Goal: Task Accomplishment & Management: Manage account settings

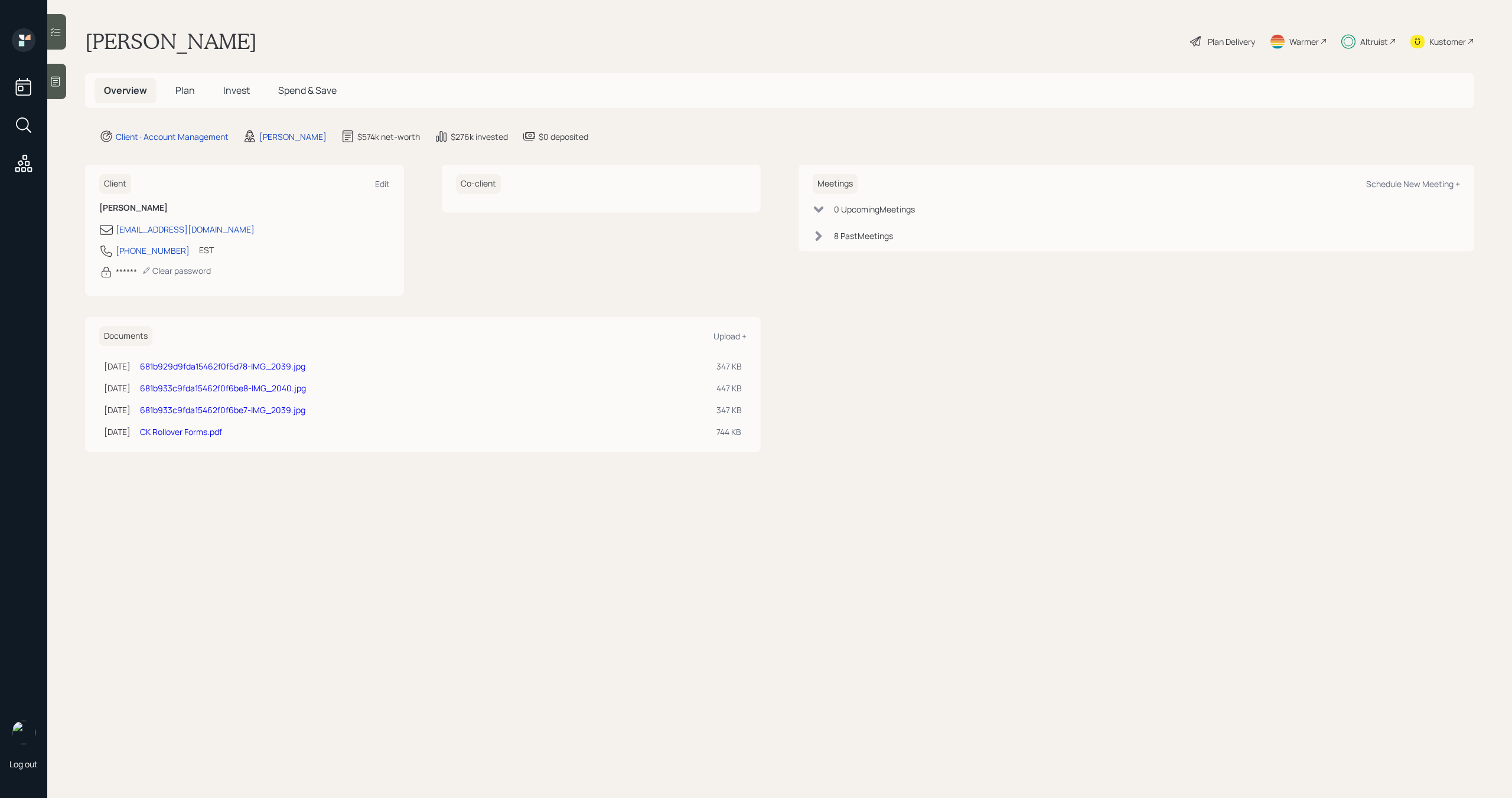
click at [174, 92] on h5 "Plan" at bounding box center [185, 90] width 38 height 25
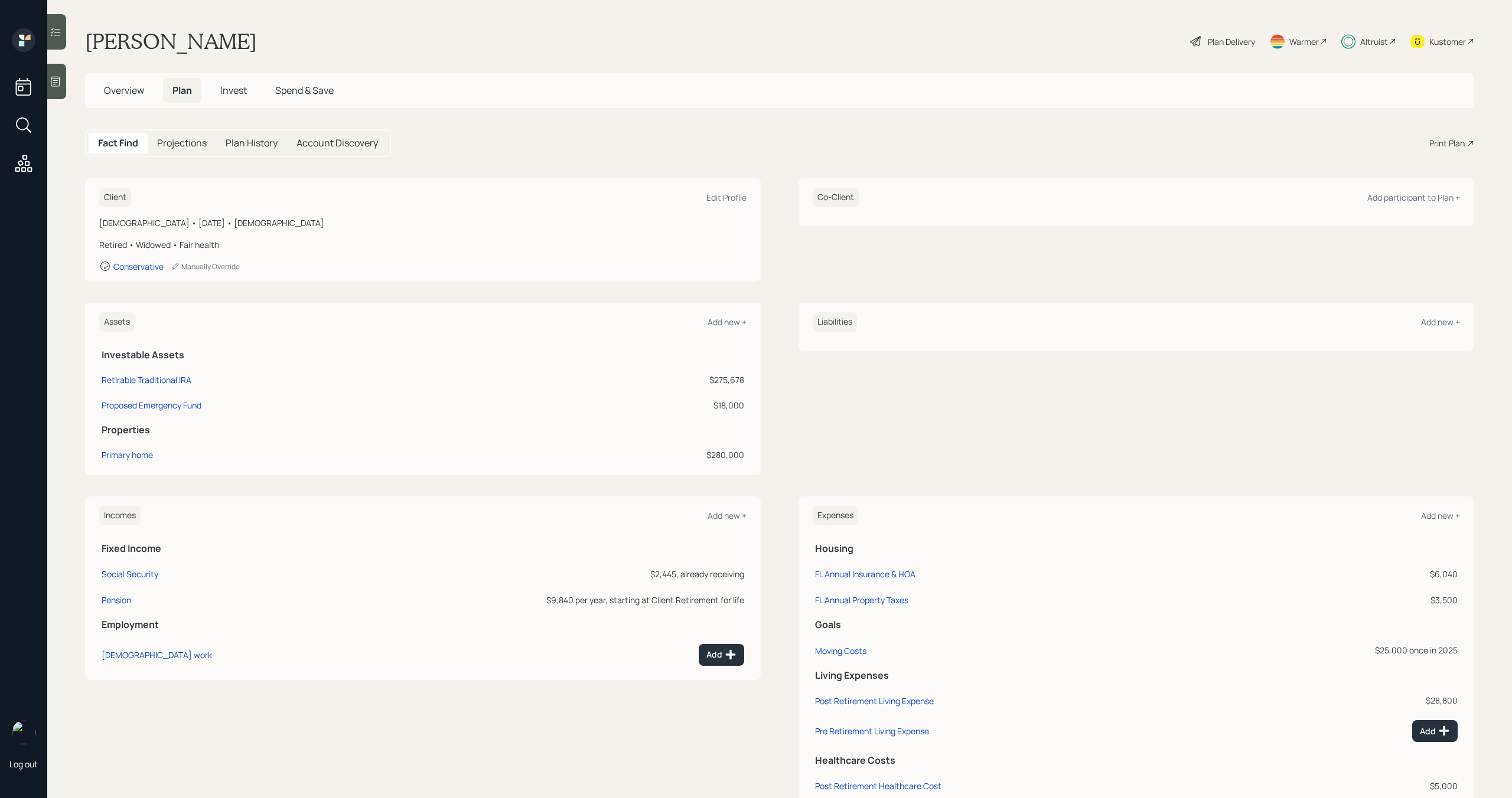
click at [224, 91] on span "Invest" at bounding box center [233, 91] width 27 height 13
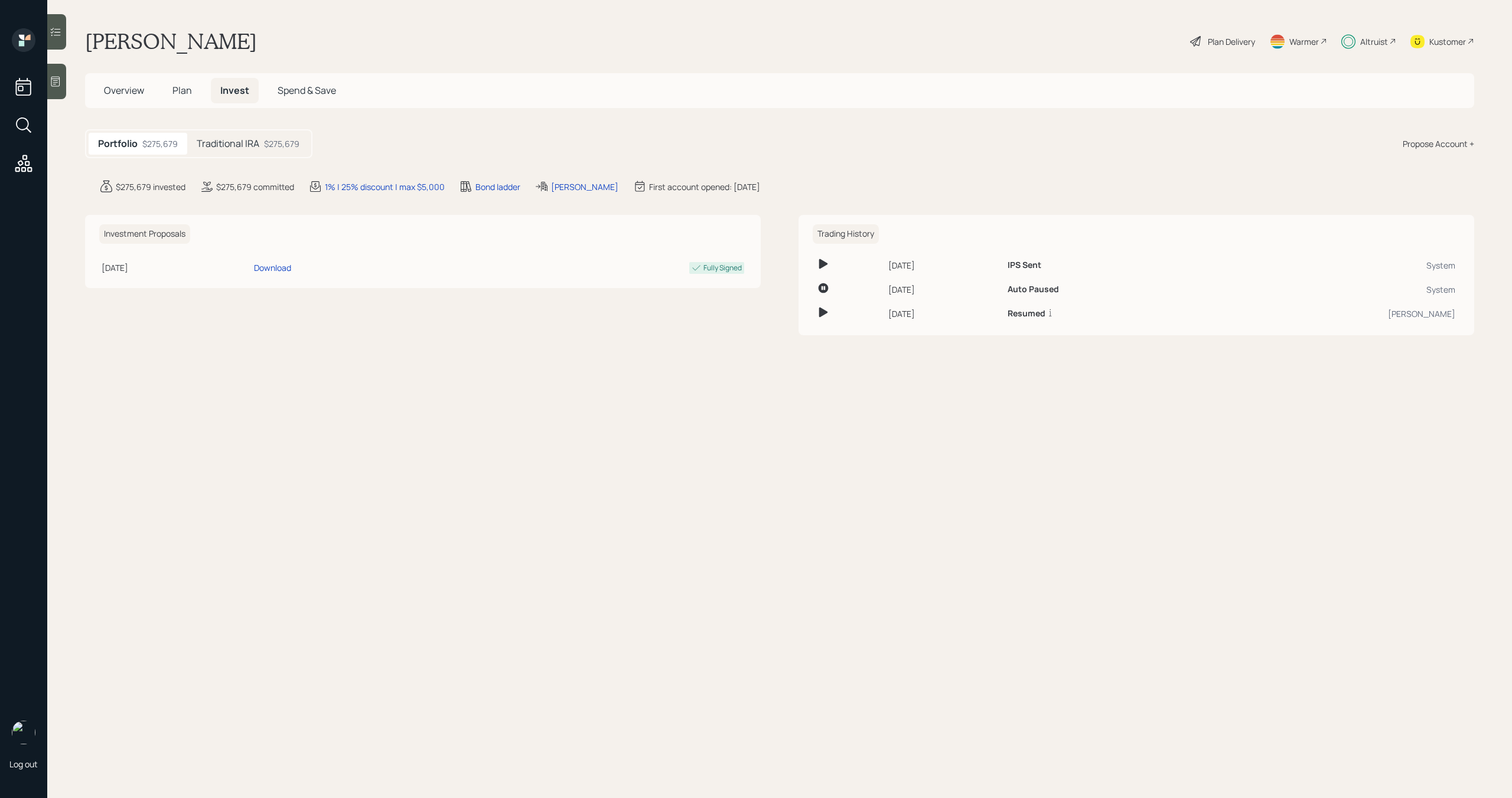
click at [1370, 39] on div "Altruist" at bounding box center [1373, 41] width 28 height 12
click at [252, 148] on h5 "Traditional IRA" at bounding box center [228, 144] width 63 height 11
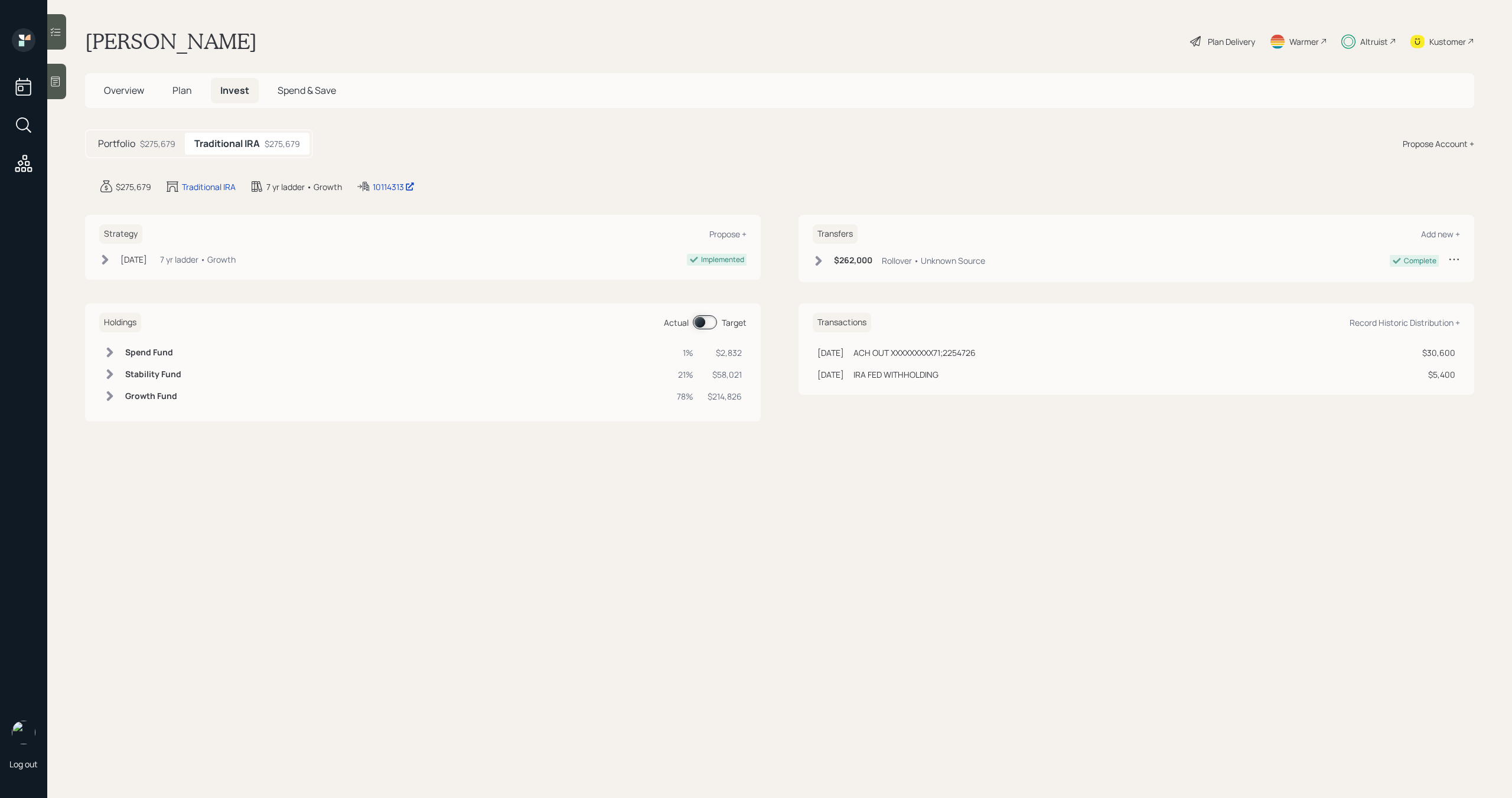
click at [167, 146] on div "$275,679" at bounding box center [157, 143] width 35 height 12
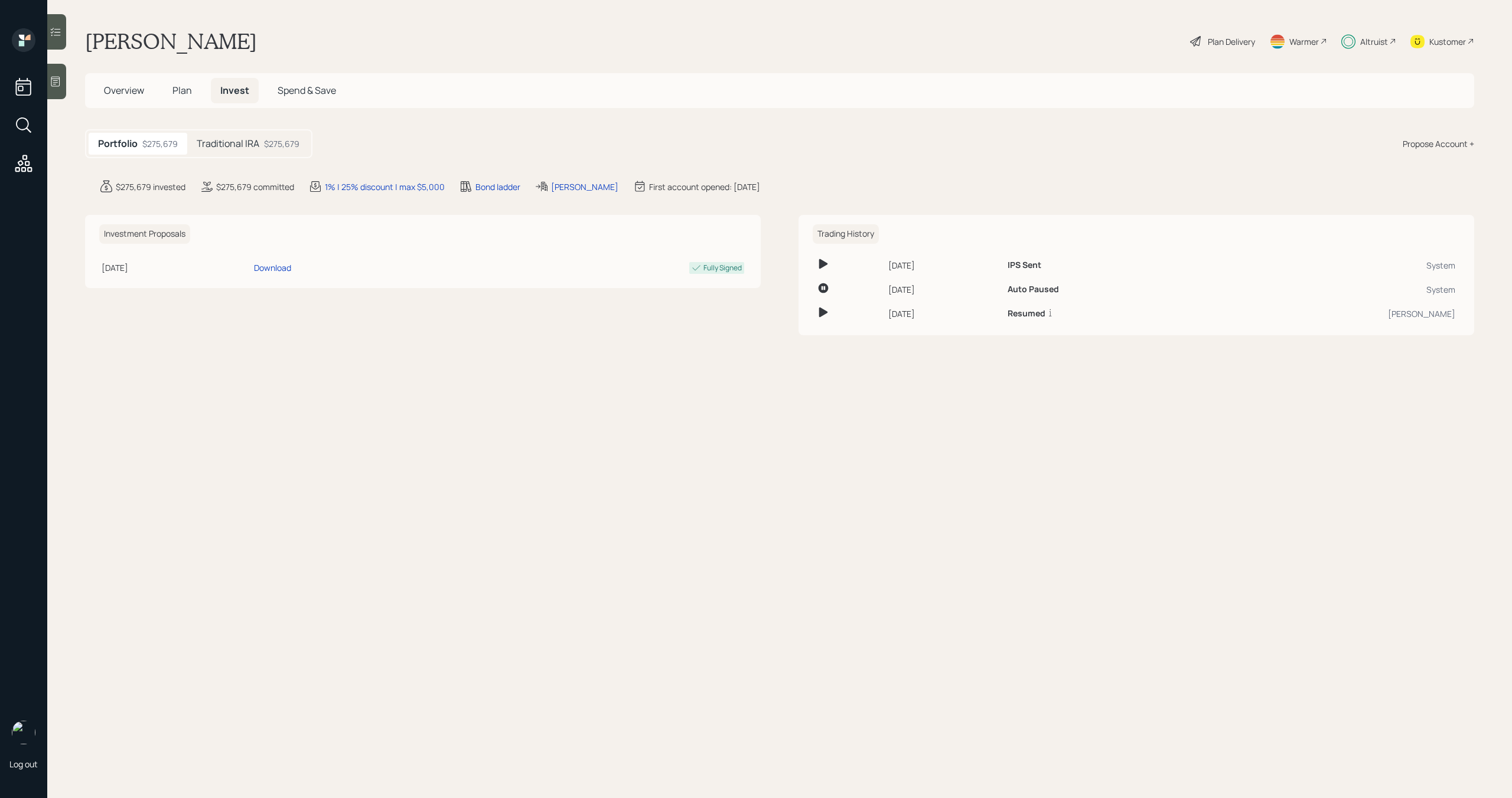
click at [189, 88] on span "Plan" at bounding box center [182, 91] width 19 height 13
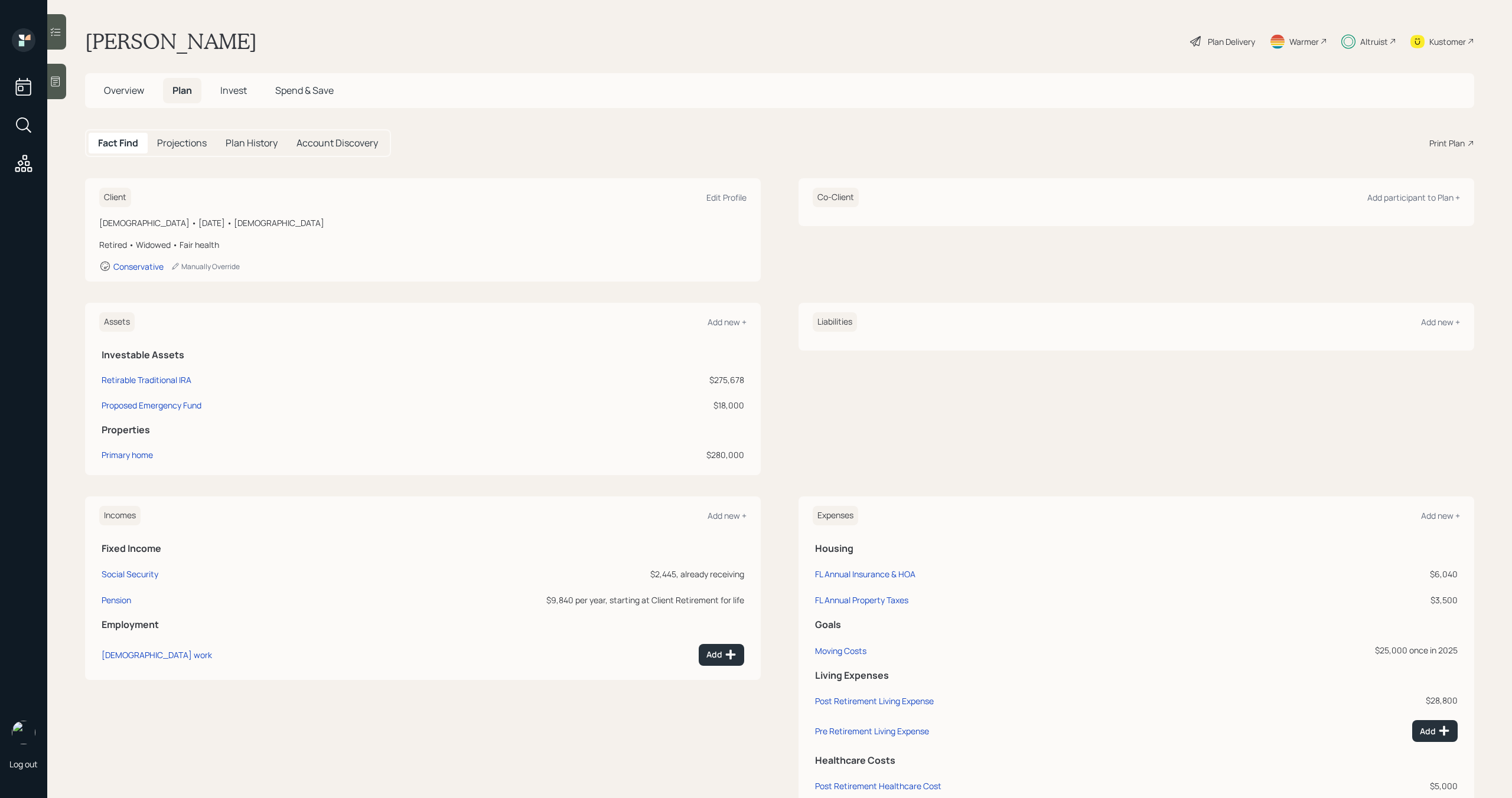
click at [245, 91] on span "Invest" at bounding box center [233, 91] width 27 height 13
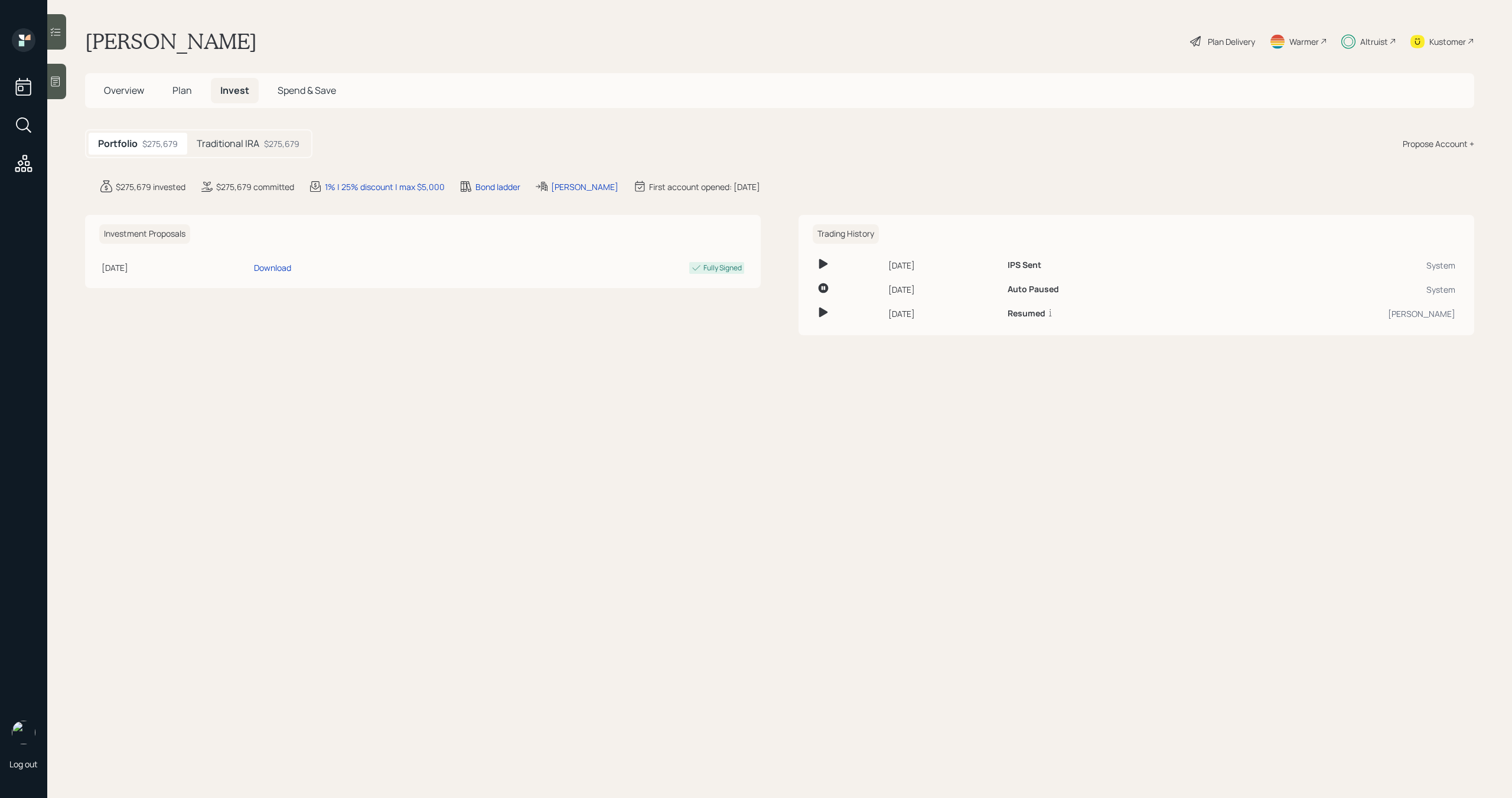
click at [111, 88] on span "Overview" at bounding box center [124, 91] width 40 height 13
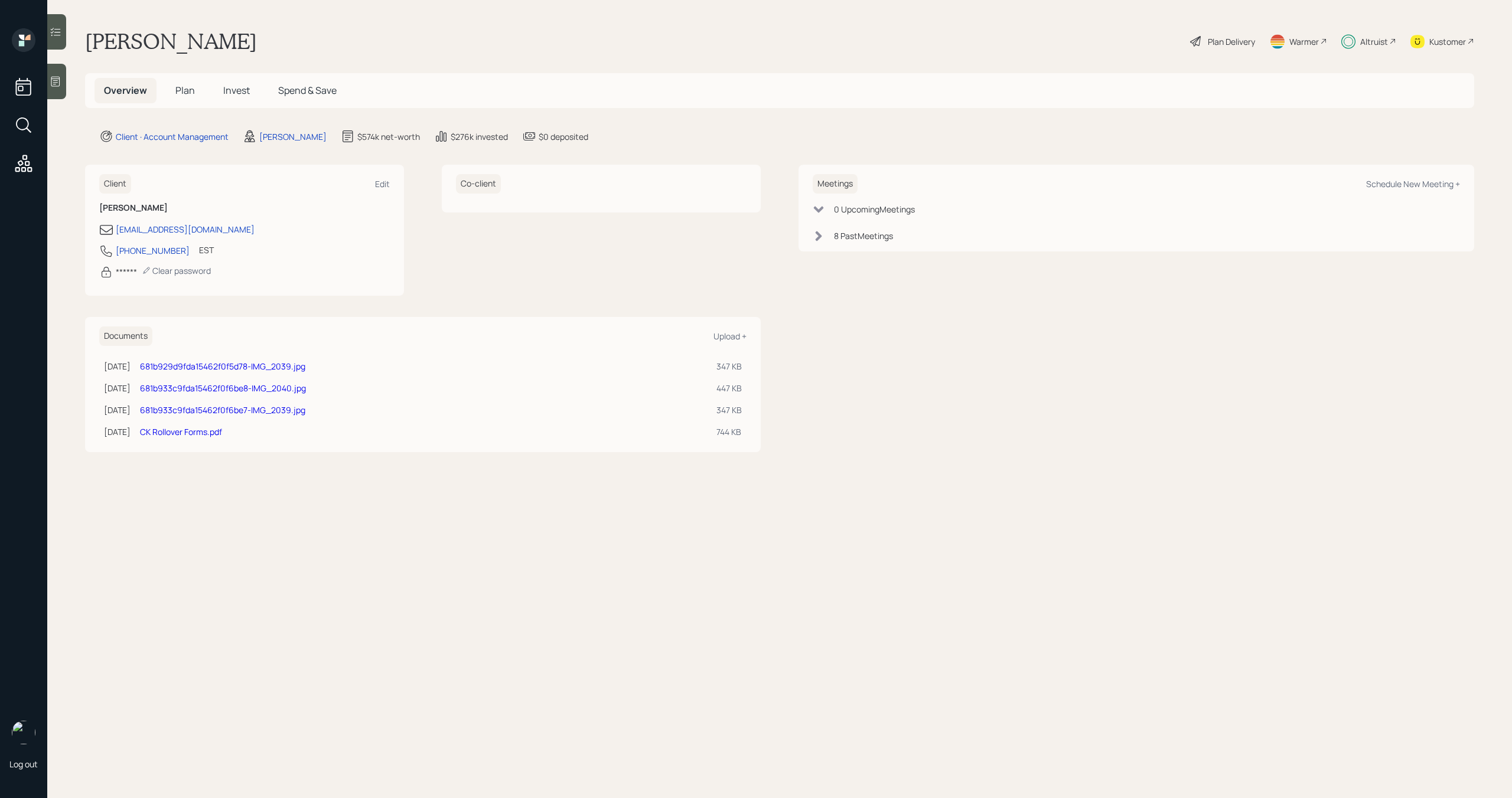
click at [195, 88] on h5 "Plan" at bounding box center [185, 90] width 38 height 25
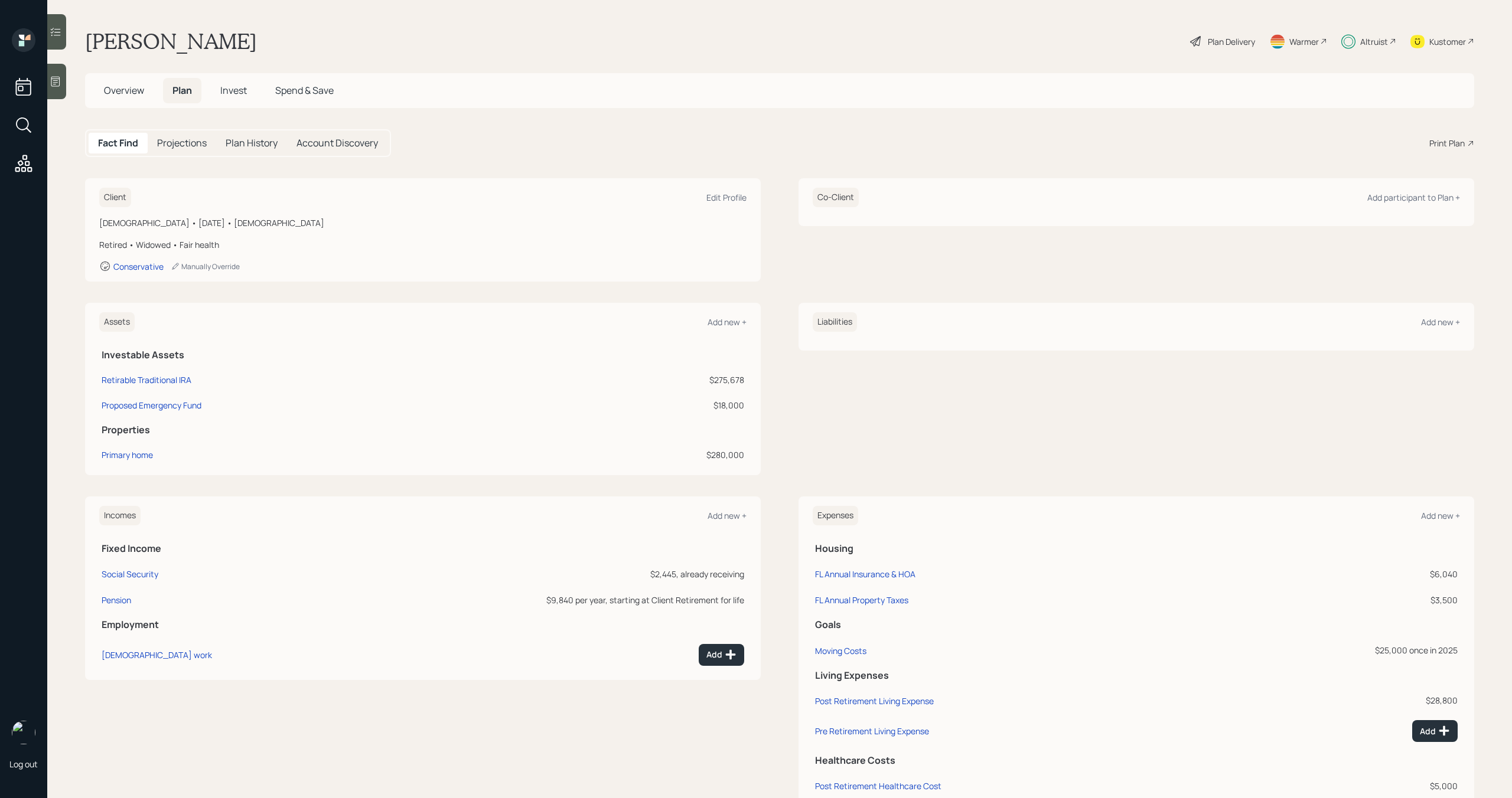
click at [240, 94] on span "Invest" at bounding box center [233, 91] width 27 height 13
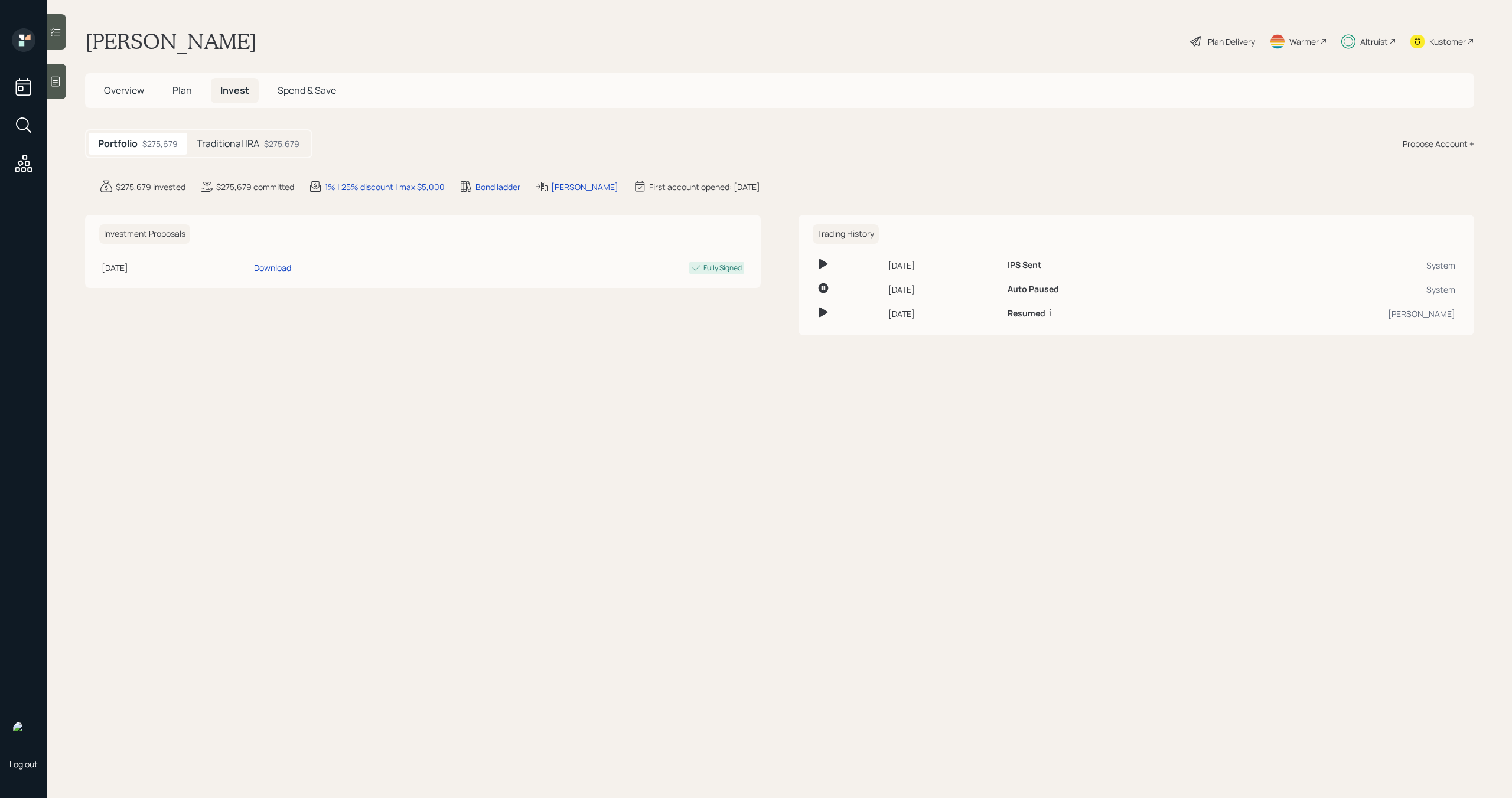
click at [125, 95] on span "Overview" at bounding box center [124, 91] width 40 height 13
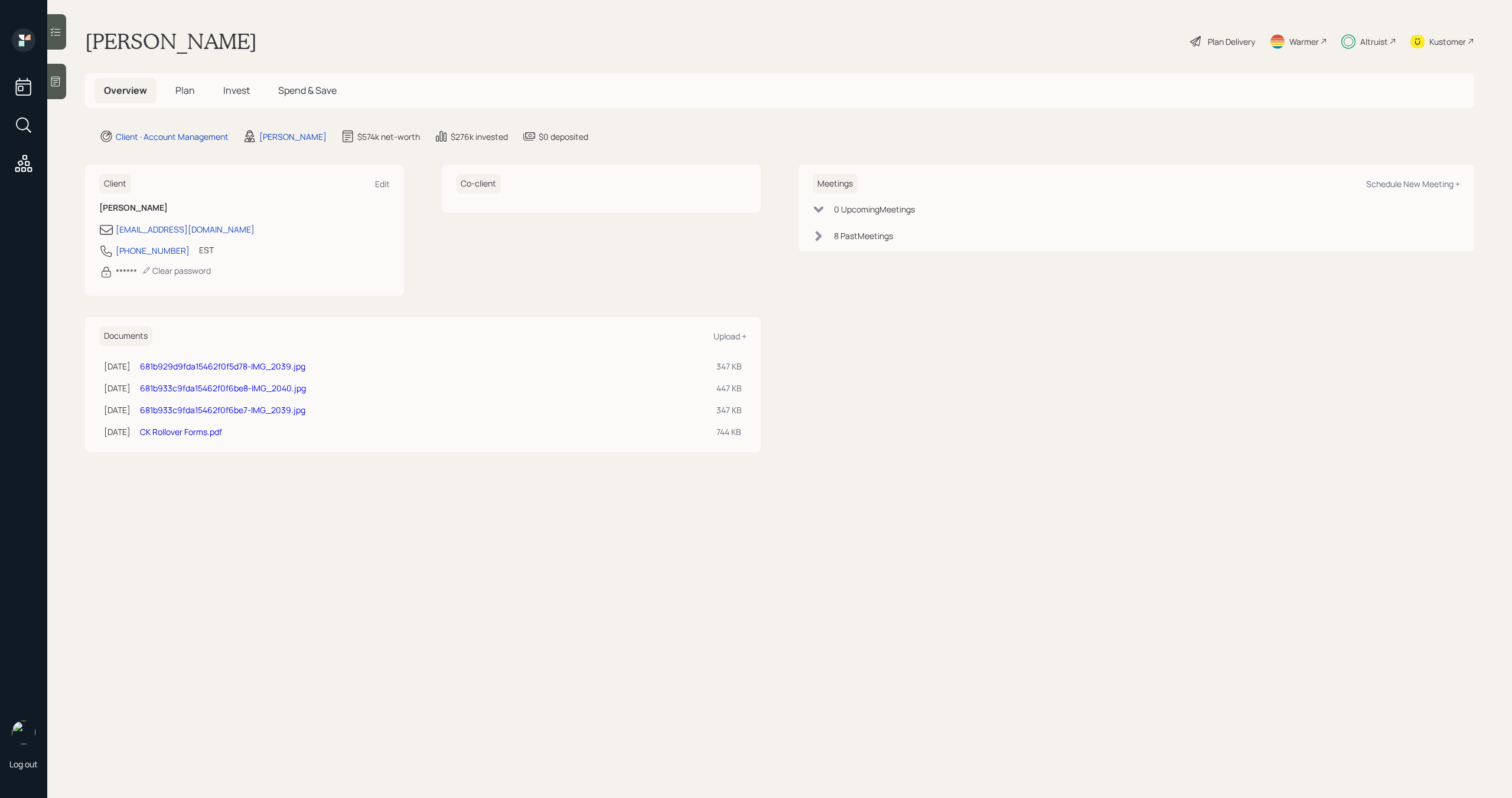
click at [179, 95] on span "Plan" at bounding box center [185, 91] width 19 height 13
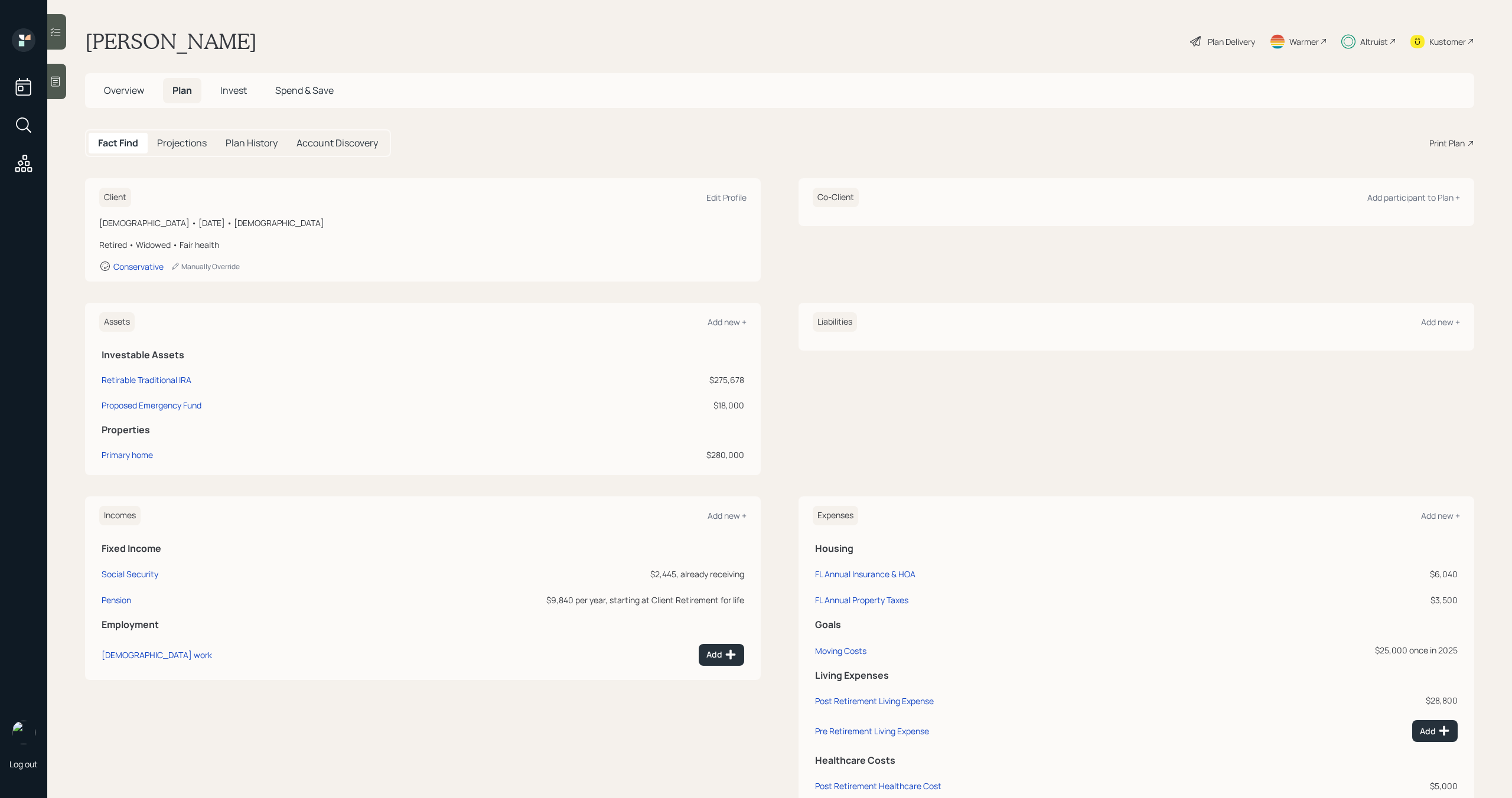
click at [1214, 42] on div "Plan Delivery" at bounding box center [1231, 41] width 47 height 12
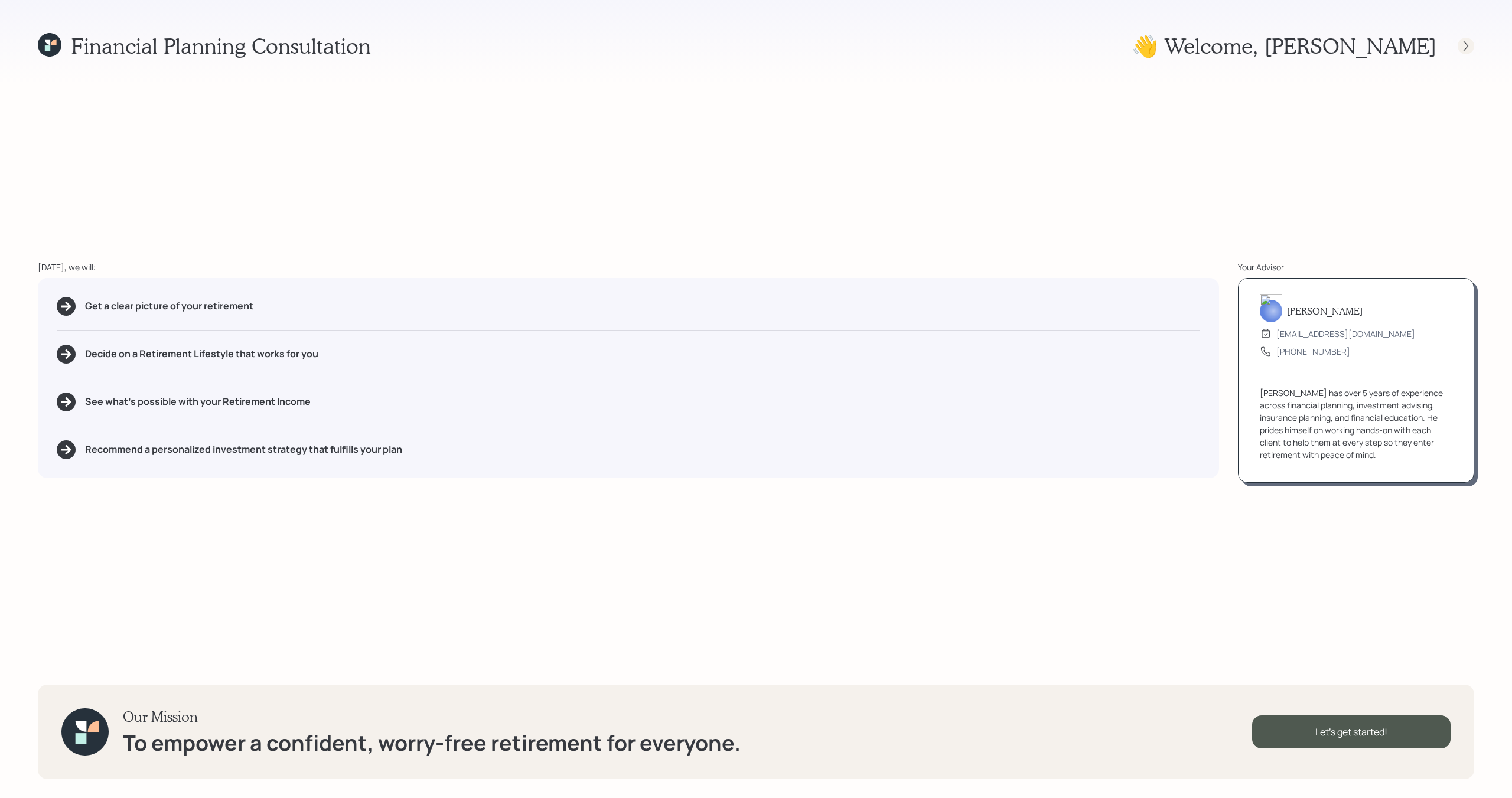
click at [1467, 48] on icon at bounding box center [1465, 46] width 11 height 11
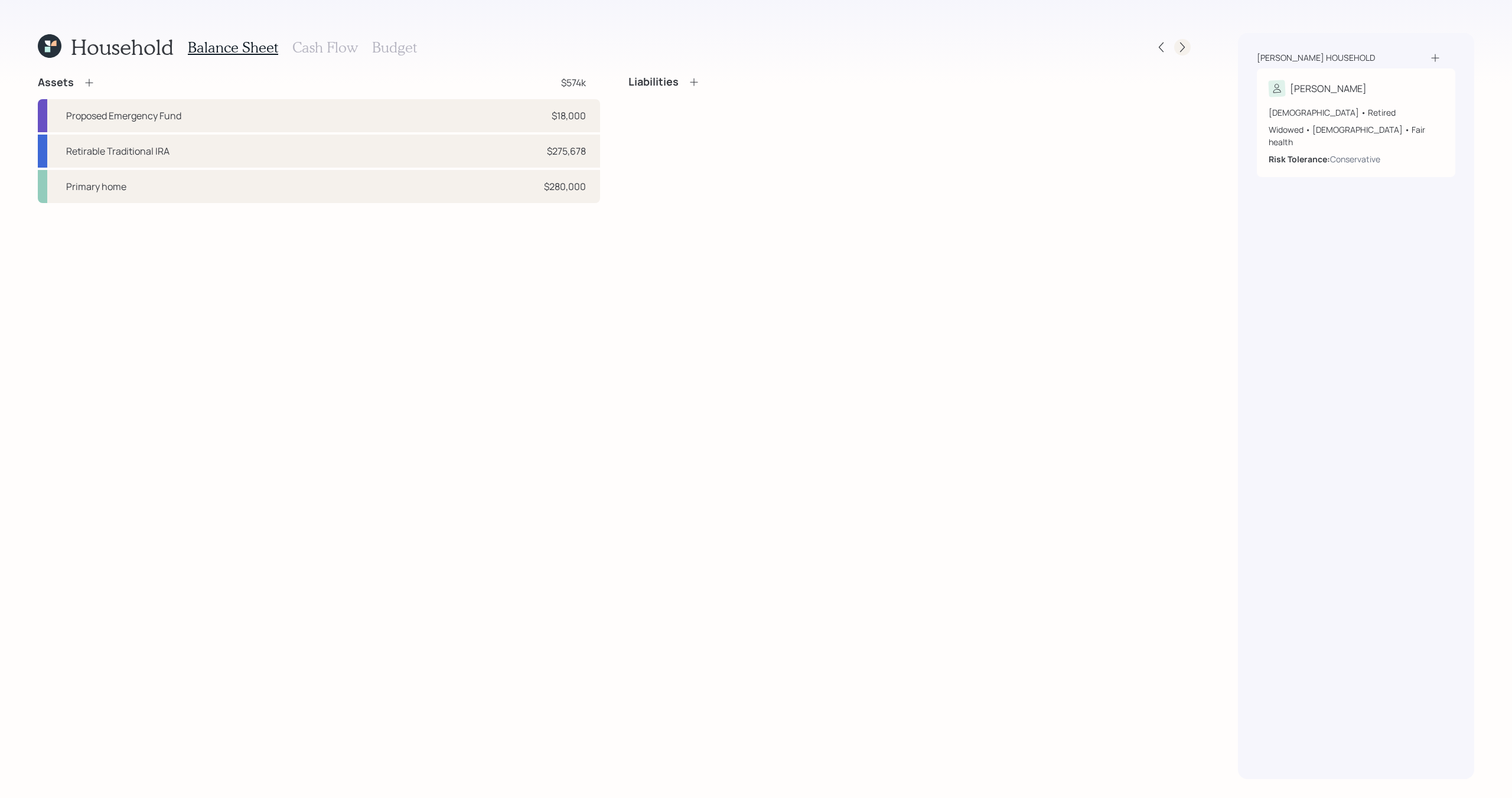
click at [1184, 48] on icon at bounding box center [1182, 47] width 5 height 10
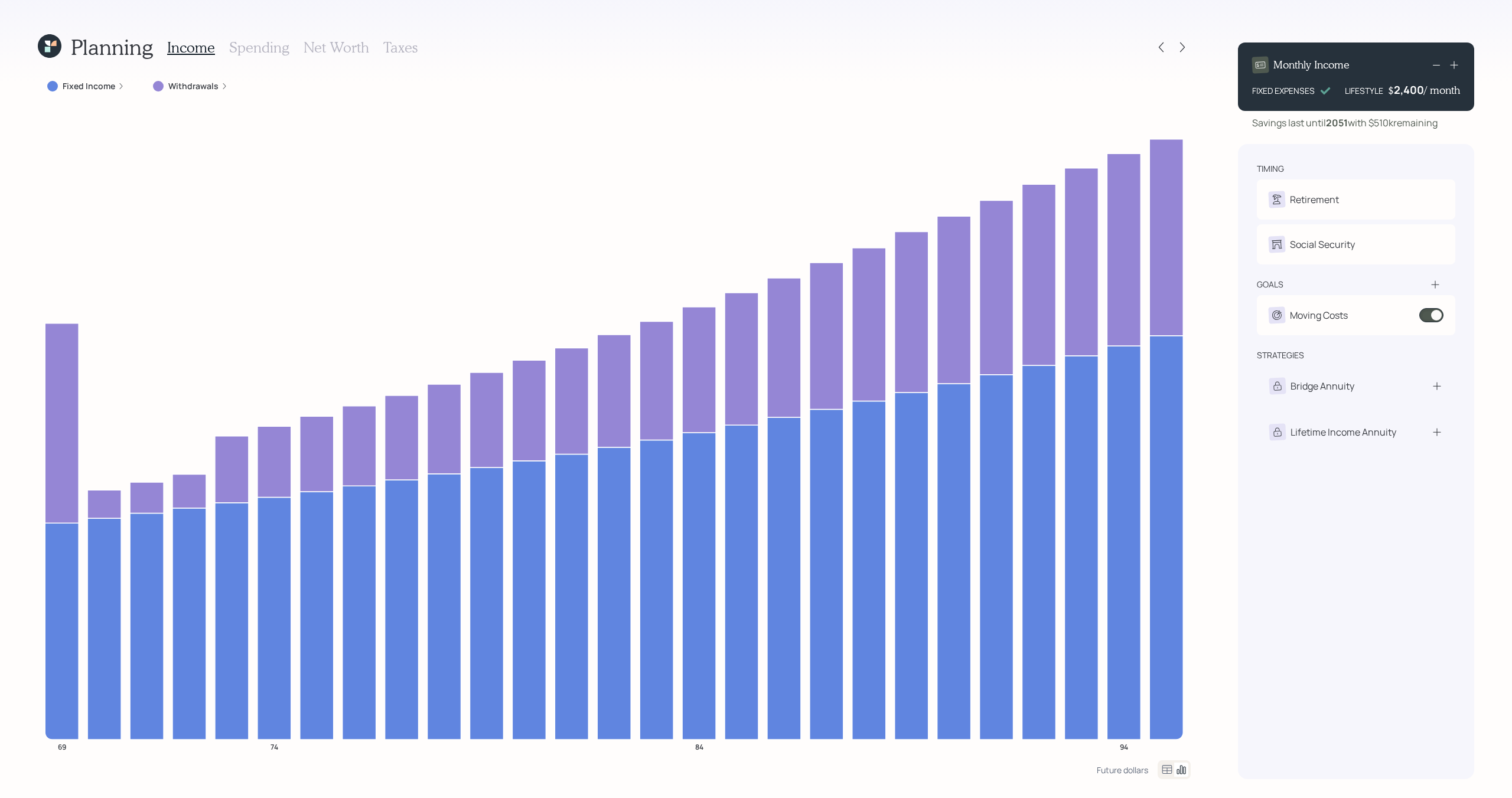
click at [248, 52] on h3 "Spending" at bounding box center [259, 47] width 60 height 17
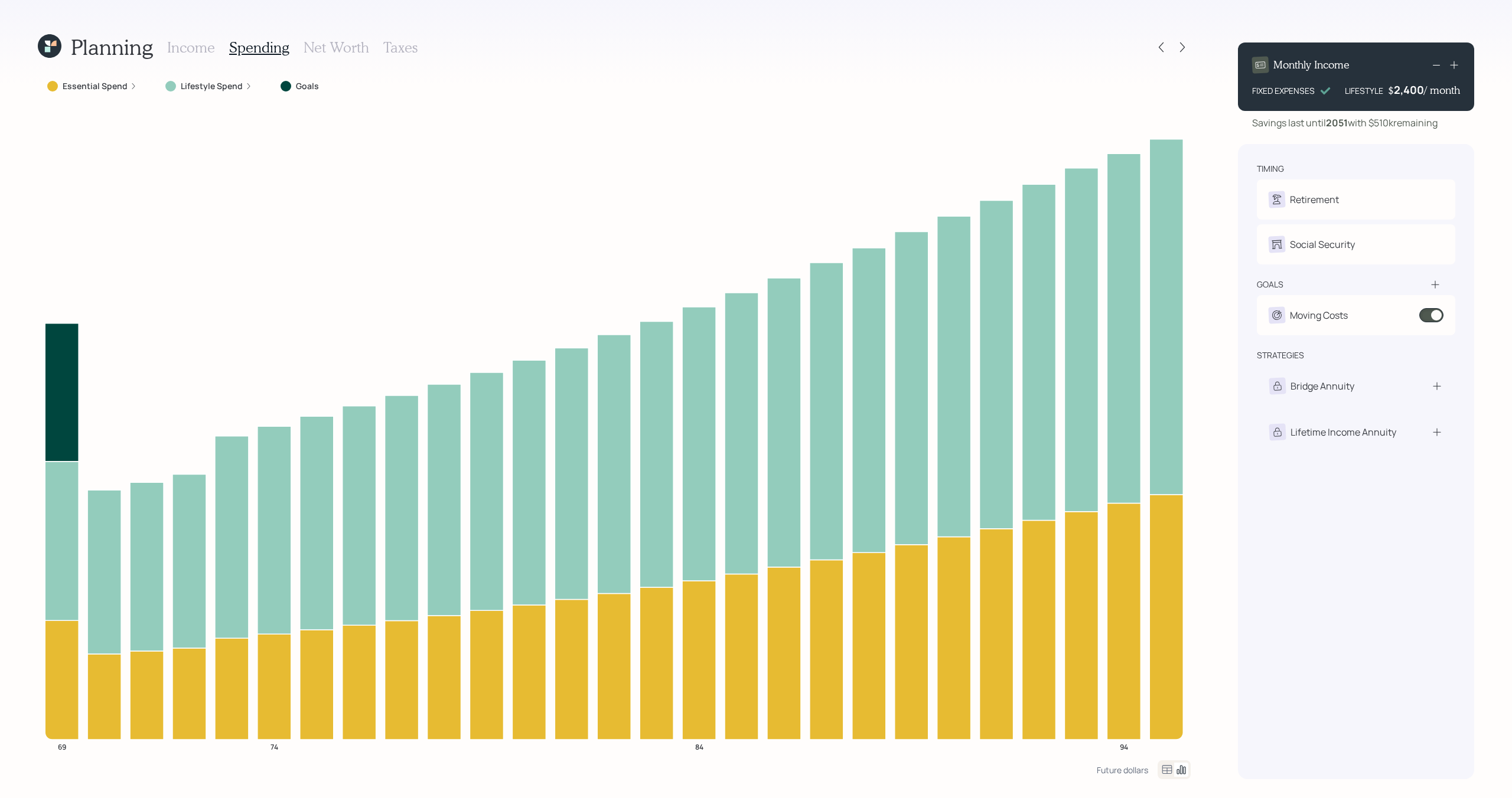
click at [190, 54] on h3 "Income" at bounding box center [191, 47] width 48 height 17
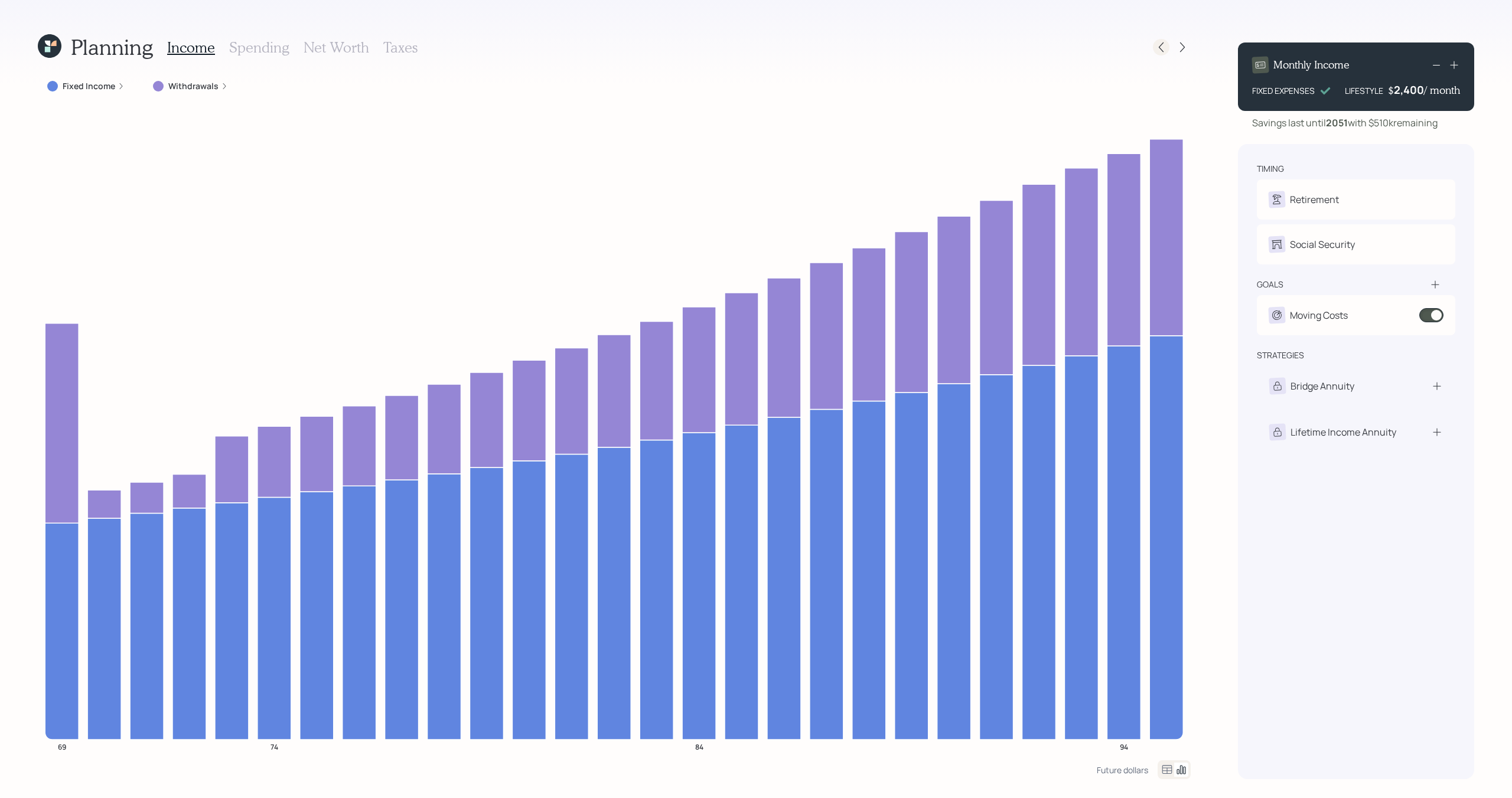
click at [1160, 48] on icon at bounding box center [1161, 47] width 5 height 10
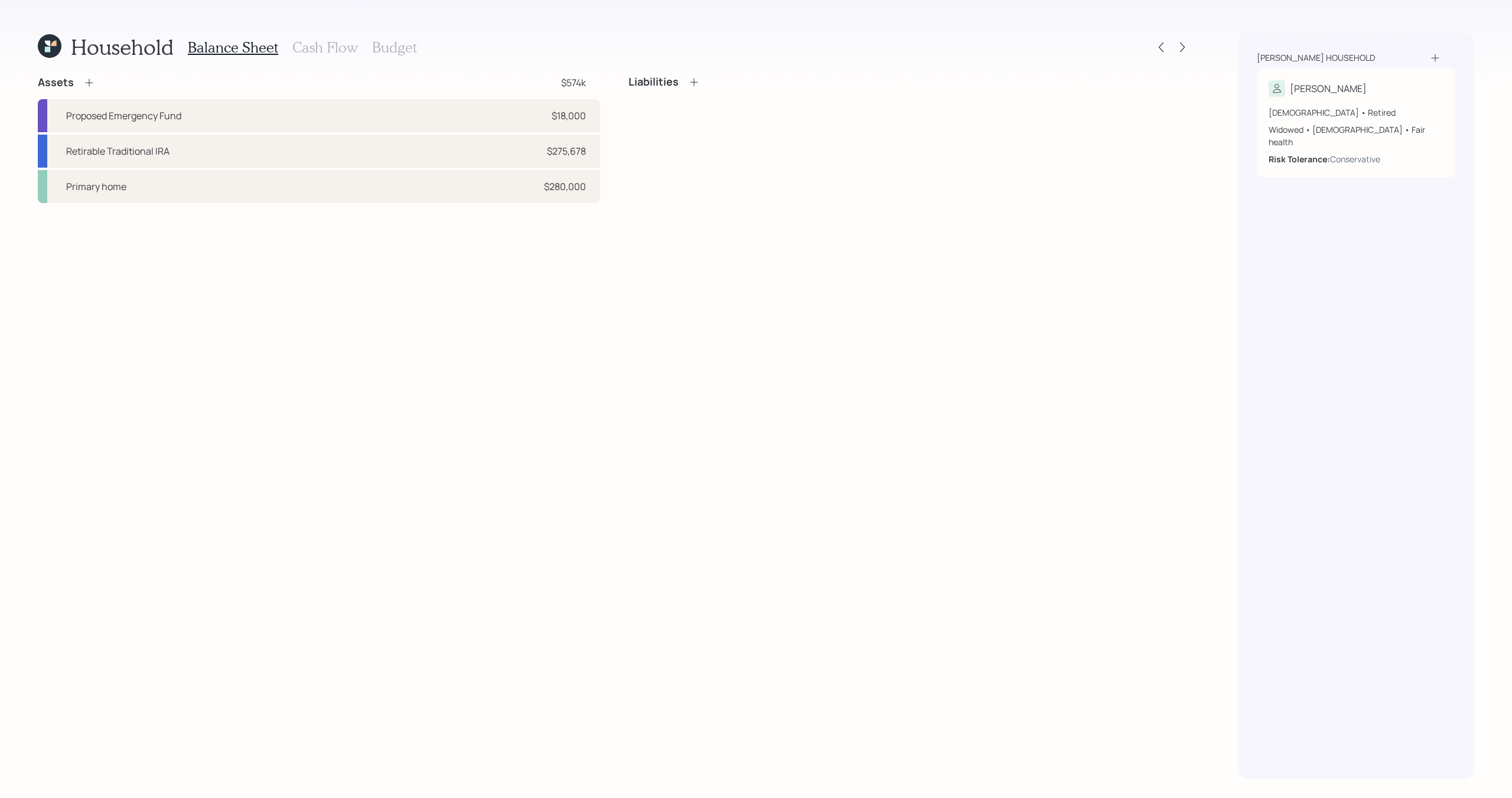
click at [1160, 48] on icon at bounding box center [1161, 47] width 5 height 10
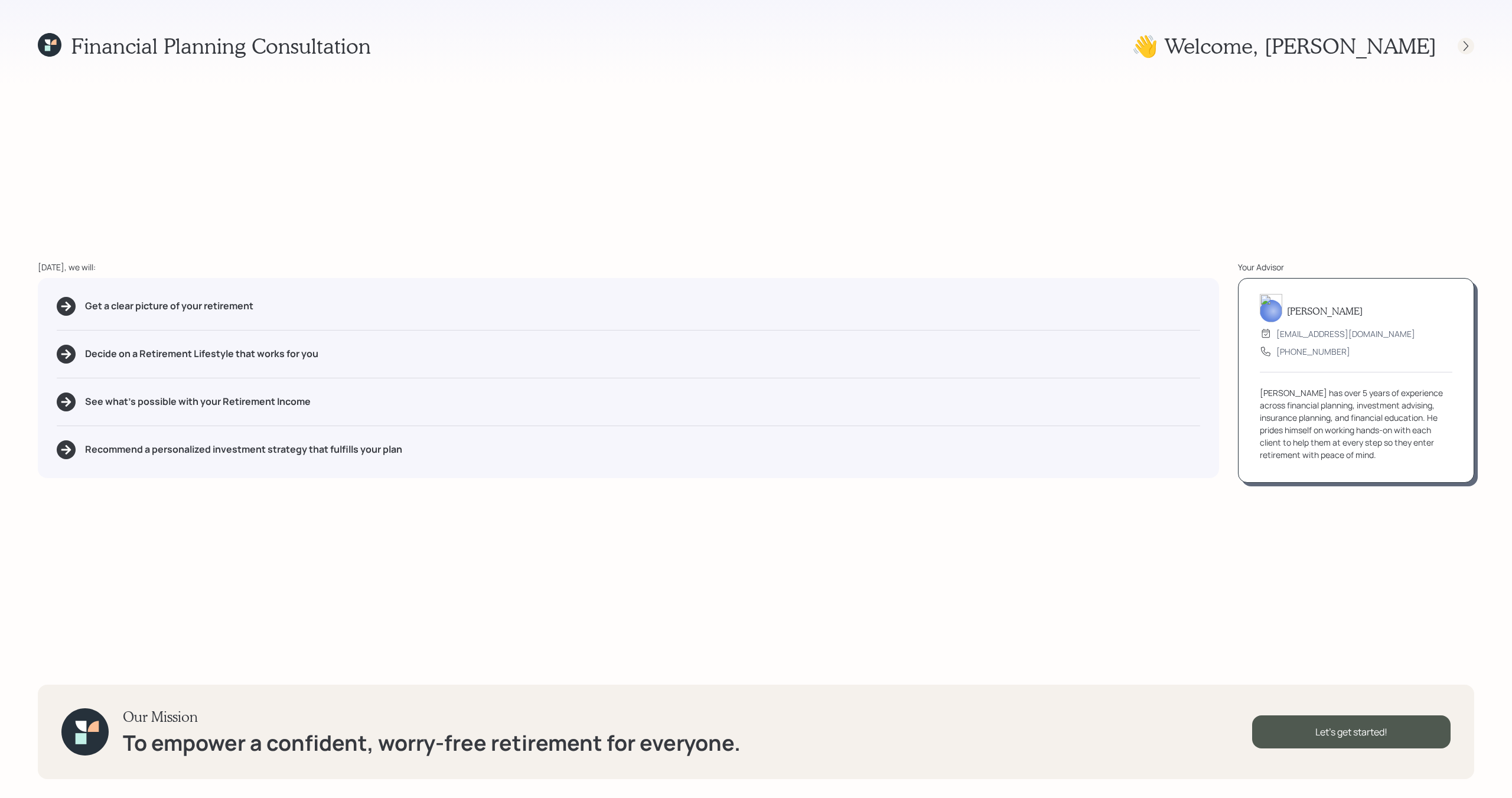
click at [1465, 47] on icon at bounding box center [1465, 46] width 11 height 11
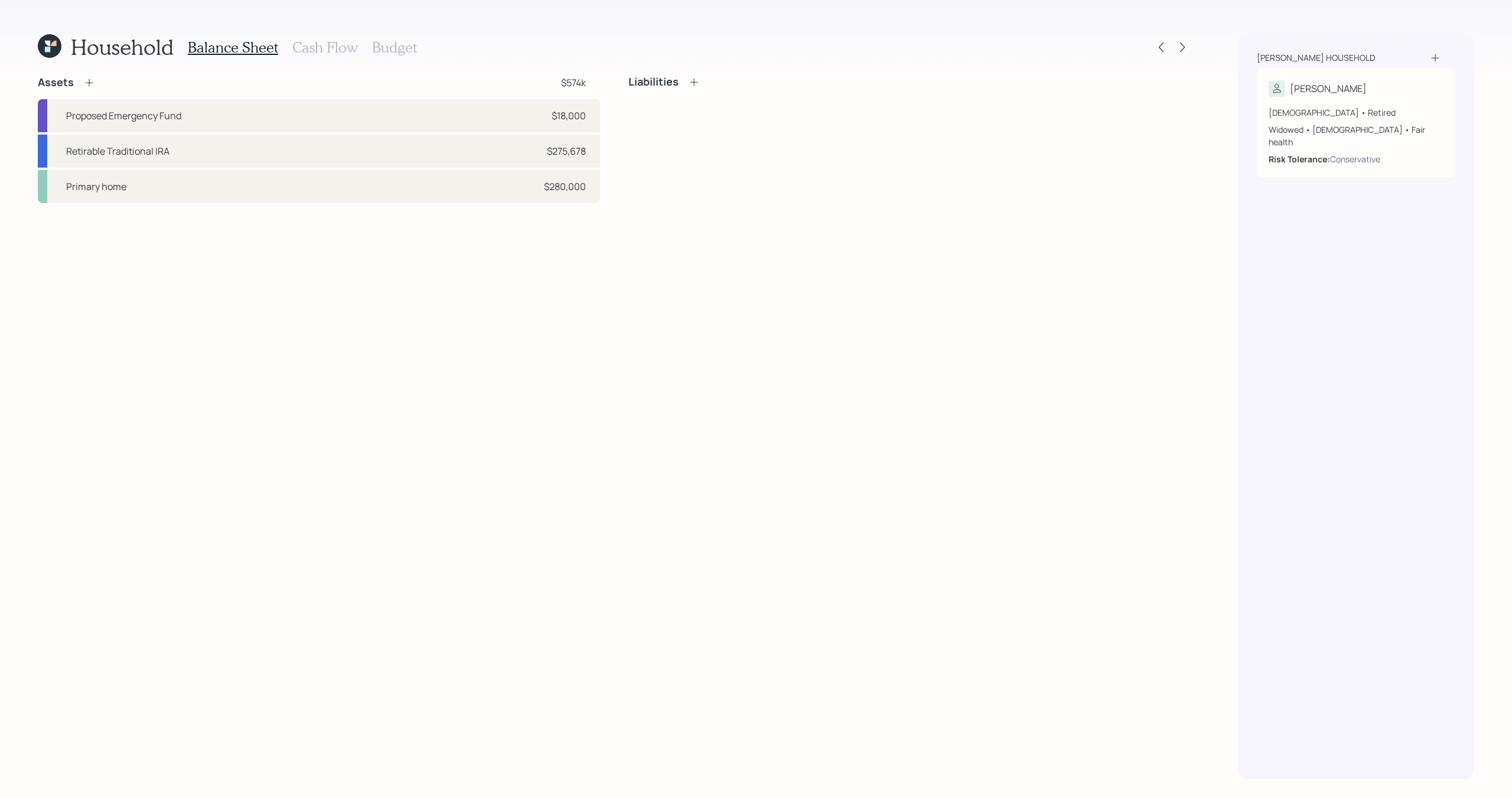
click at [323, 38] on div "Balance Sheet Cash Flow Budget" at bounding box center [302, 47] width 229 height 28
click at [319, 48] on h3 "Cash Flow" at bounding box center [325, 47] width 65 height 17
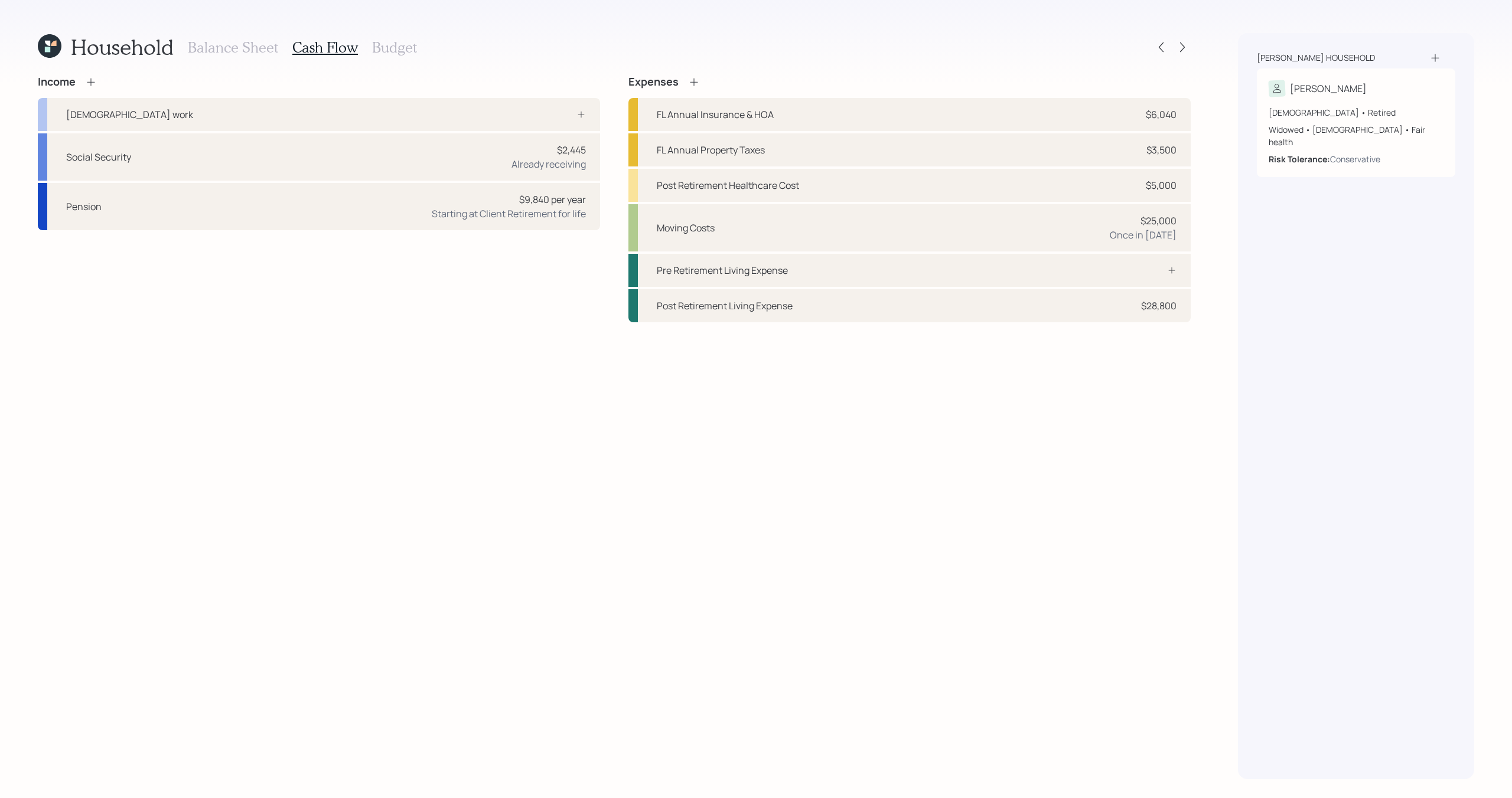
click at [239, 47] on h3 "Balance Sheet" at bounding box center [233, 47] width 91 height 17
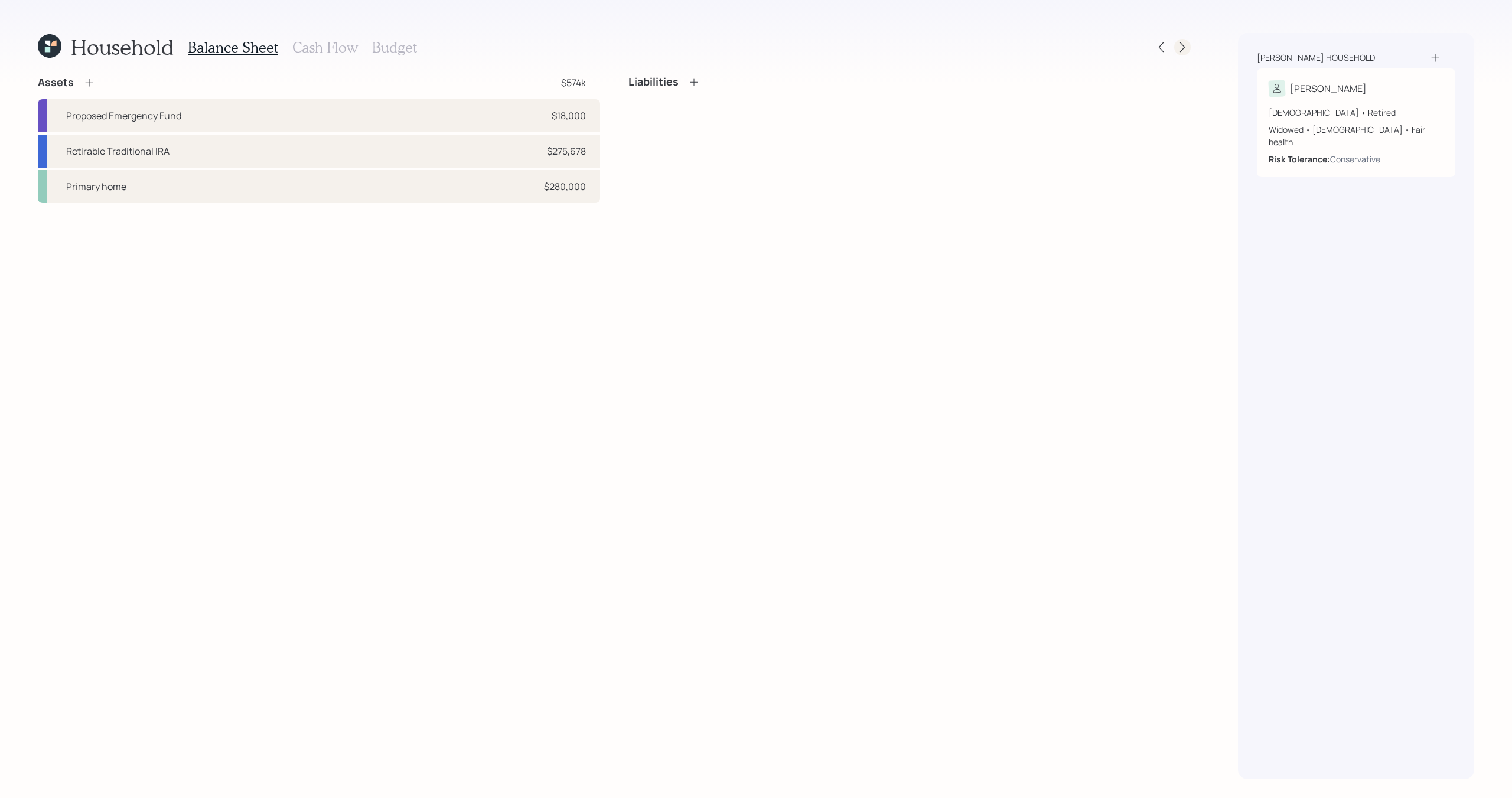
click at [1184, 47] on icon at bounding box center [1182, 47] width 11 height 11
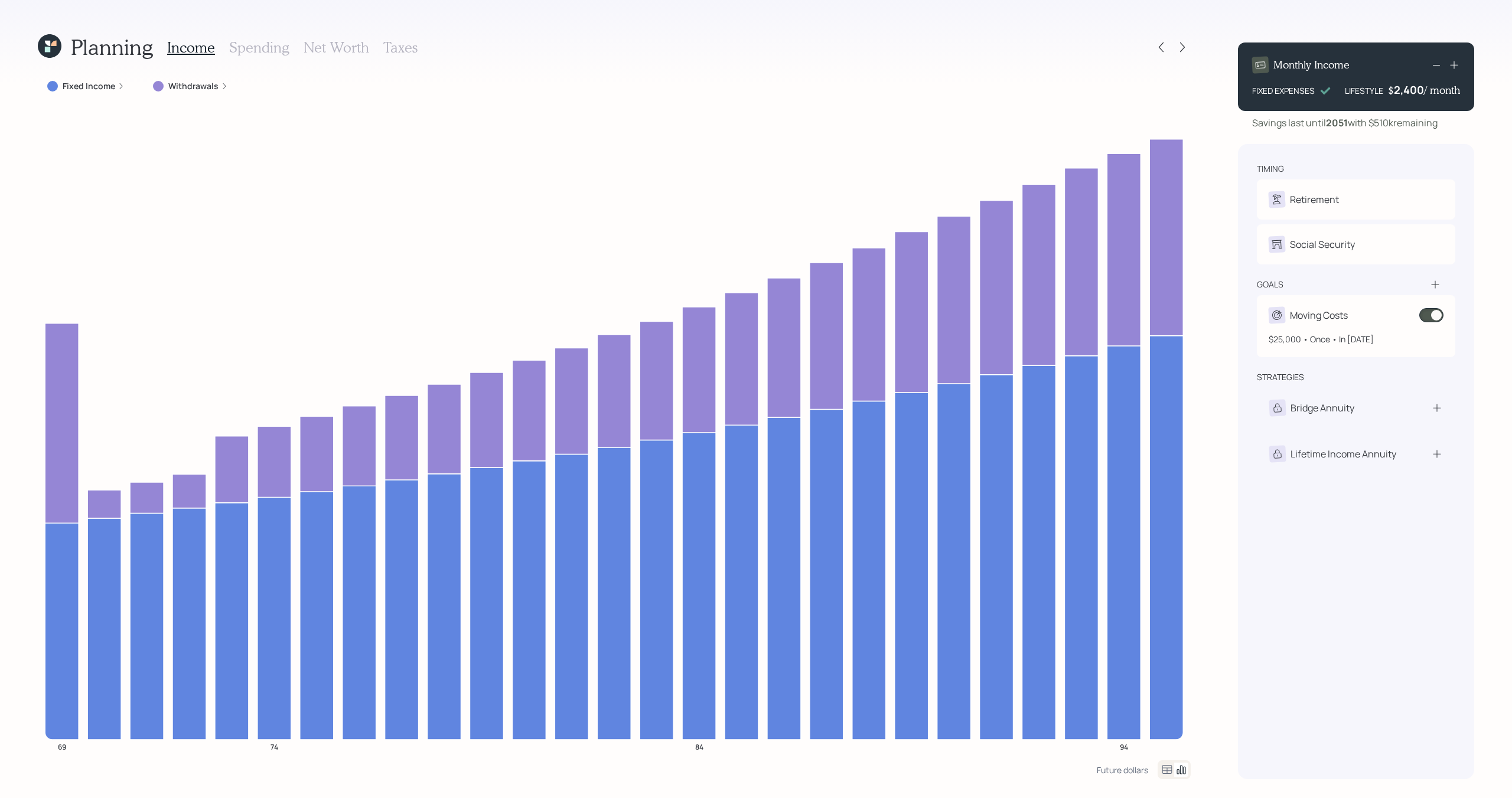
click at [1363, 316] on div "Moving Costs" at bounding box center [1355, 315] width 175 height 17
select select "0"
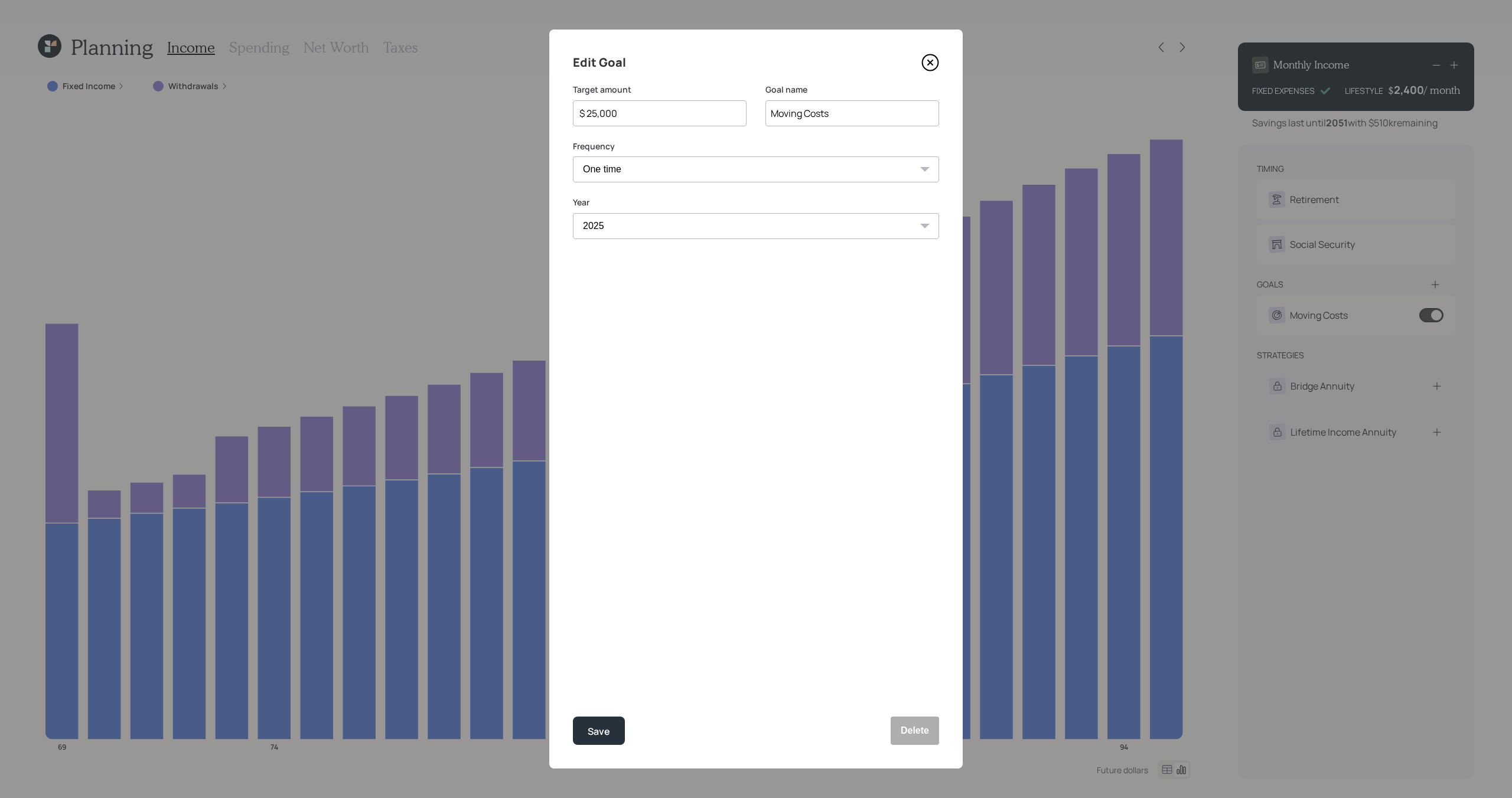
click at [661, 118] on input "$ 25,000" at bounding box center [655, 113] width 154 height 14
click at [839, 121] on input "Moving Costs" at bounding box center [852, 113] width 174 height 26
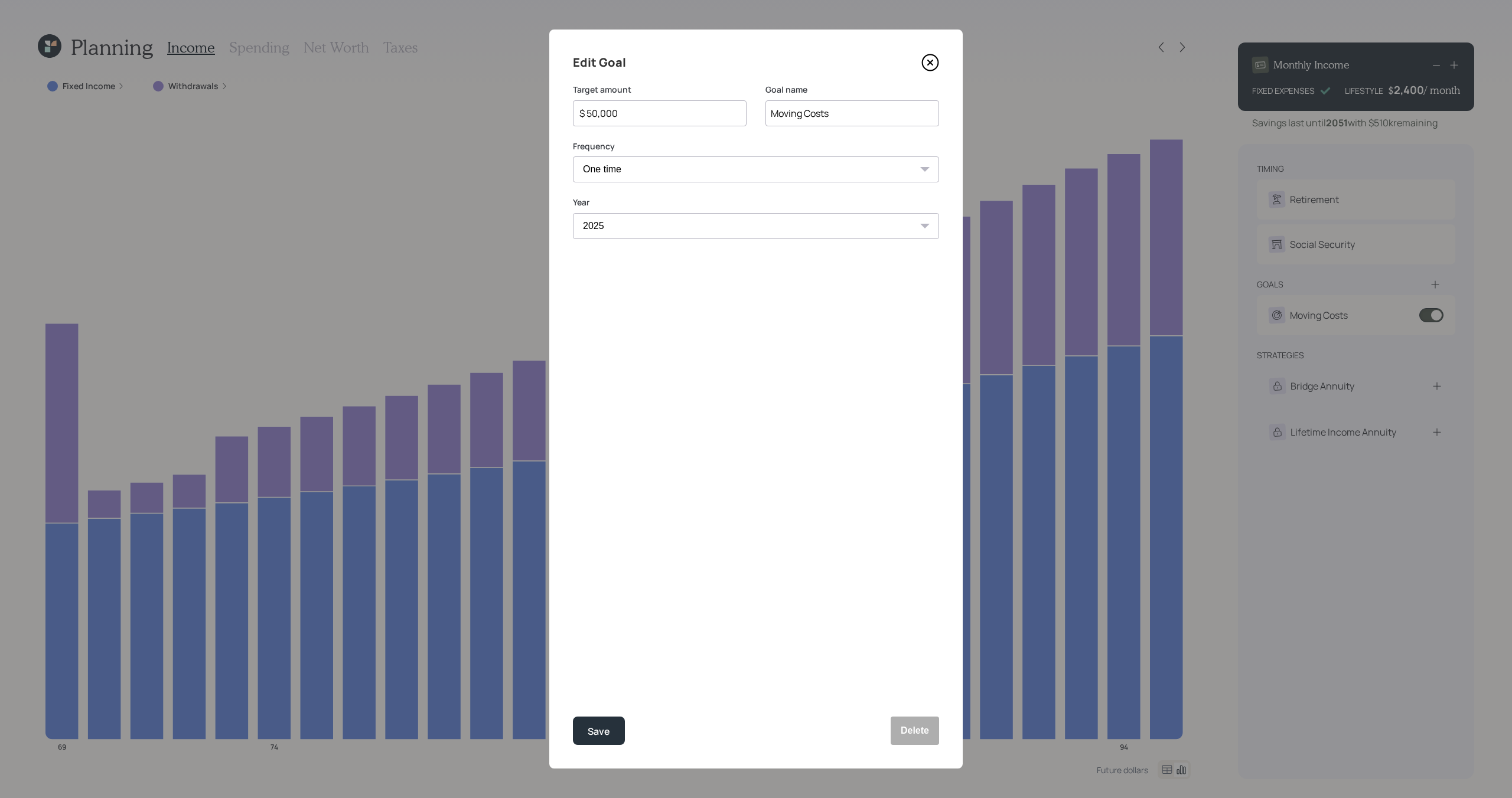
click at [609, 750] on div "Edit Goal Target amount $ 50,000 Goal name Moving Costs Frequency One time Ever…" at bounding box center [755, 399] width 413 height 739
click at [614, 727] on button "Save" at bounding box center [599, 730] width 52 height 28
type input "$ 25,000"
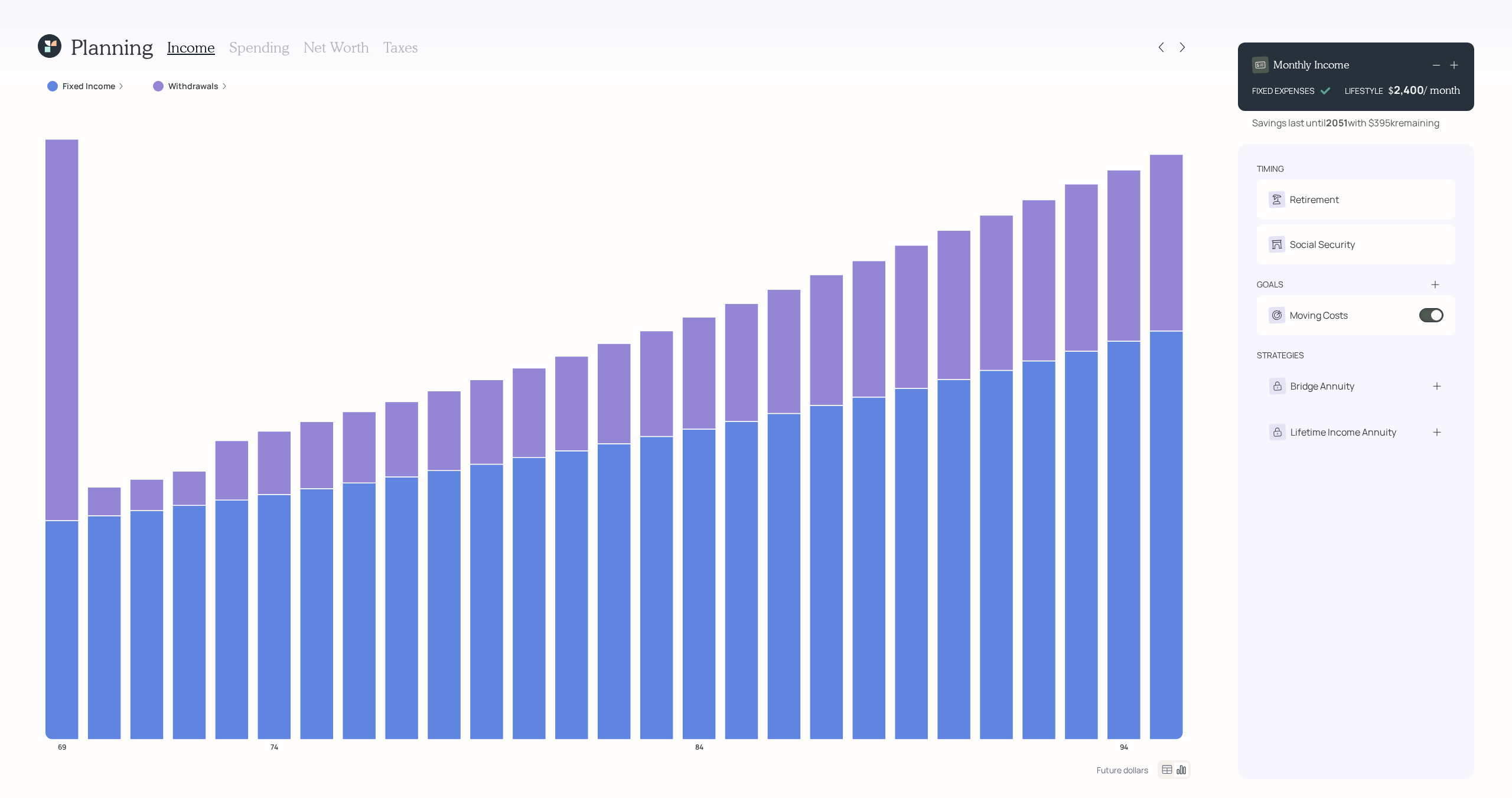
click at [55, 47] on icon at bounding box center [50, 46] width 24 height 24
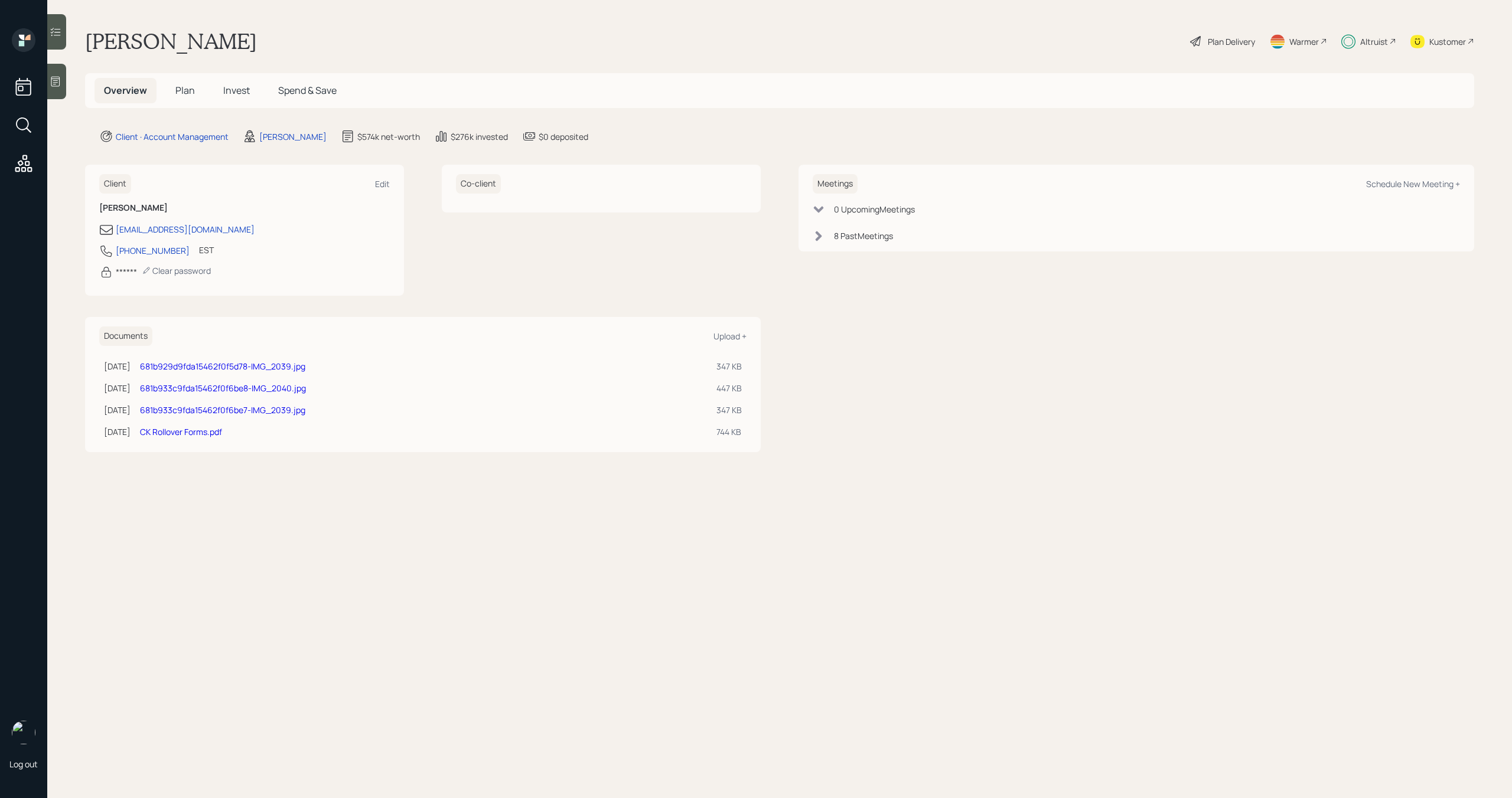
click at [184, 90] on span "Plan" at bounding box center [185, 91] width 19 height 13
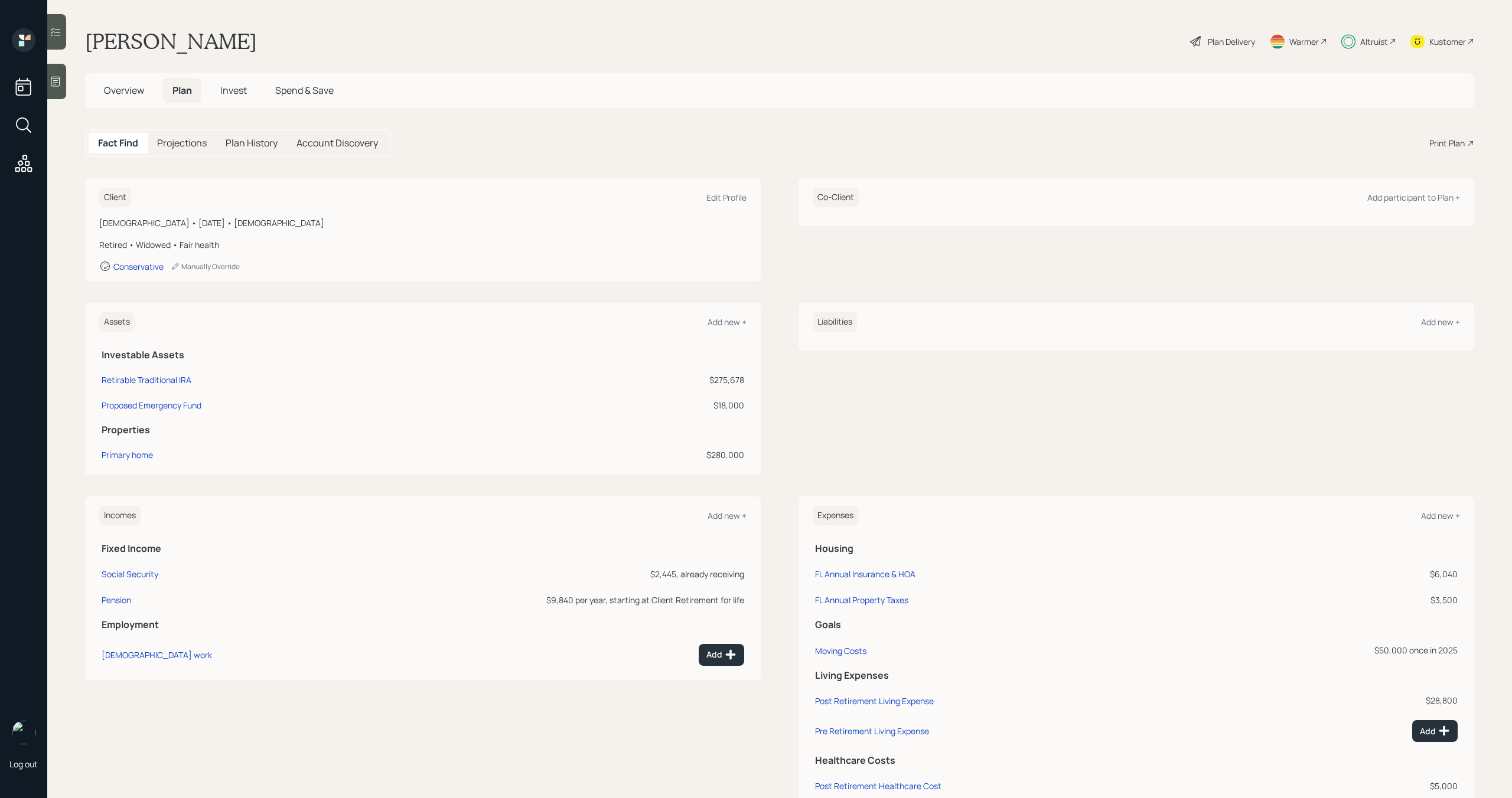
click at [234, 91] on span "Invest" at bounding box center [233, 91] width 27 height 13
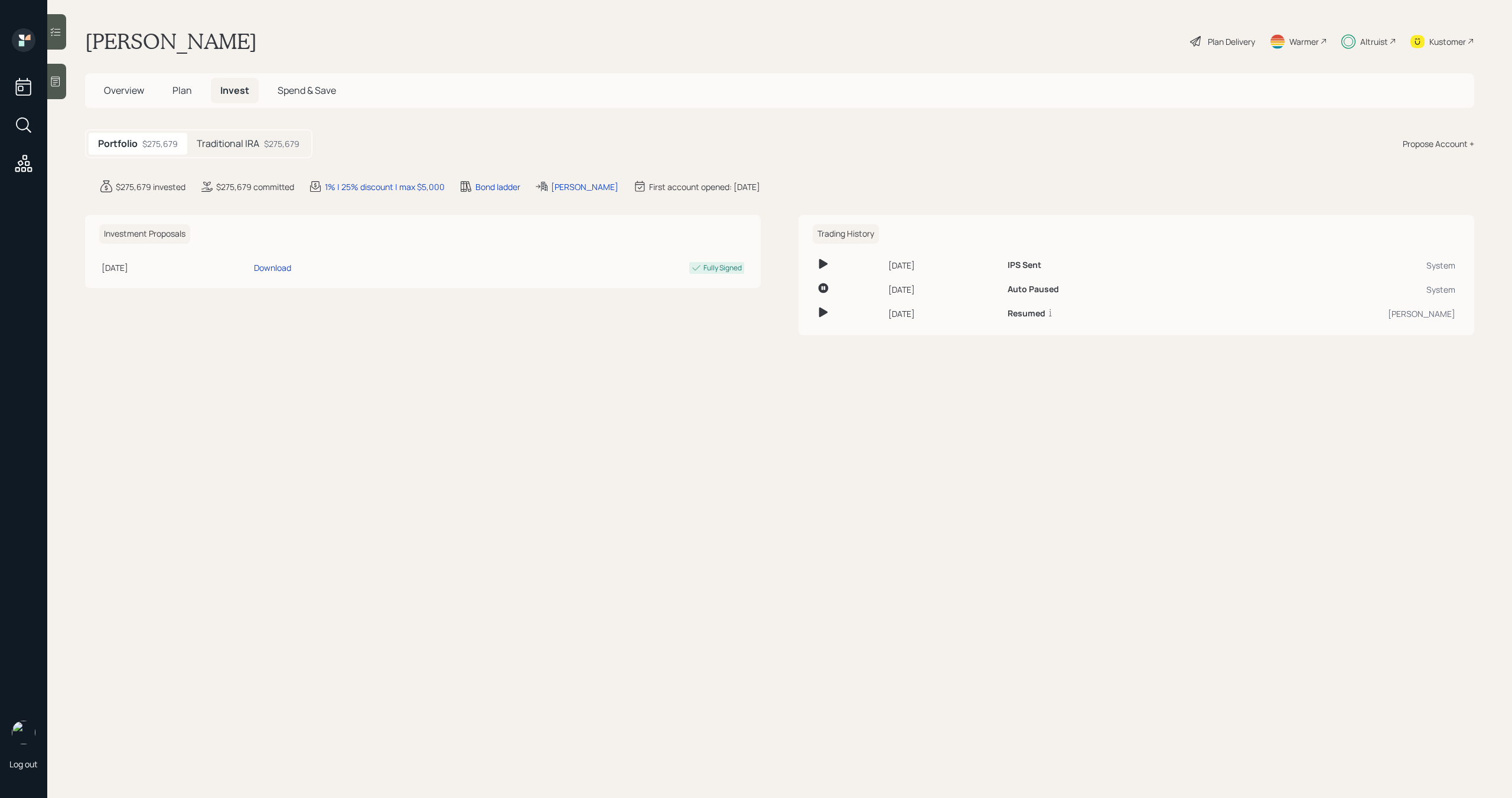
click at [250, 149] on h5 "Traditional IRA" at bounding box center [228, 144] width 63 height 11
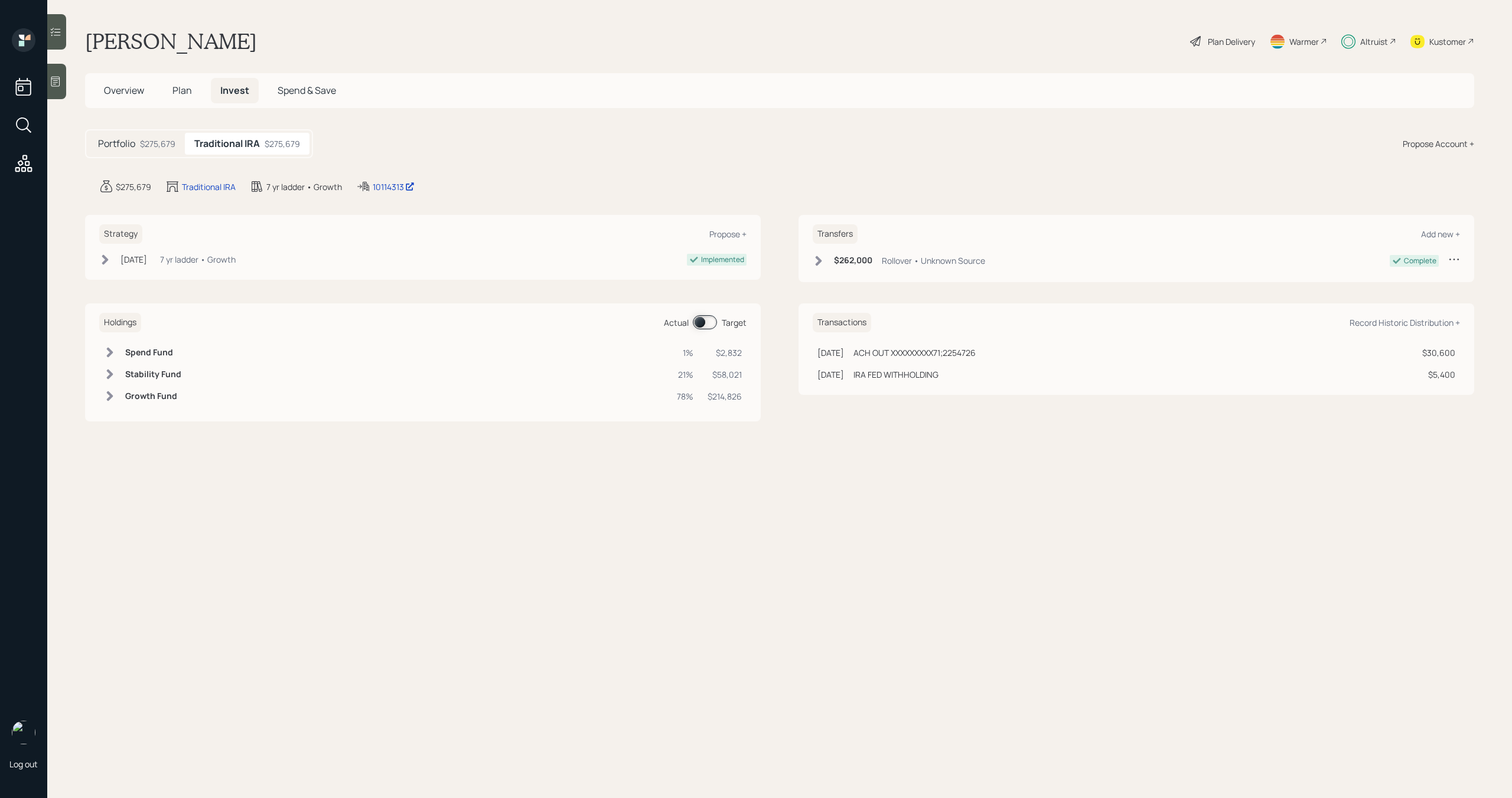
click at [710, 321] on span at bounding box center [705, 323] width 24 height 14
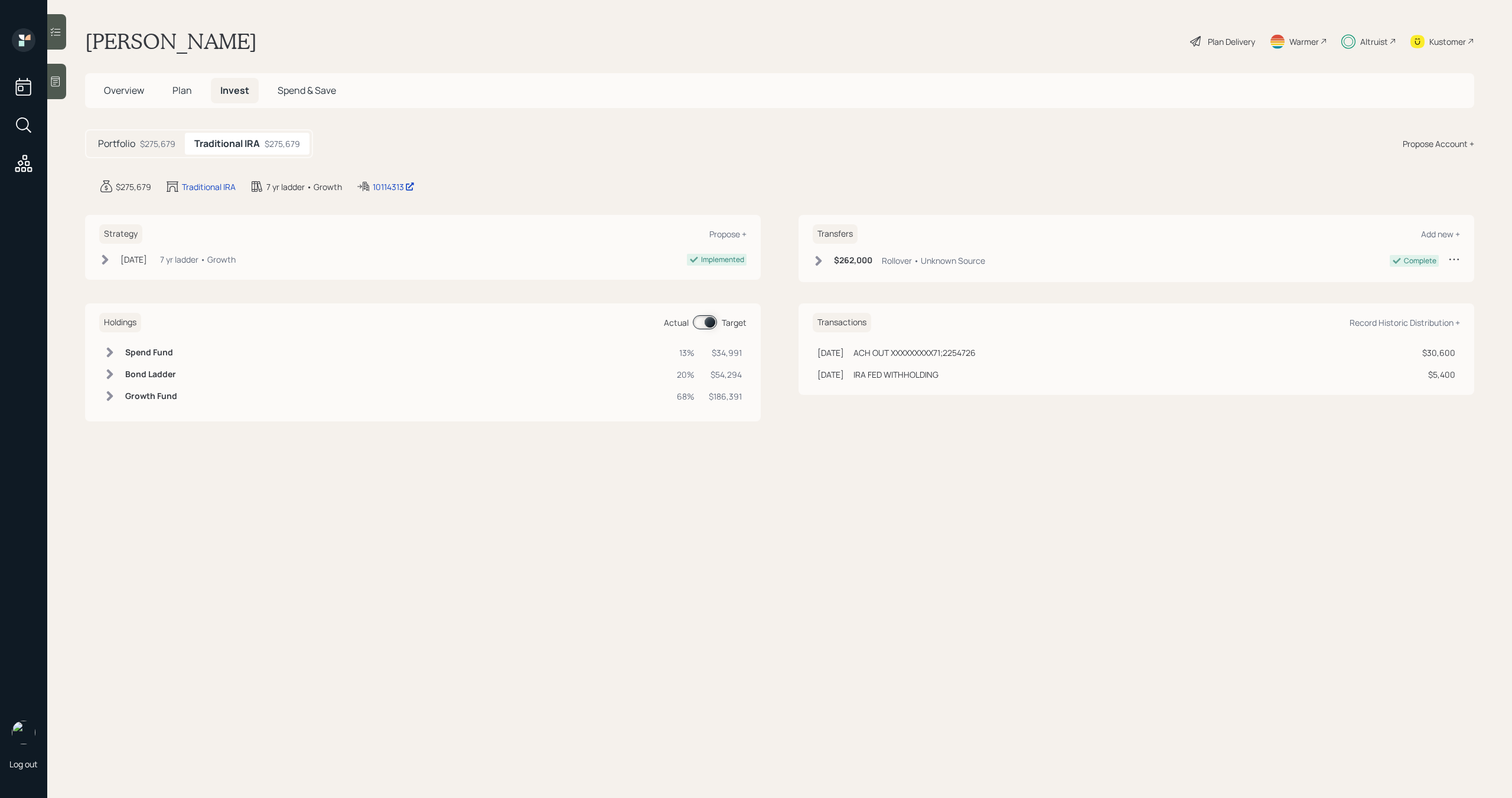
click at [181, 88] on span "Plan" at bounding box center [182, 91] width 19 height 13
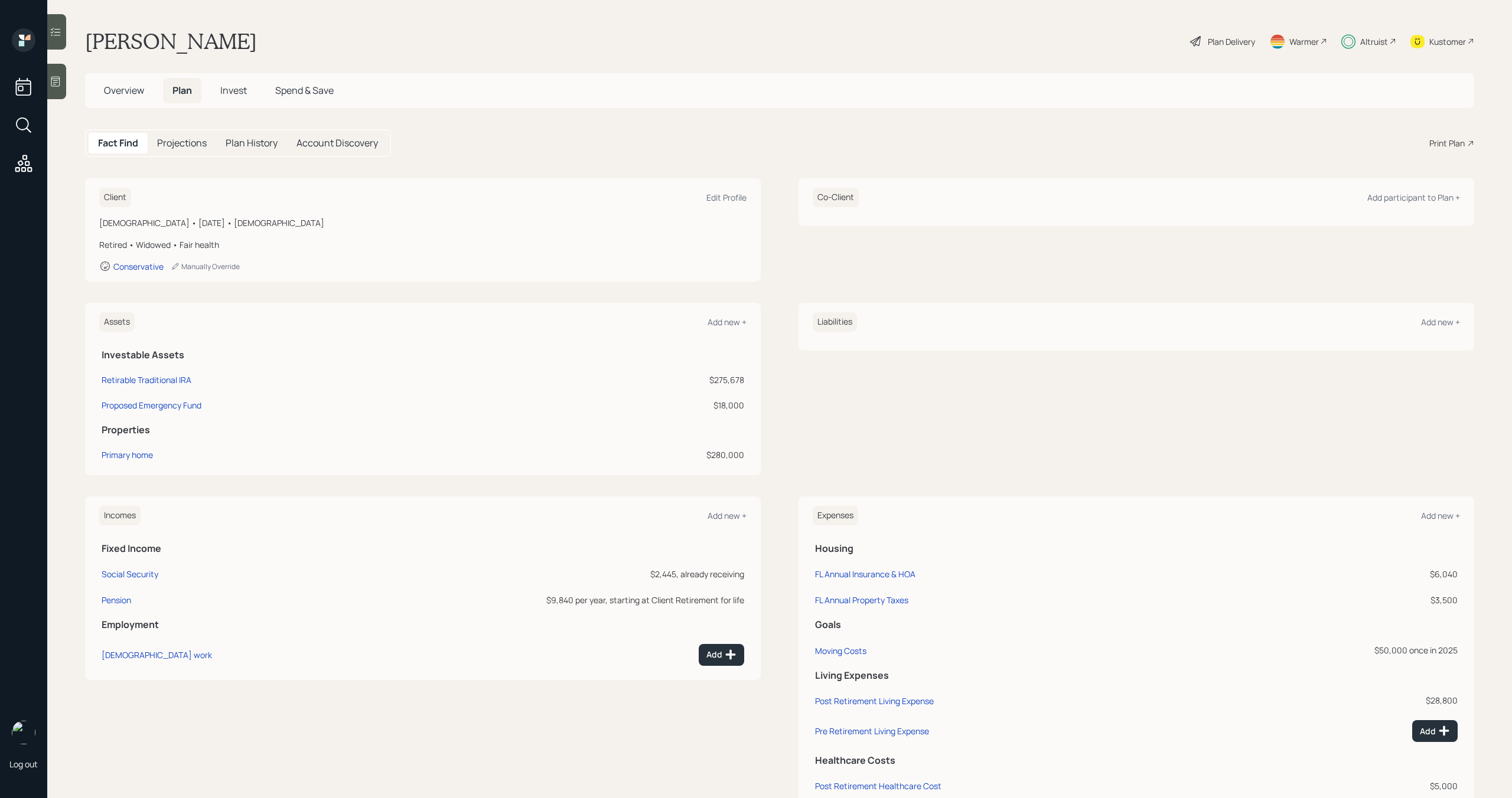
scroll to position [37, 0]
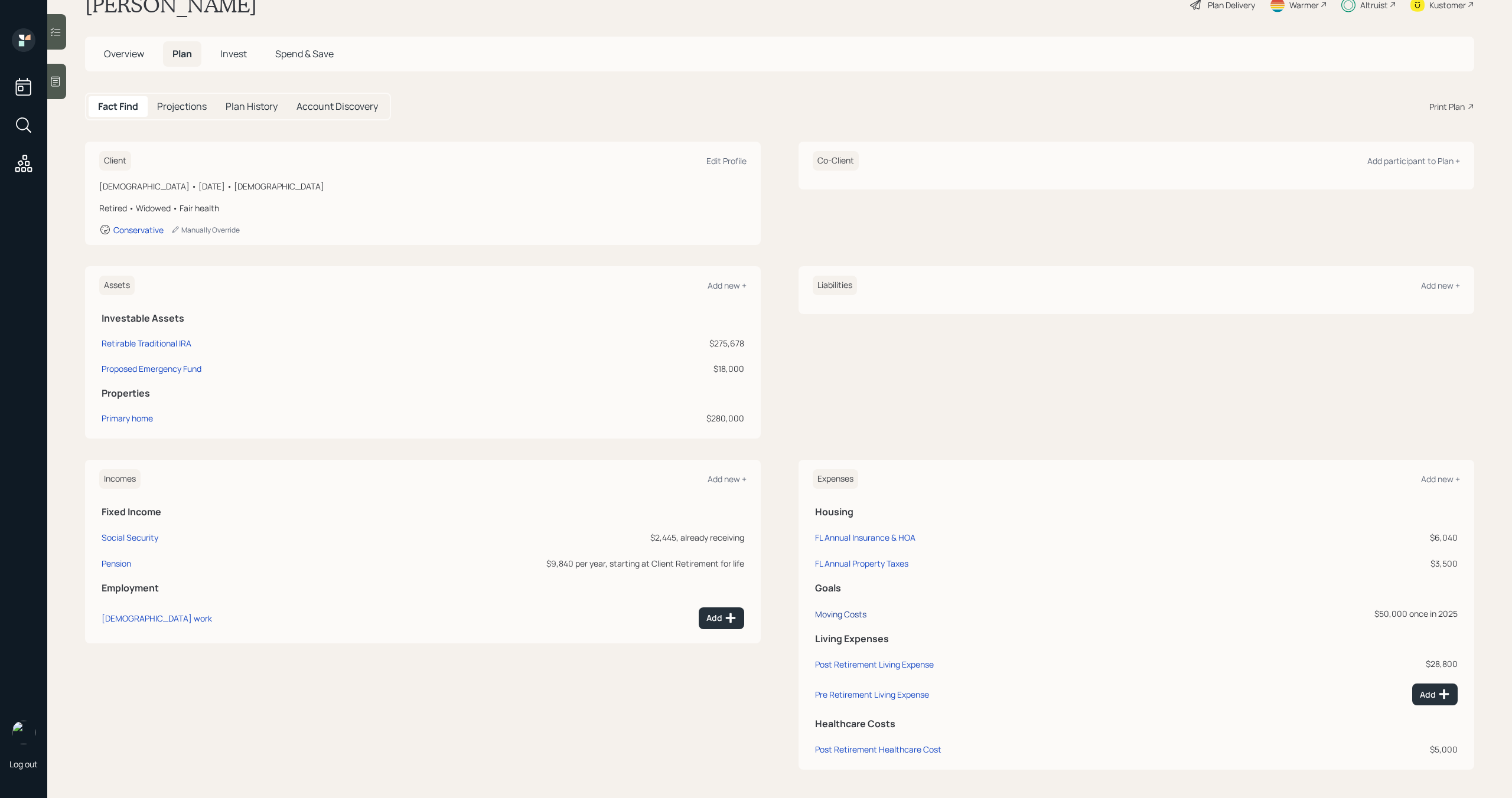
click at [844, 614] on div "Moving Costs" at bounding box center [840, 614] width 51 height 11
select select "0"
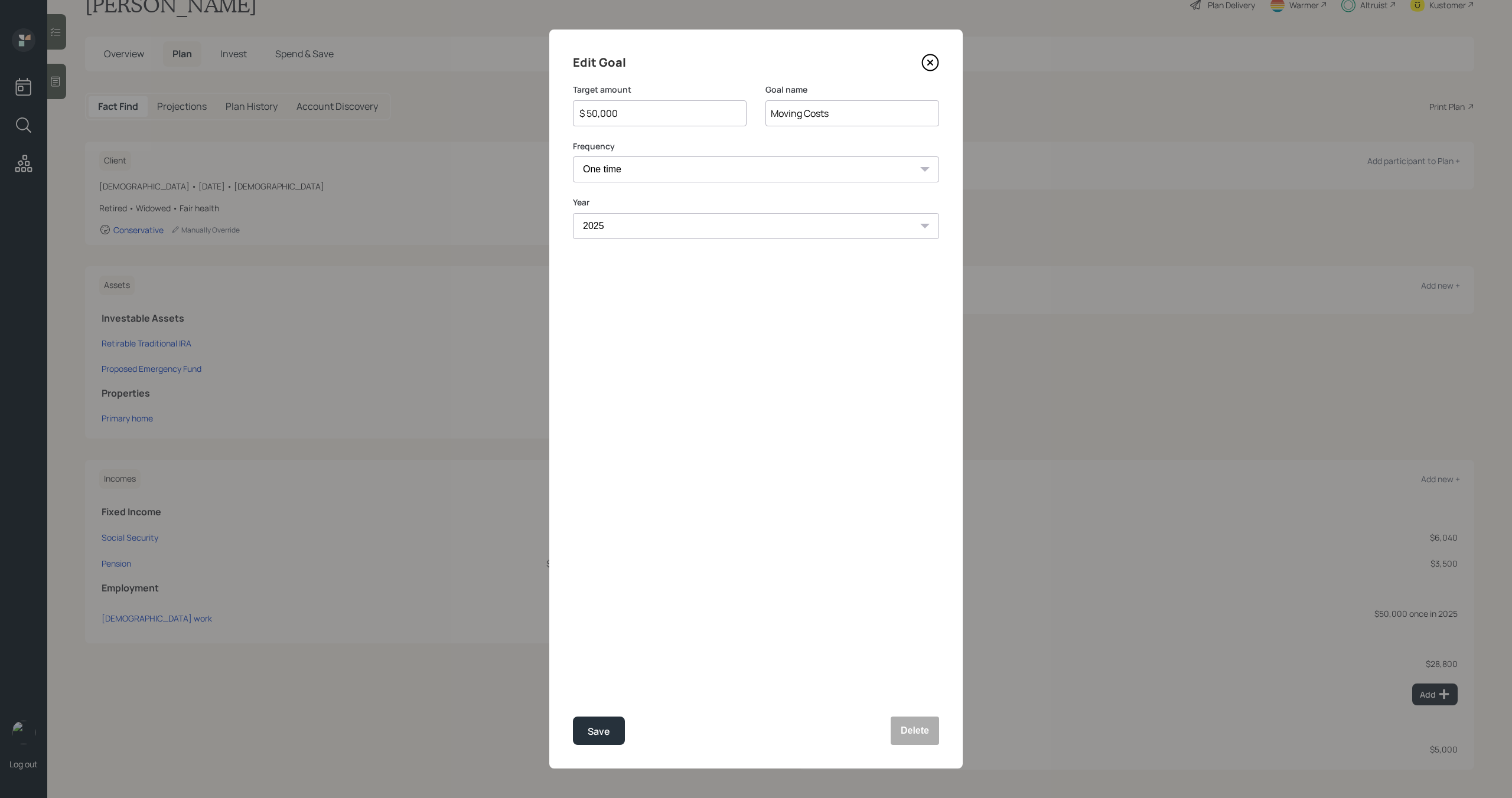
click at [639, 113] on input "$ 50,000" at bounding box center [655, 113] width 154 height 14
click at [599, 746] on div "Edit Goal Target amount $ 65,000 Goal name Moving Costs Frequency One time Ever…" at bounding box center [755, 399] width 413 height 739
click at [599, 743] on button "Save" at bounding box center [599, 730] width 52 height 28
type input "$ 50,000"
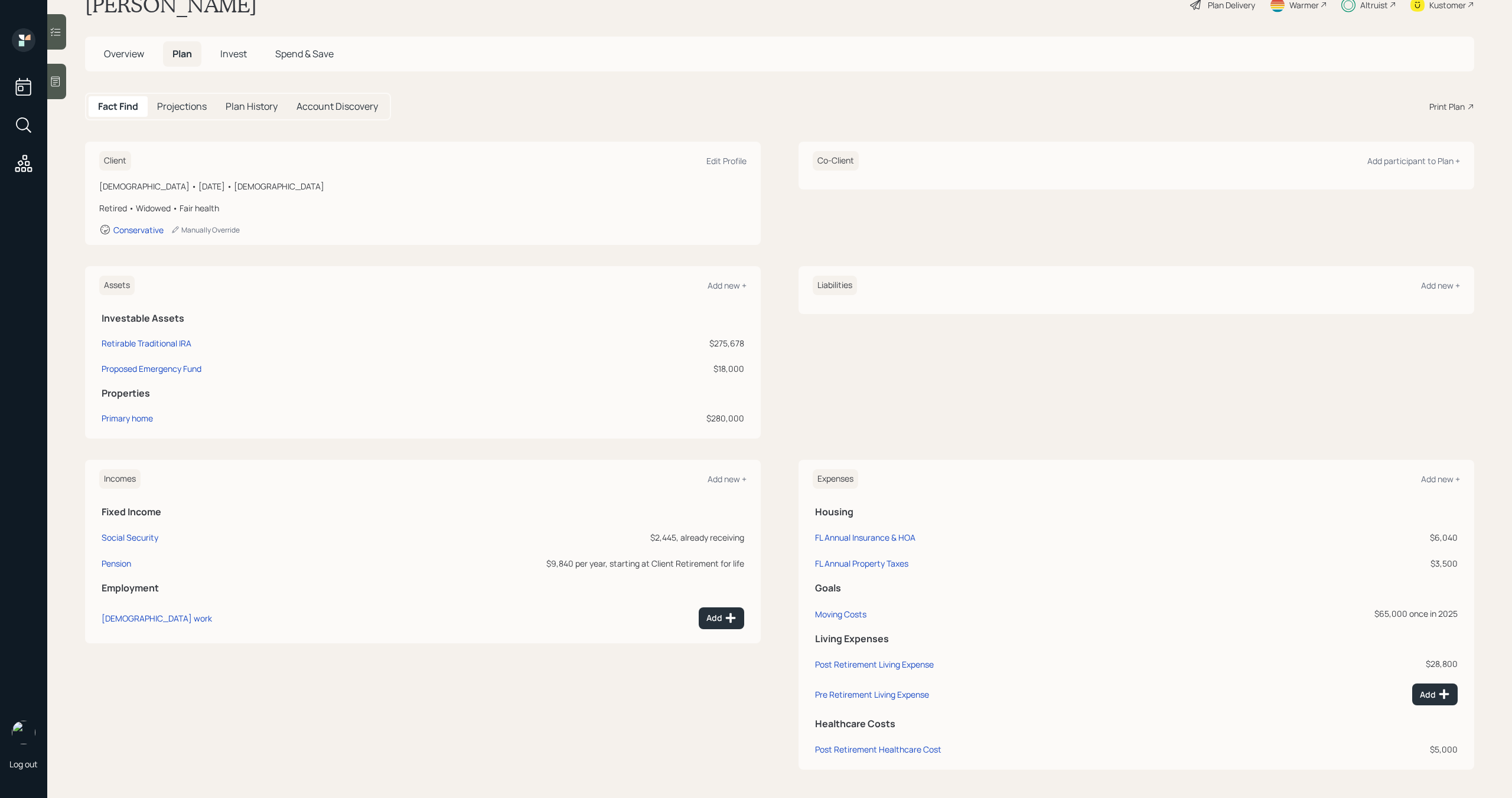
click at [231, 55] on span "Invest" at bounding box center [233, 54] width 27 height 13
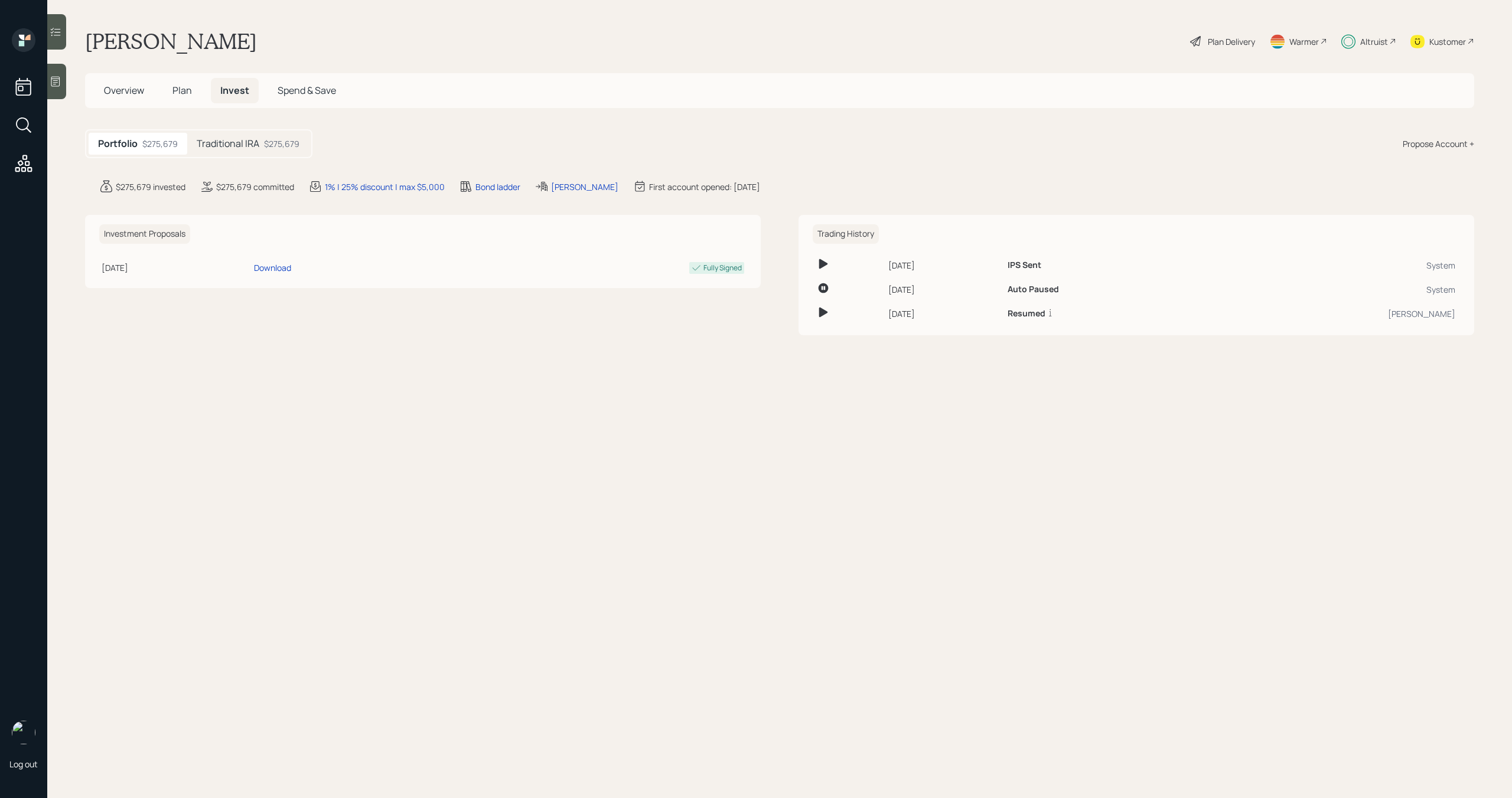
click at [246, 138] on h5 "Traditional IRA" at bounding box center [228, 144] width 63 height 11
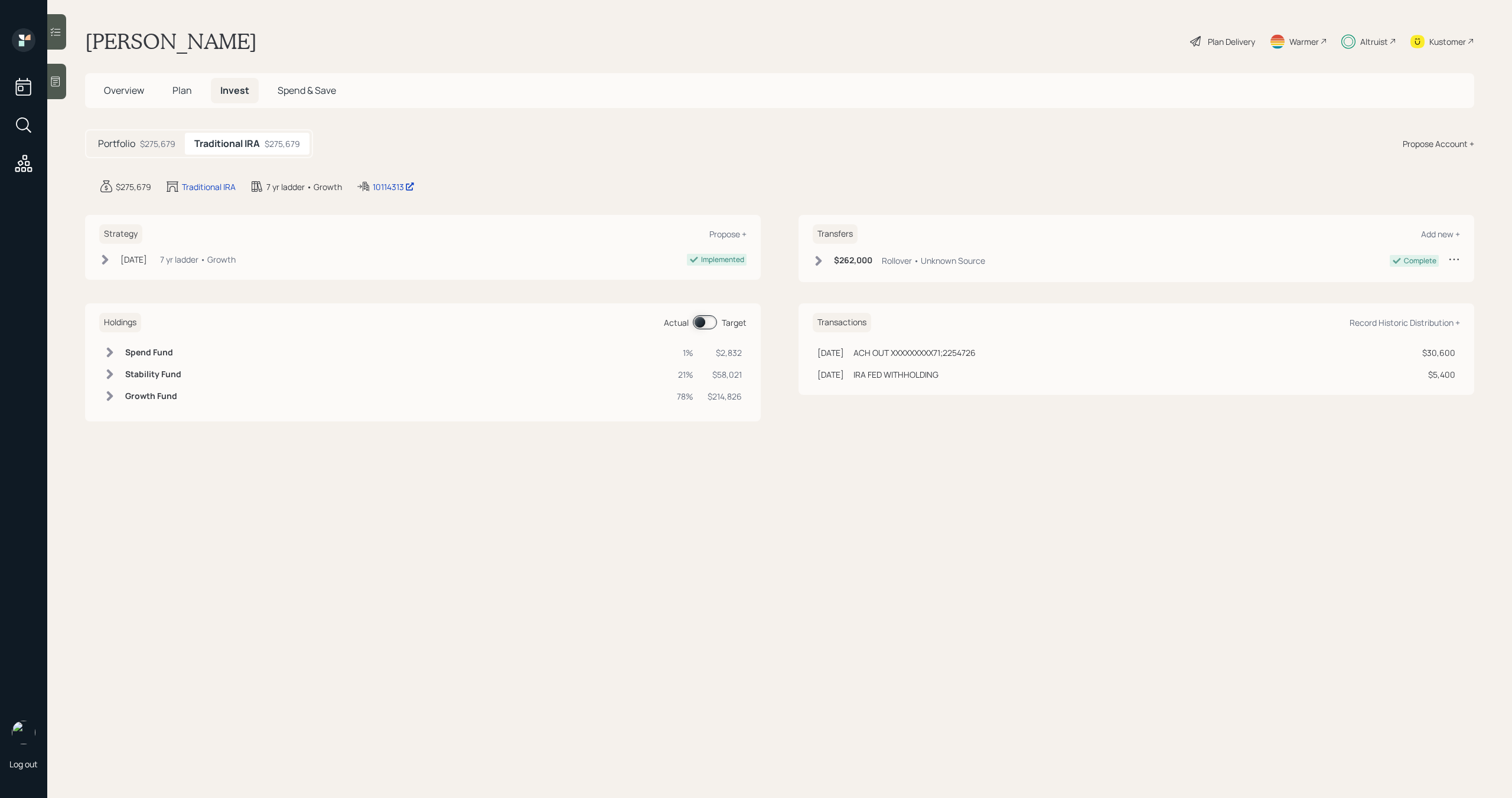
click at [702, 325] on span at bounding box center [705, 323] width 24 height 14
click at [708, 321] on span at bounding box center [705, 323] width 24 height 14
click at [183, 90] on span "Plan" at bounding box center [182, 91] width 19 height 13
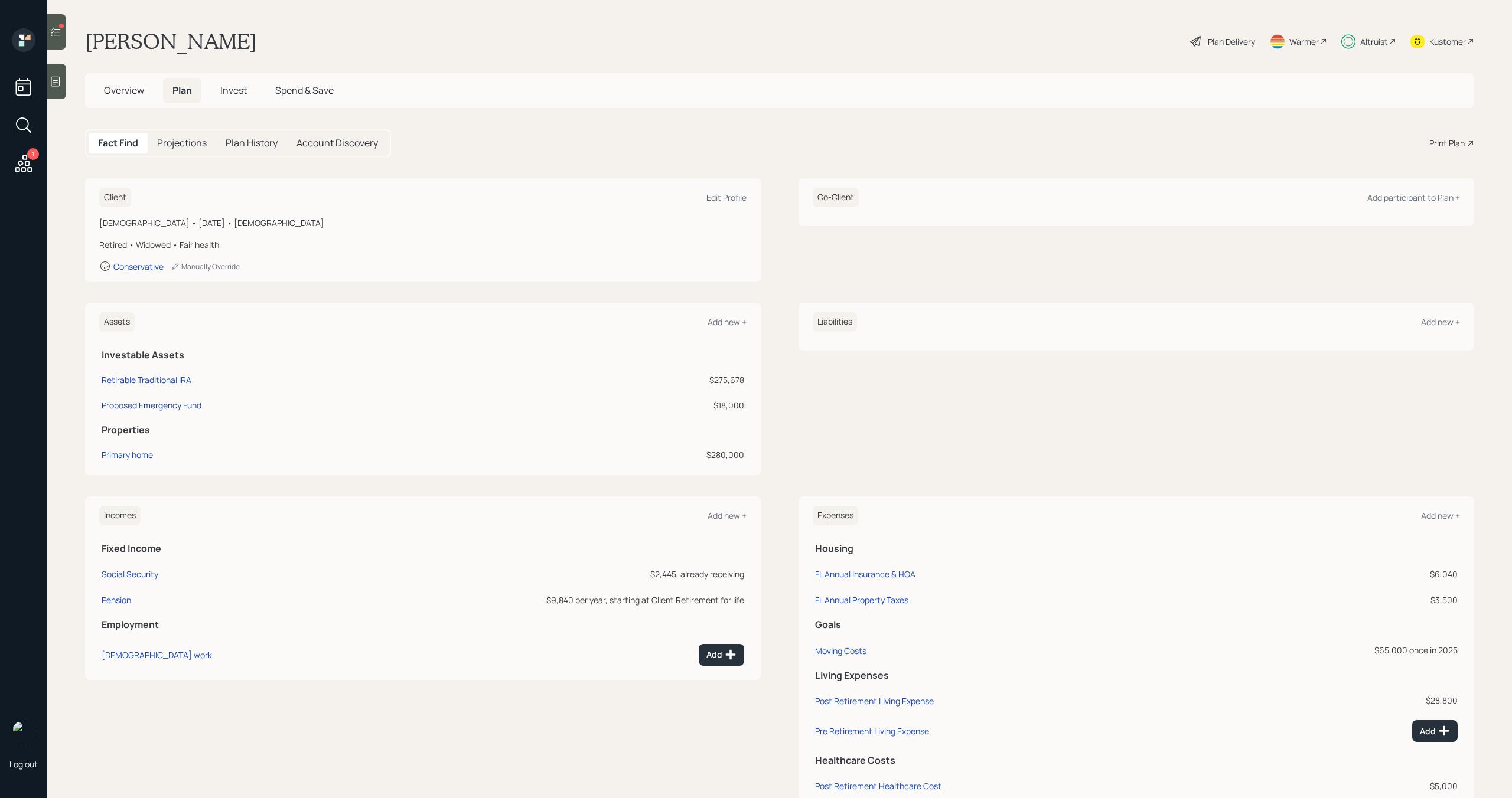
click at [189, 404] on div "Proposed Emergency Fund" at bounding box center [151, 404] width 100 height 12
select select "emergency_fund"
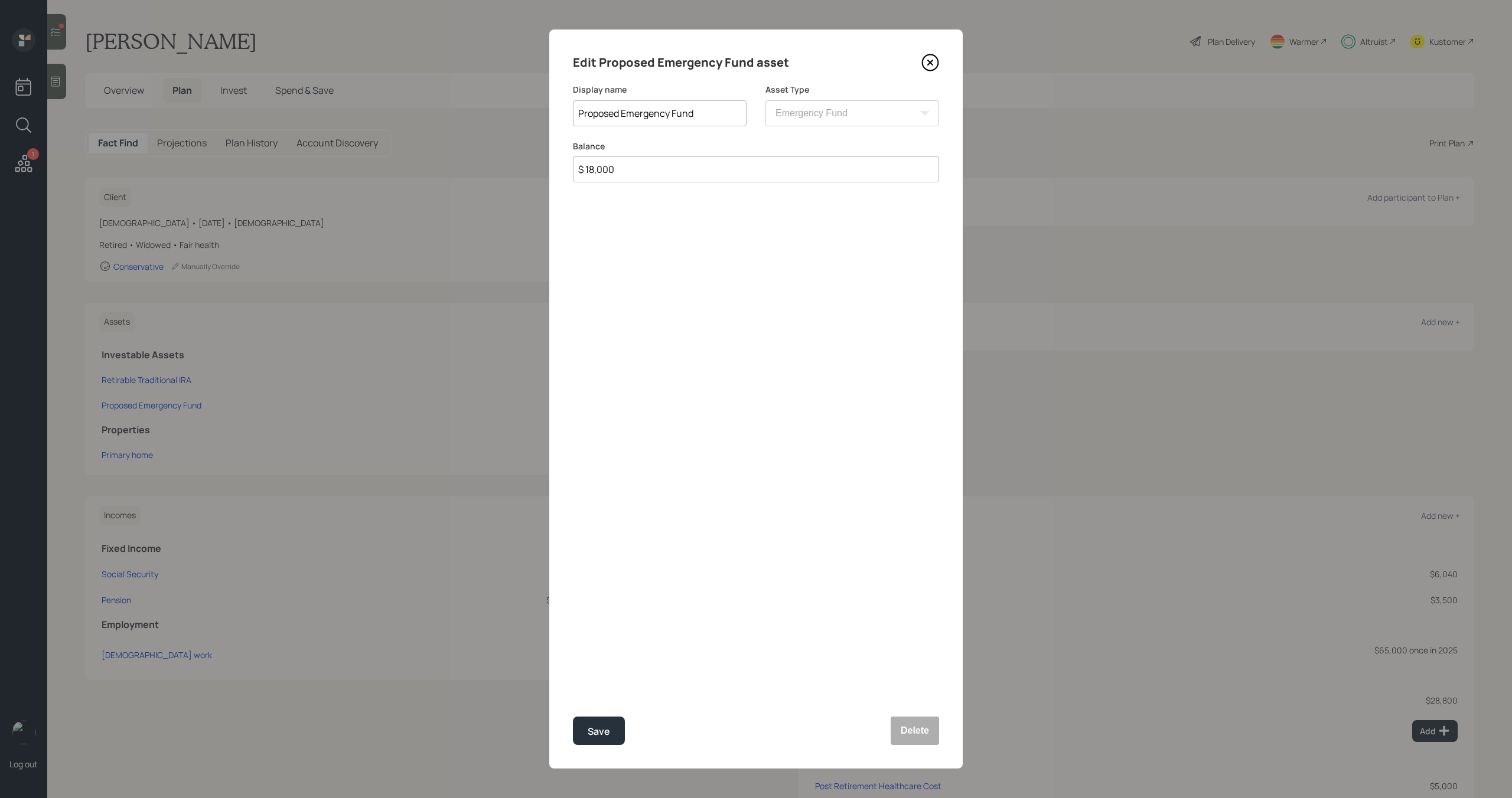
click at [931, 57] on icon at bounding box center [930, 62] width 18 height 18
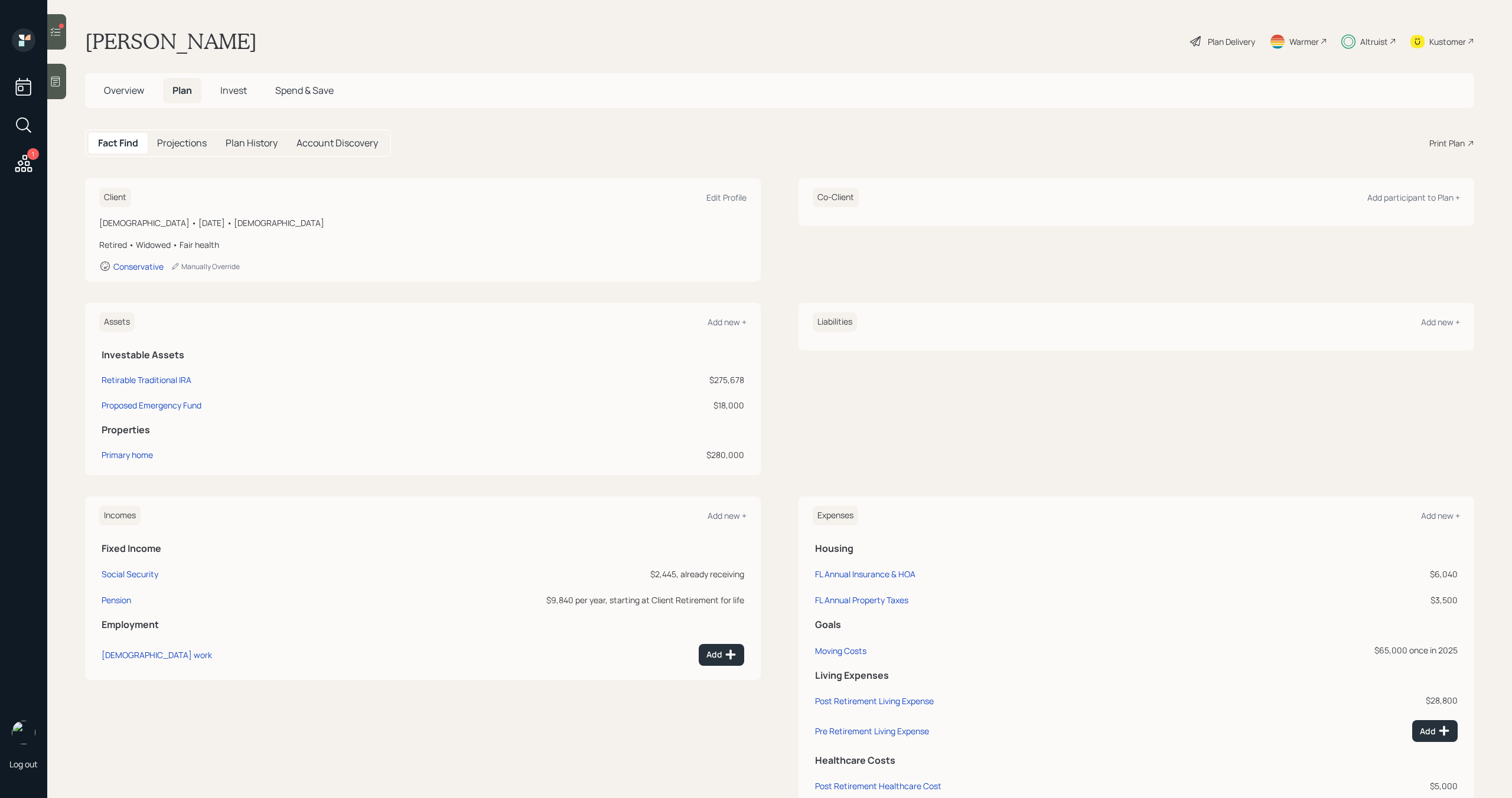
click at [240, 94] on span "Invest" at bounding box center [233, 91] width 27 height 13
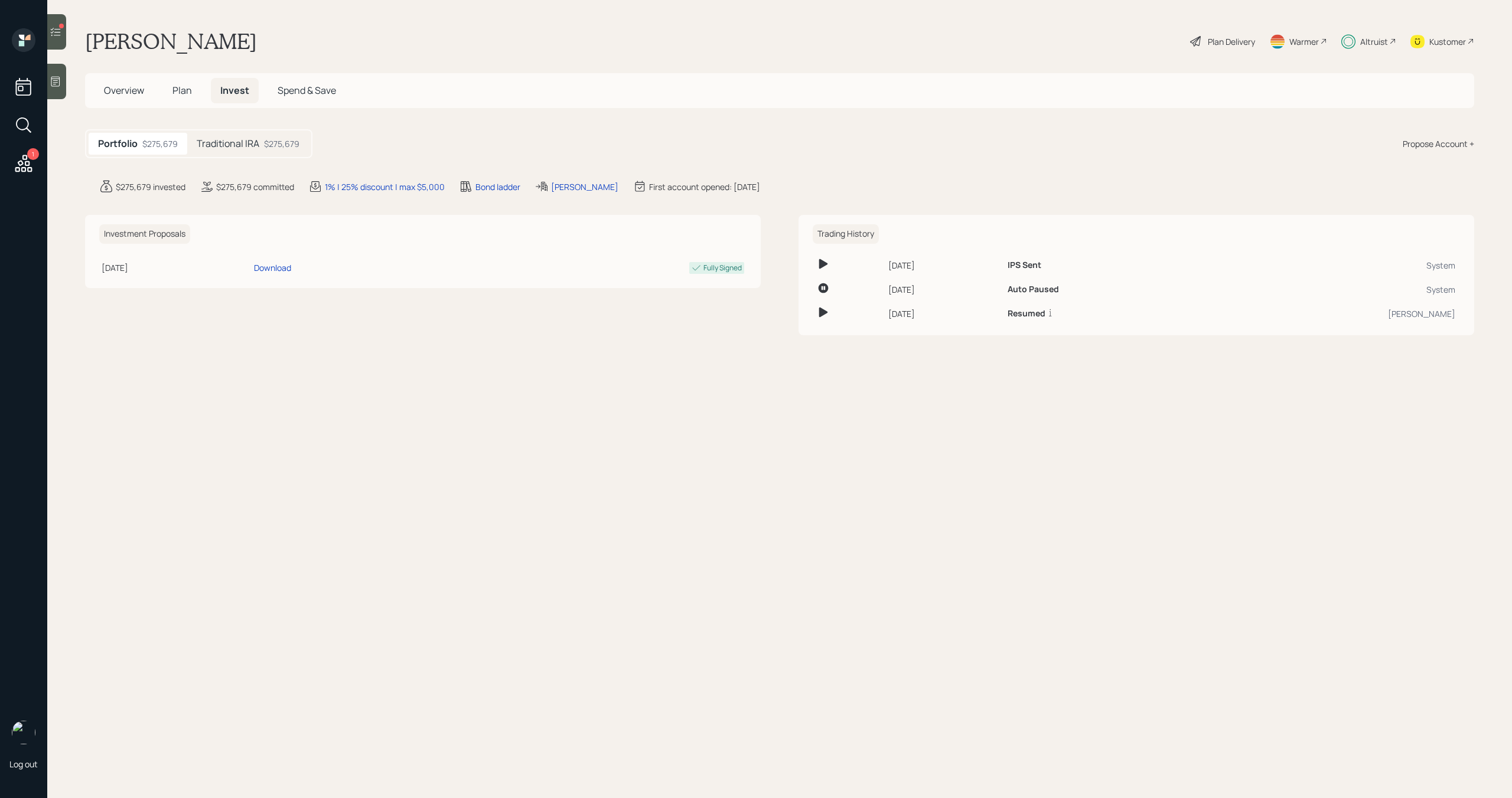
click at [187, 95] on span "Plan" at bounding box center [182, 91] width 19 height 13
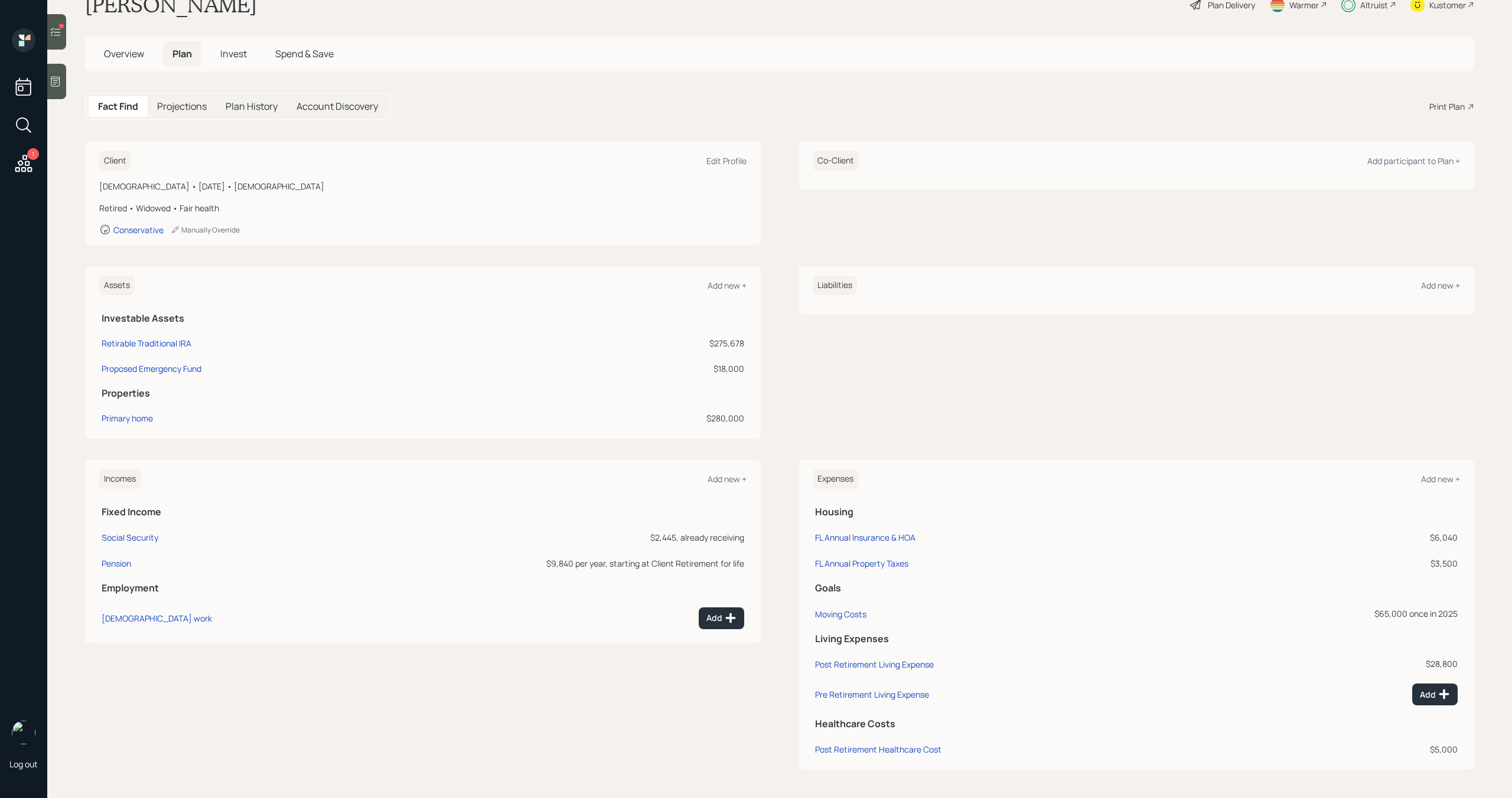
scroll to position [34, 0]
click at [862, 618] on div "Moving Costs" at bounding box center [840, 616] width 51 height 11
select select "0"
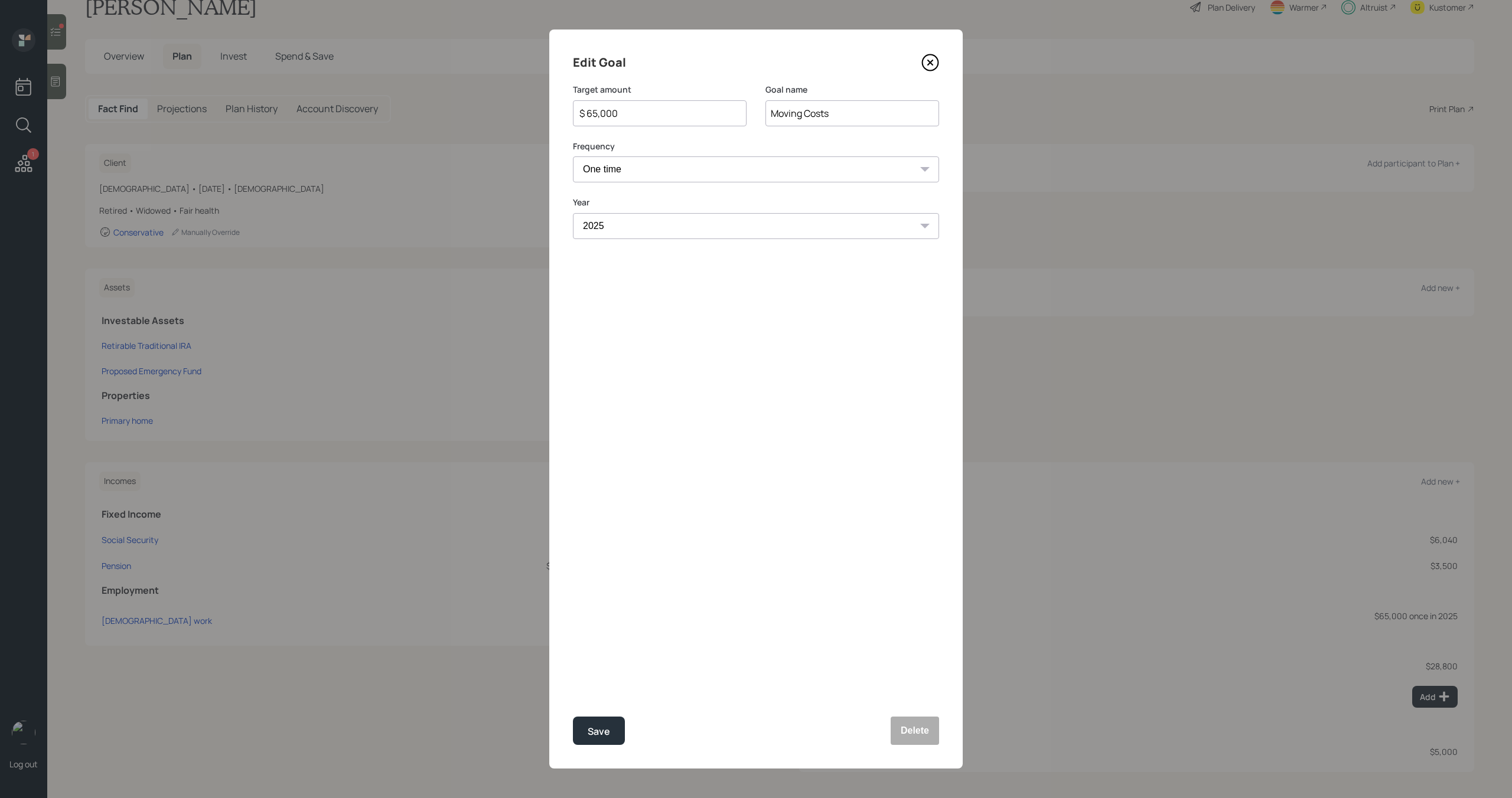
click at [644, 116] on input "$ 65,000" at bounding box center [655, 113] width 154 height 14
click at [597, 746] on div "Edit Goal Target amount $ 75,000 Goal name Moving Costs Frequency One time Ever…" at bounding box center [755, 399] width 413 height 739
click at [598, 736] on div "Save" at bounding box center [599, 731] width 22 height 16
type input "$ 65,000"
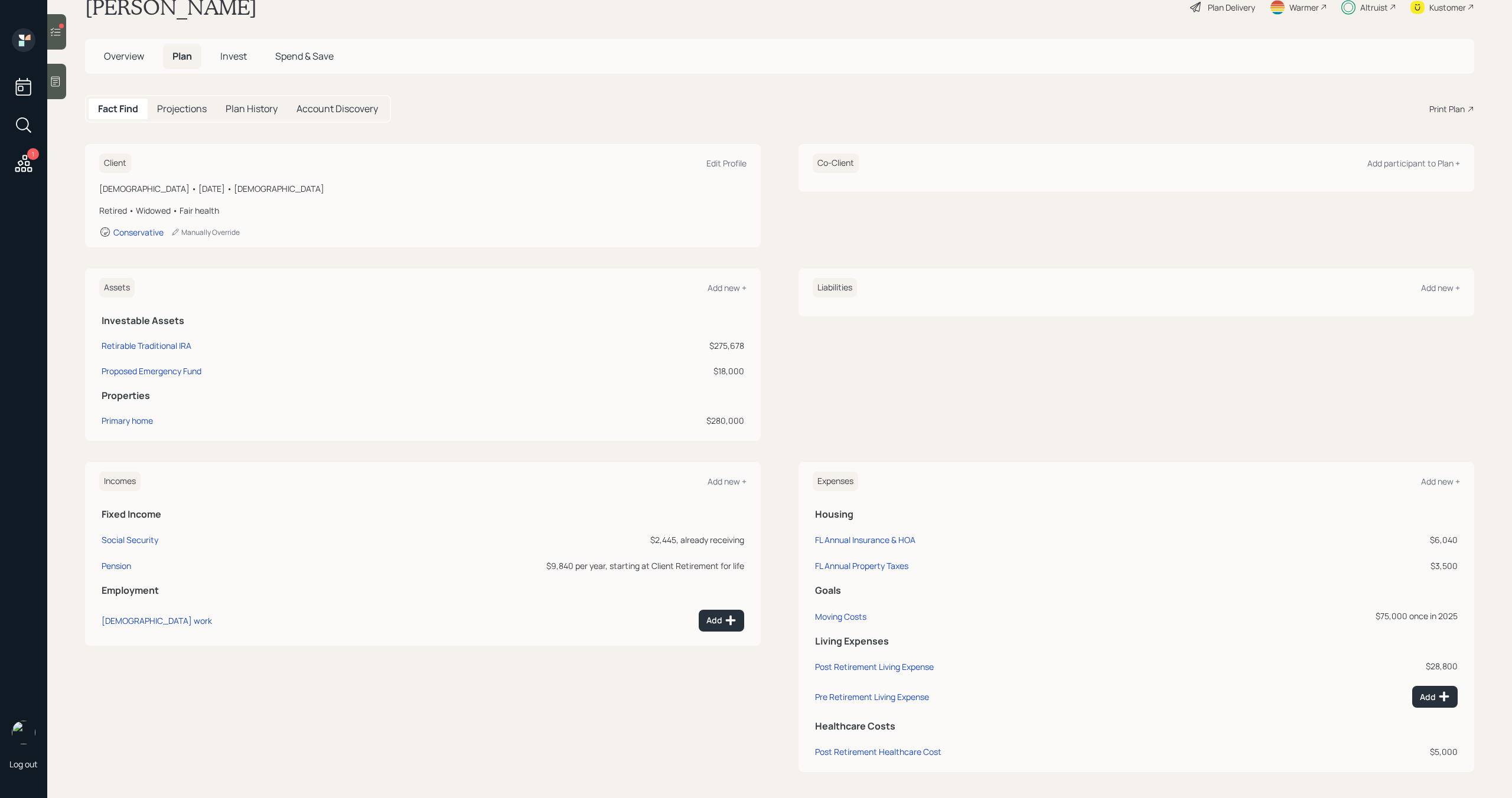
click at [236, 50] on span "Invest" at bounding box center [233, 56] width 27 height 13
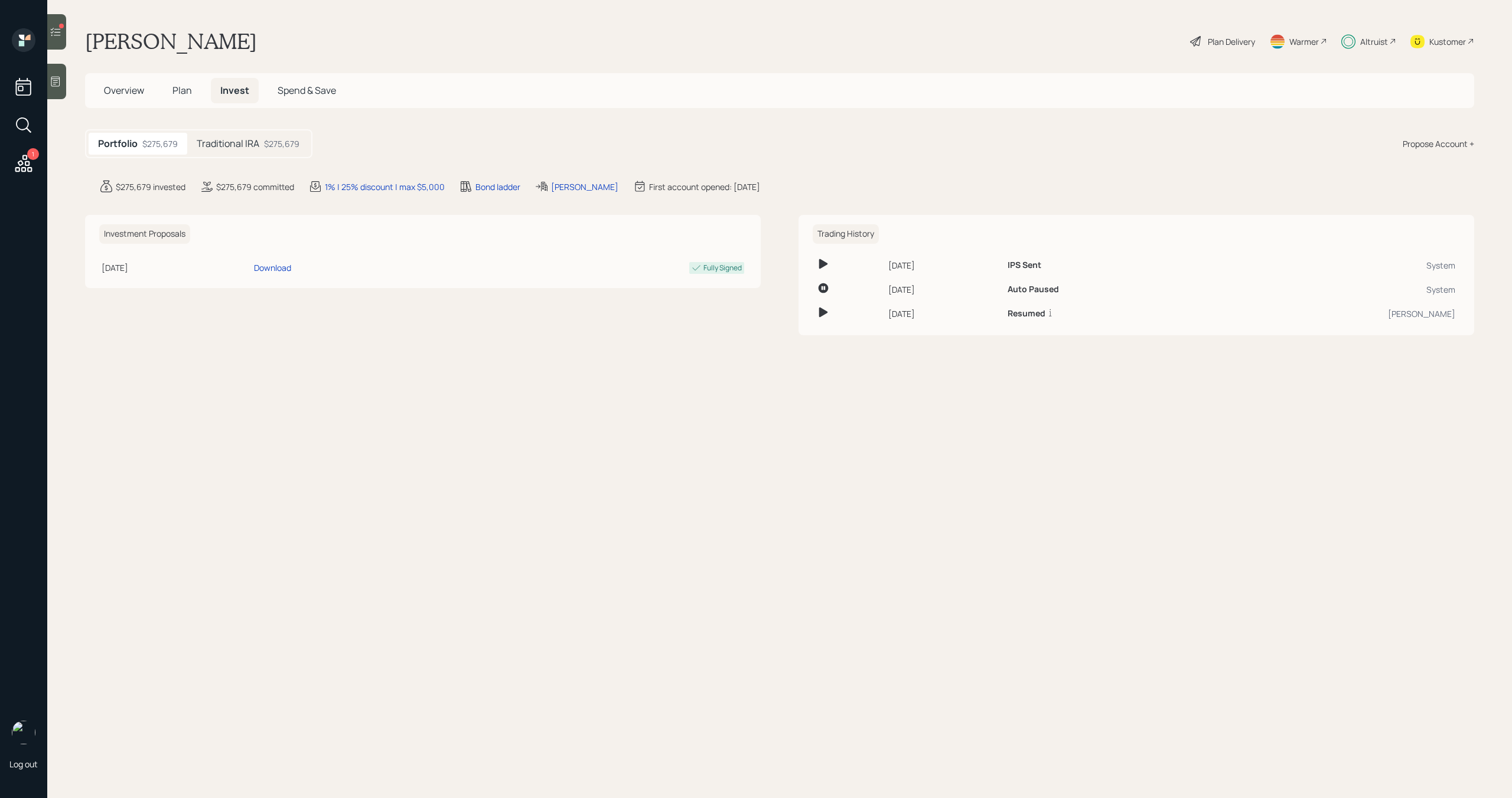
click at [290, 145] on div "$275,679" at bounding box center [281, 143] width 35 height 12
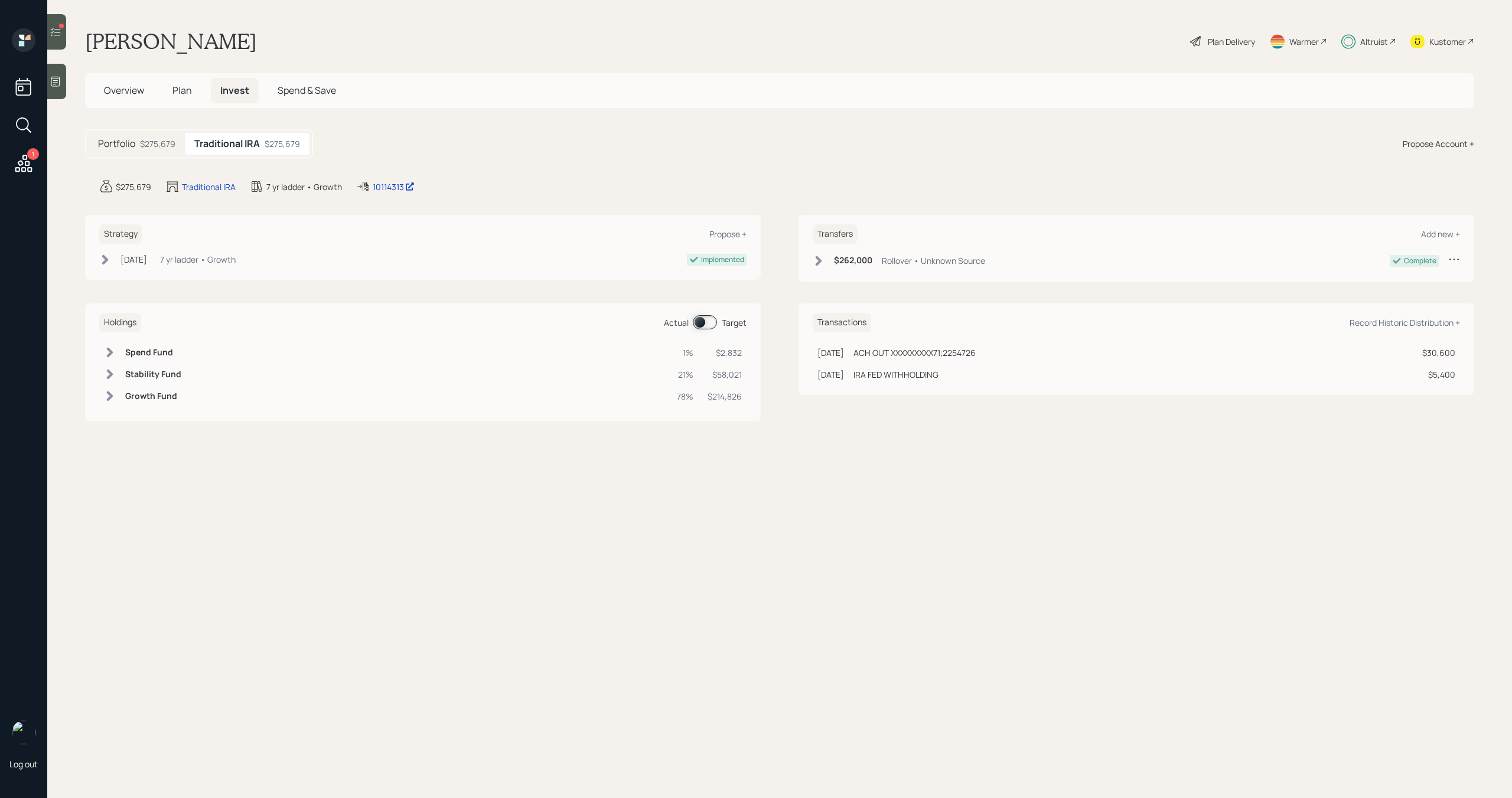
click at [701, 330] on div "Holdings Actual Target" at bounding box center [423, 322] width 647 height 19
click at [702, 325] on span at bounding box center [705, 323] width 24 height 14
click at [191, 86] on h5 "Plan" at bounding box center [182, 90] width 38 height 25
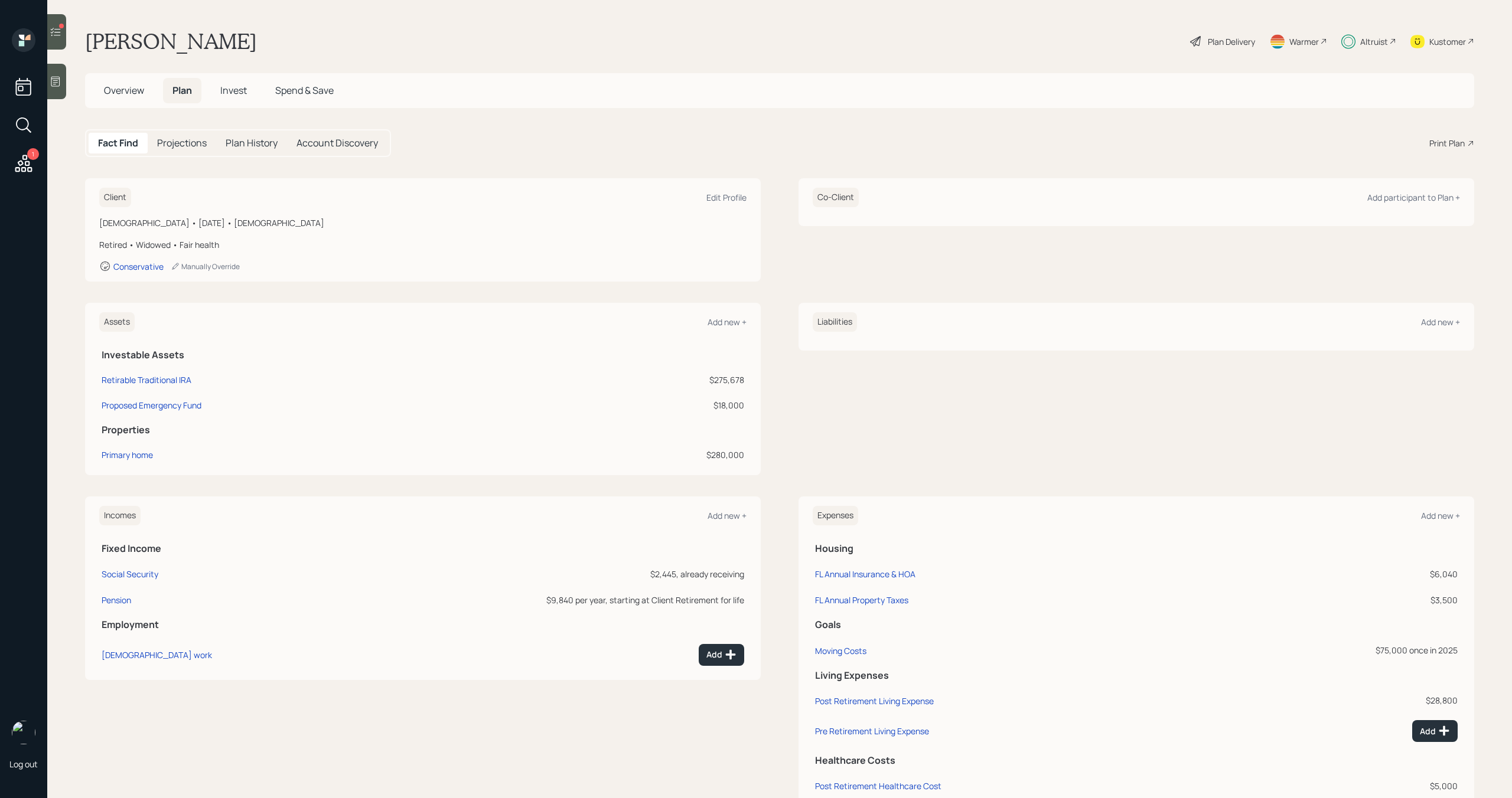
scroll to position [37, 0]
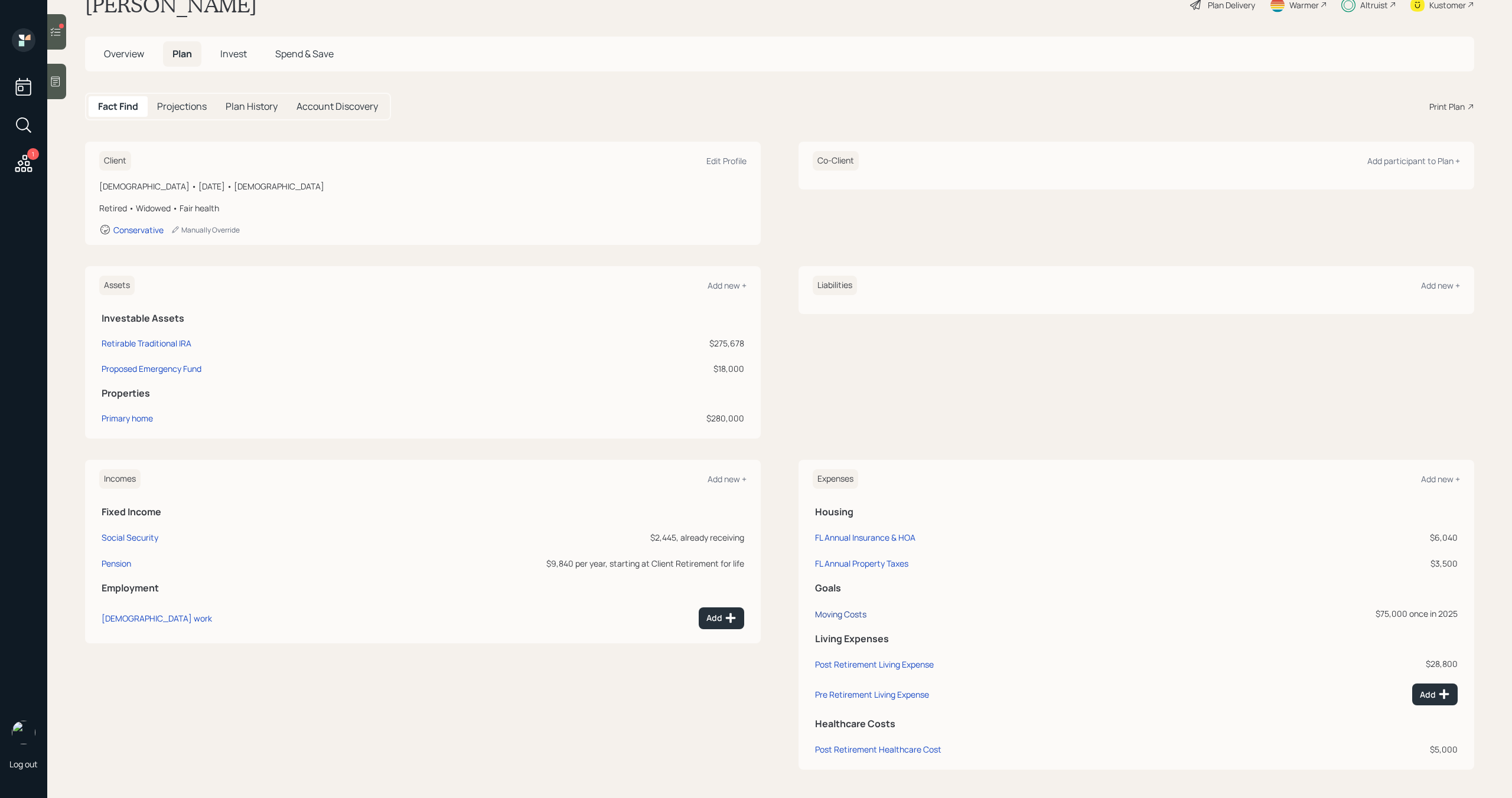
click at [842, 617] on div "Moving Costs" at bounding box center [840, 614] width 51 height 11
select select "0"
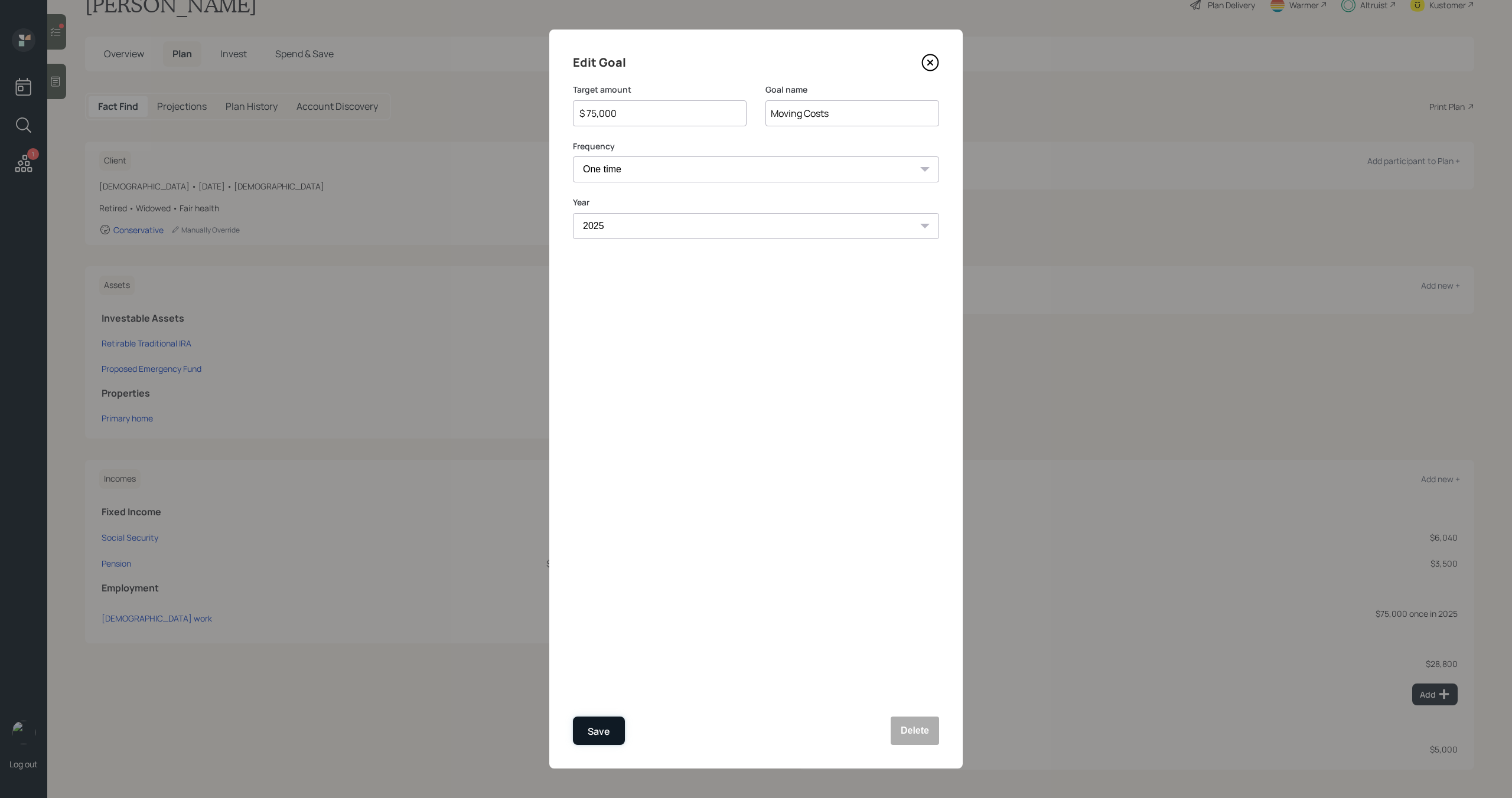
click at [610, 726] on button "Save" at bounding box center [599, 730] width 52 height 28
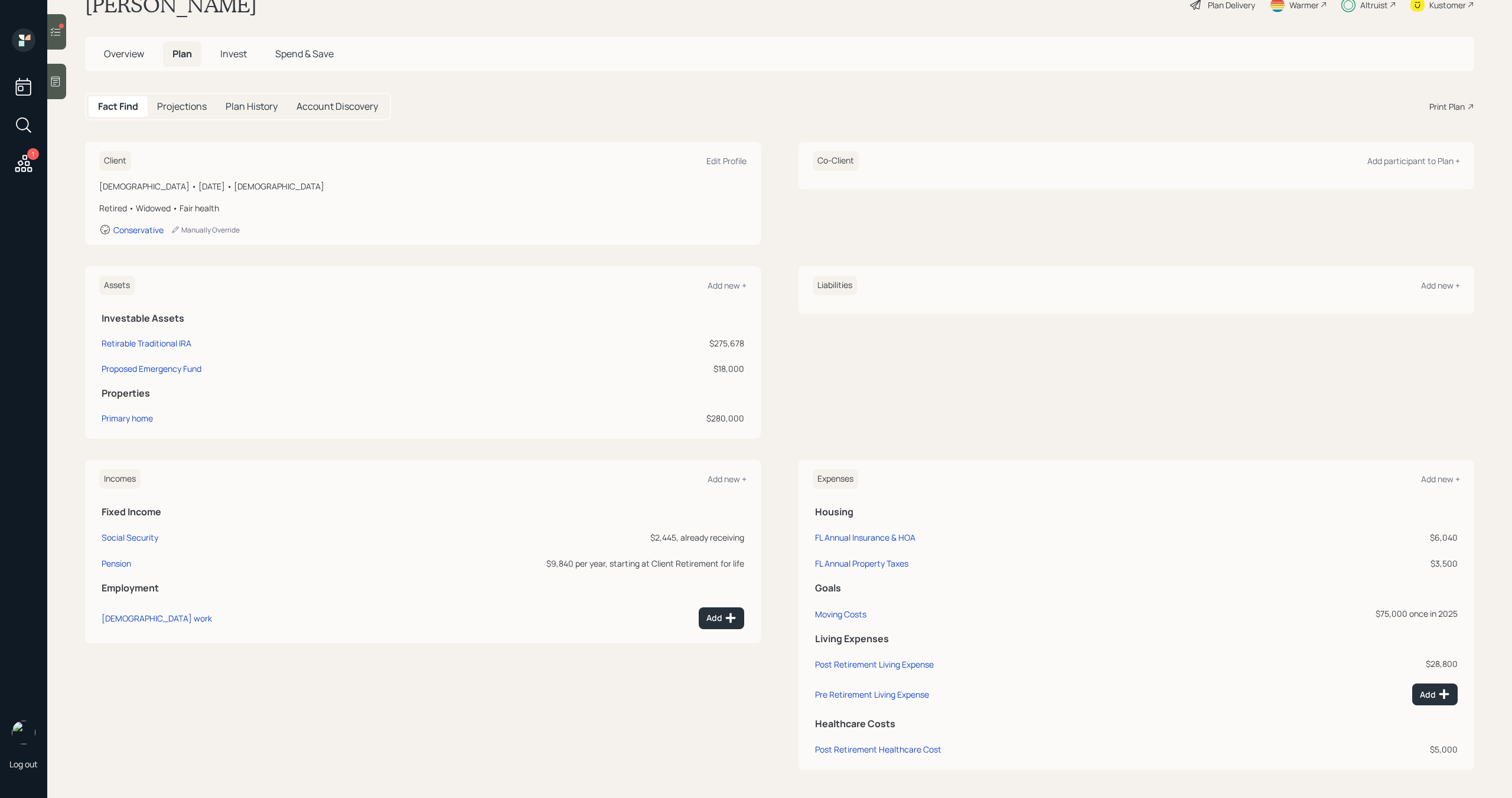
click at [240, 56] on span "Invest" at bounding box center [233, 54] width 27 height 13
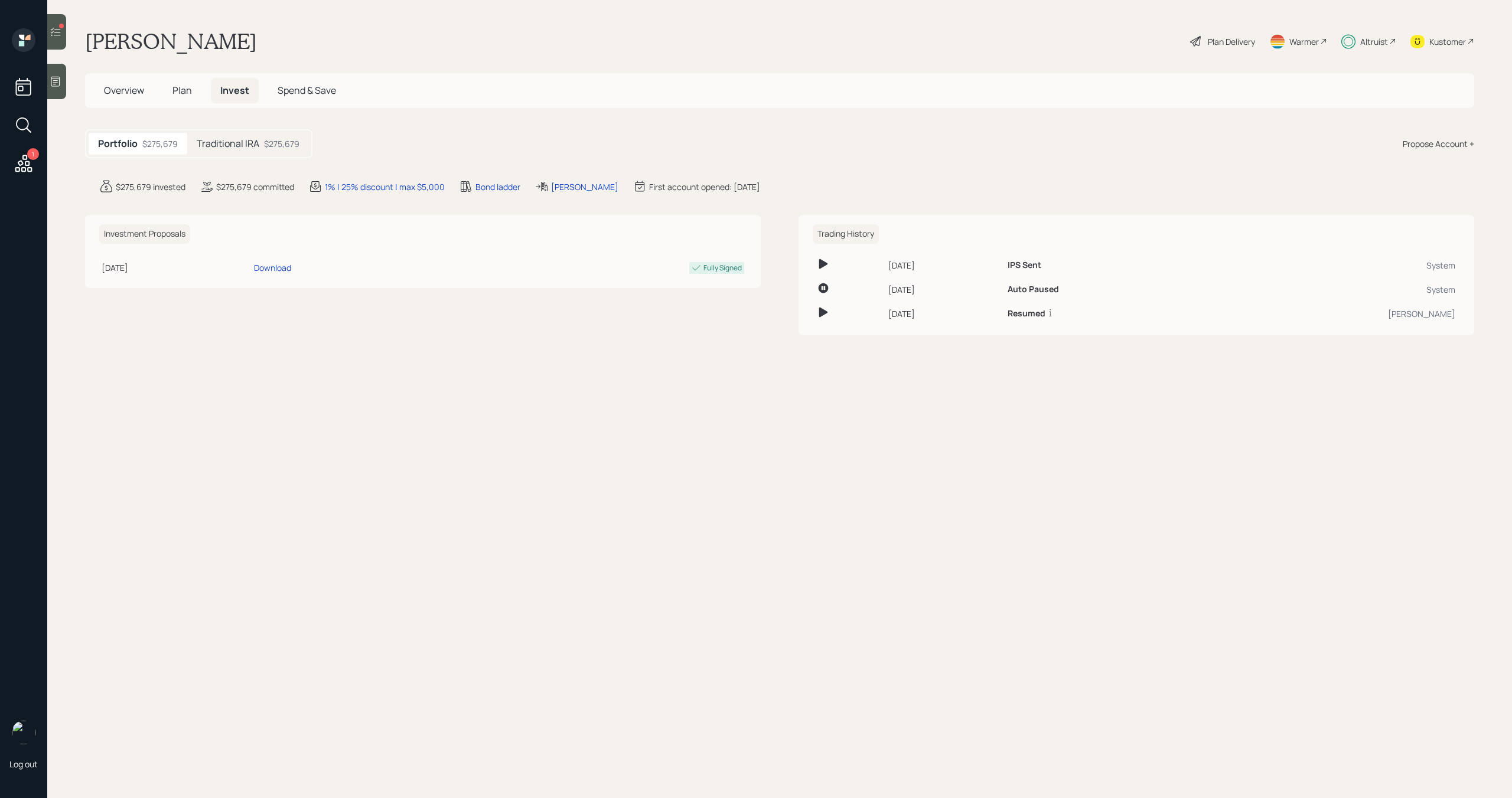
click at [261, 141] on div "Traditional IRA $275,679" at bounding box center [247, 144] width 121 height 22
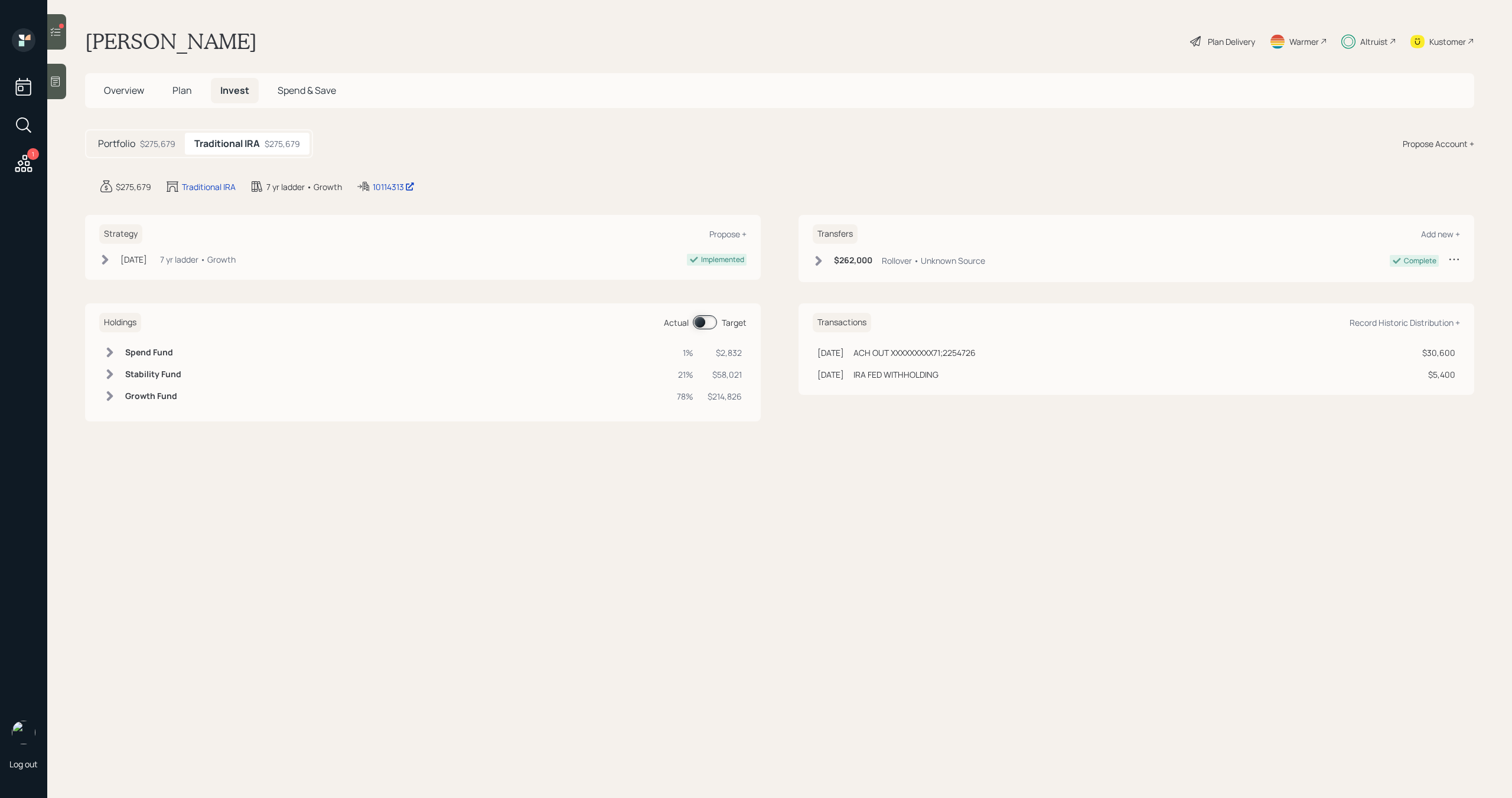
click at [698, 323] on span at bounding box center [705, 323] width 24 height 14
click at [707, 326] on span at bounding box center [705, 323] width 24 height 14
click at [181, 91] on span "Plan" at bounding box center [182, 91] width 19 height 13
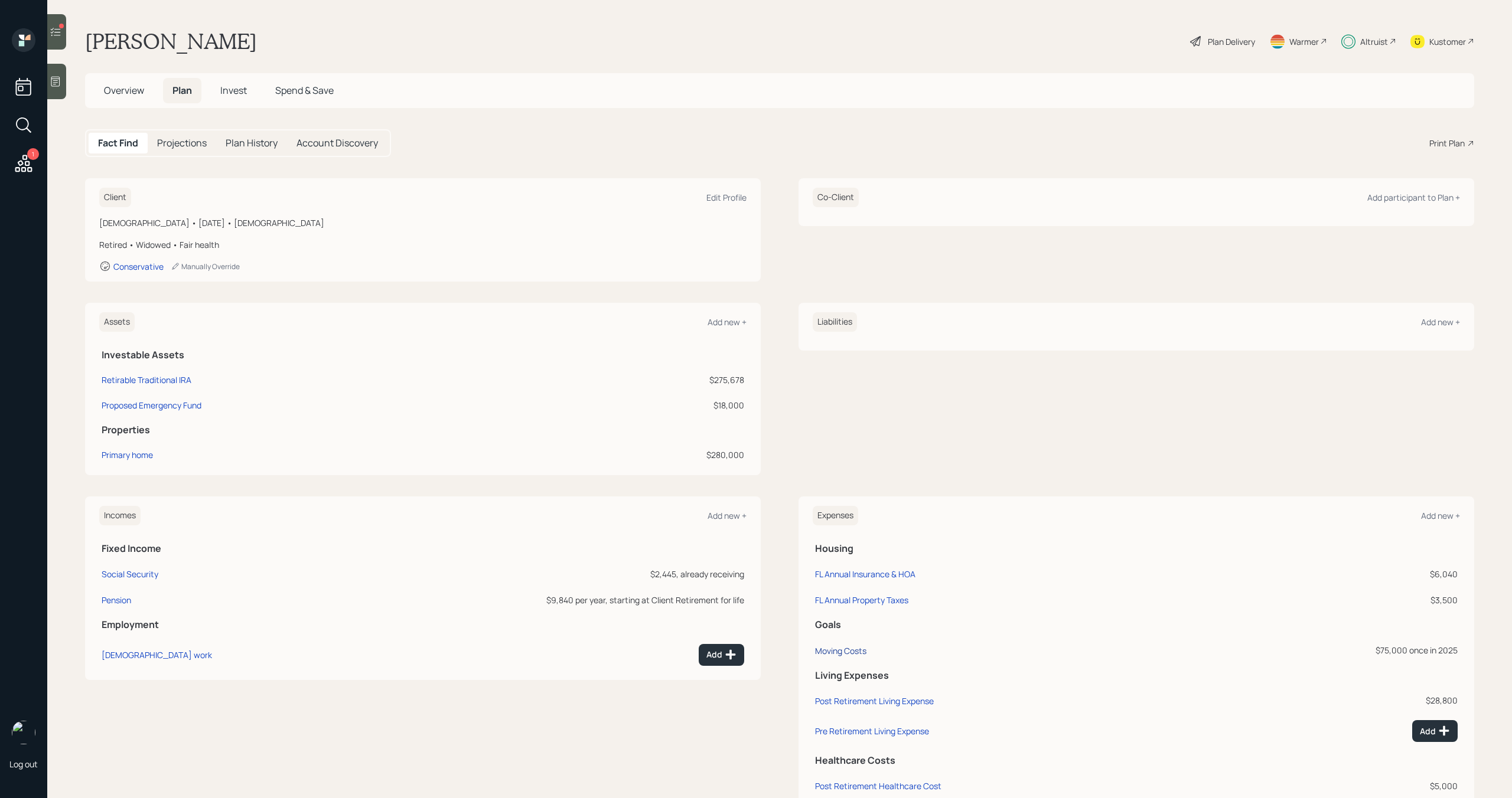
click at [839, 650] on div "Moving Costs" at bounding box center [840, 651] width 51 height 11
select select "0"
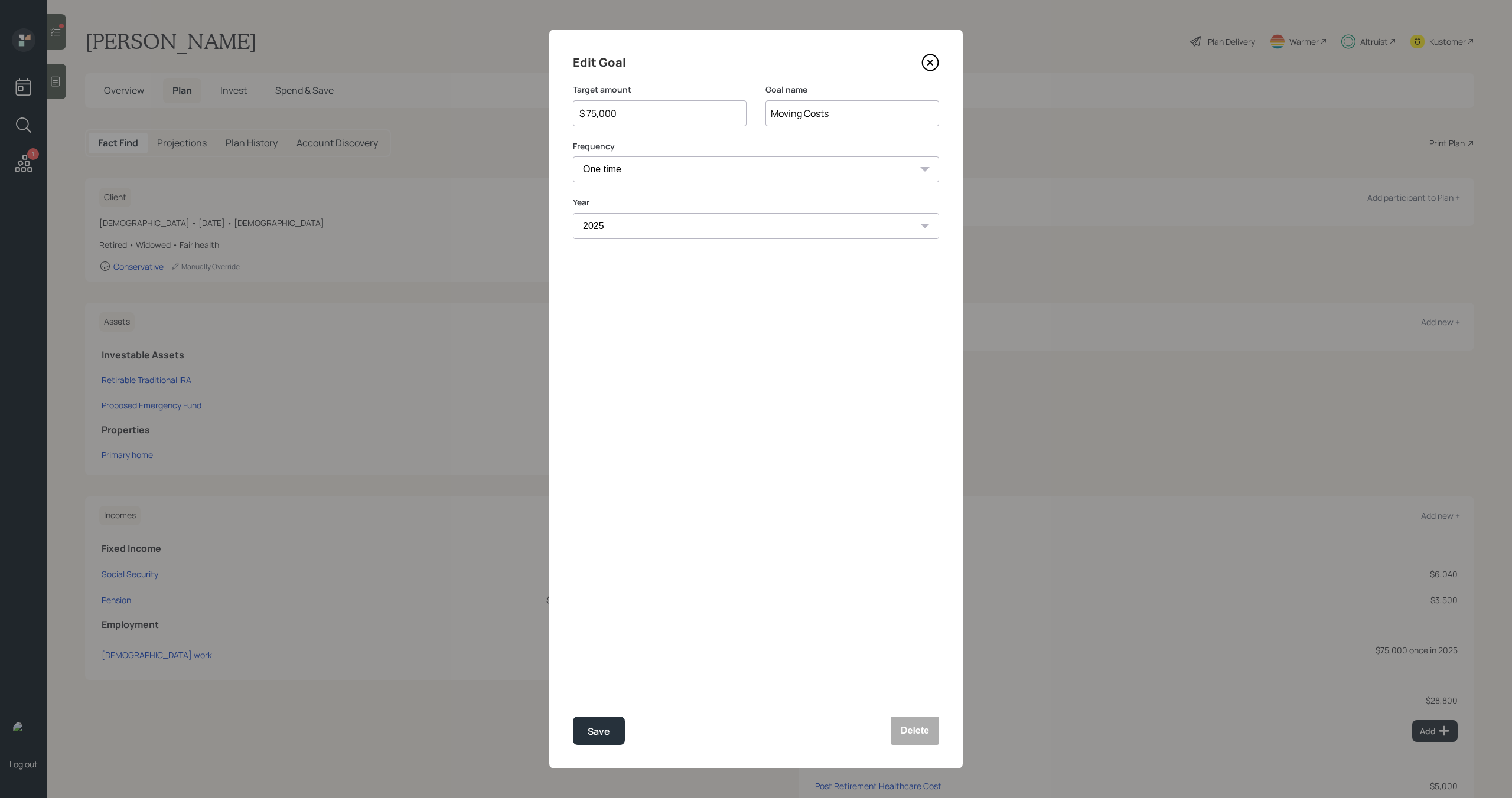
click at [646, 114] on input "$ 75,000" at bounding box center [655, 113] width 154 height 14
click at [609, 720] on button "Save" at bounding box center [599, 730] width 52 height 28
type input "$ 75,000"
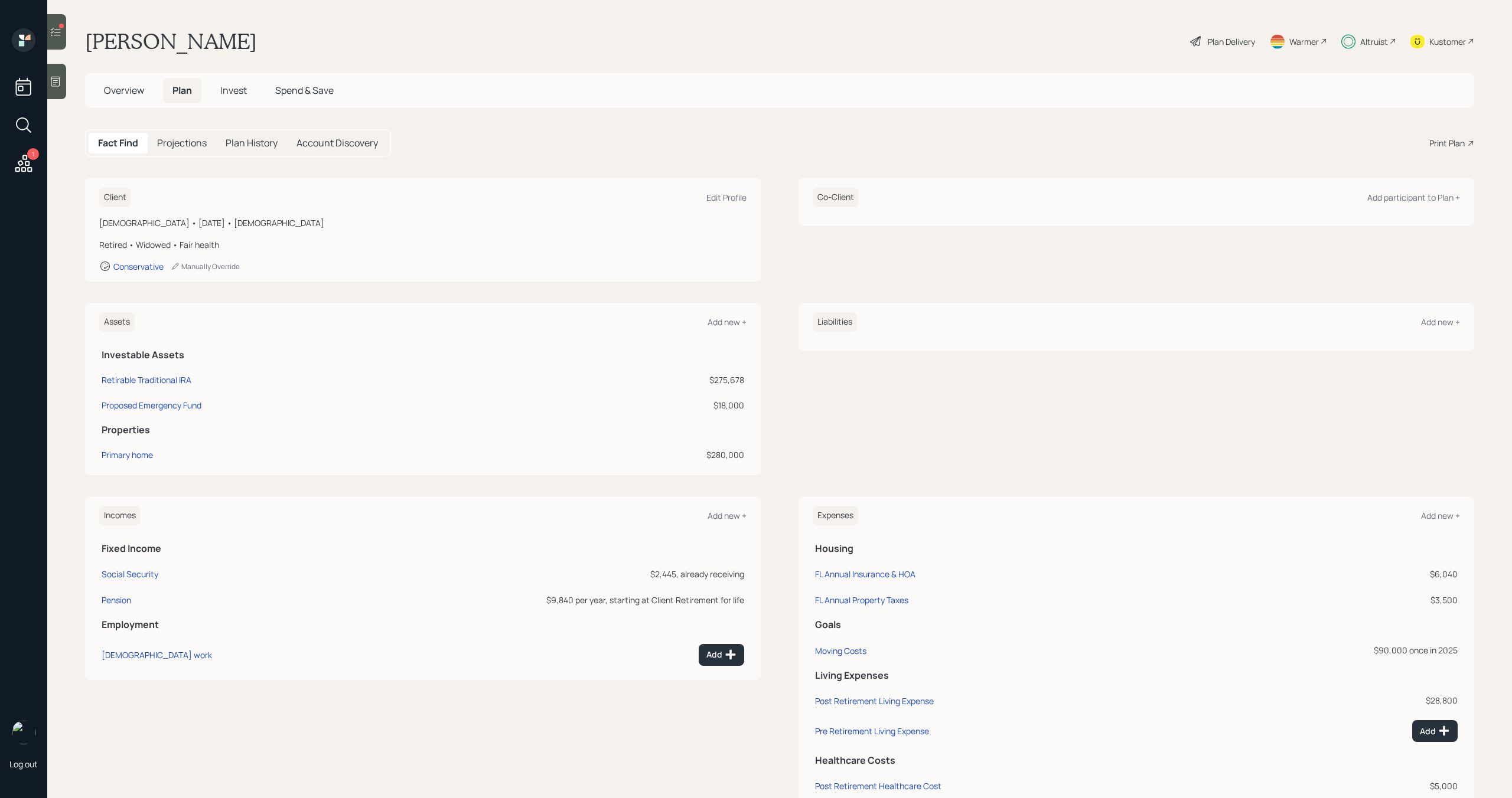
click at [236, 94] on span "Invest" at bounding box center [233, 91] width 27 height 13
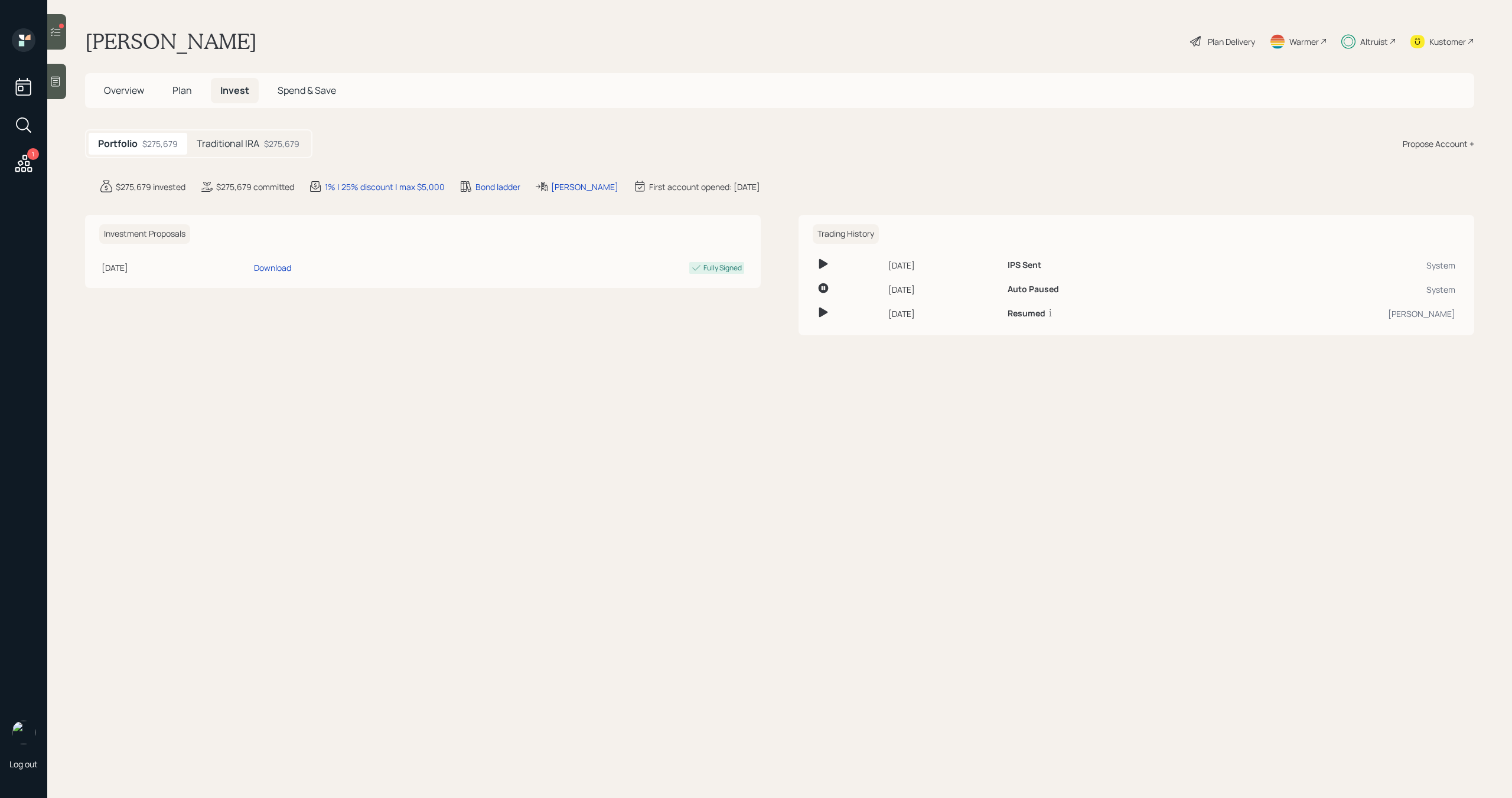
click at [287, 140] on div "$275,679" at bounding box center [281, 143] width 35 height 12
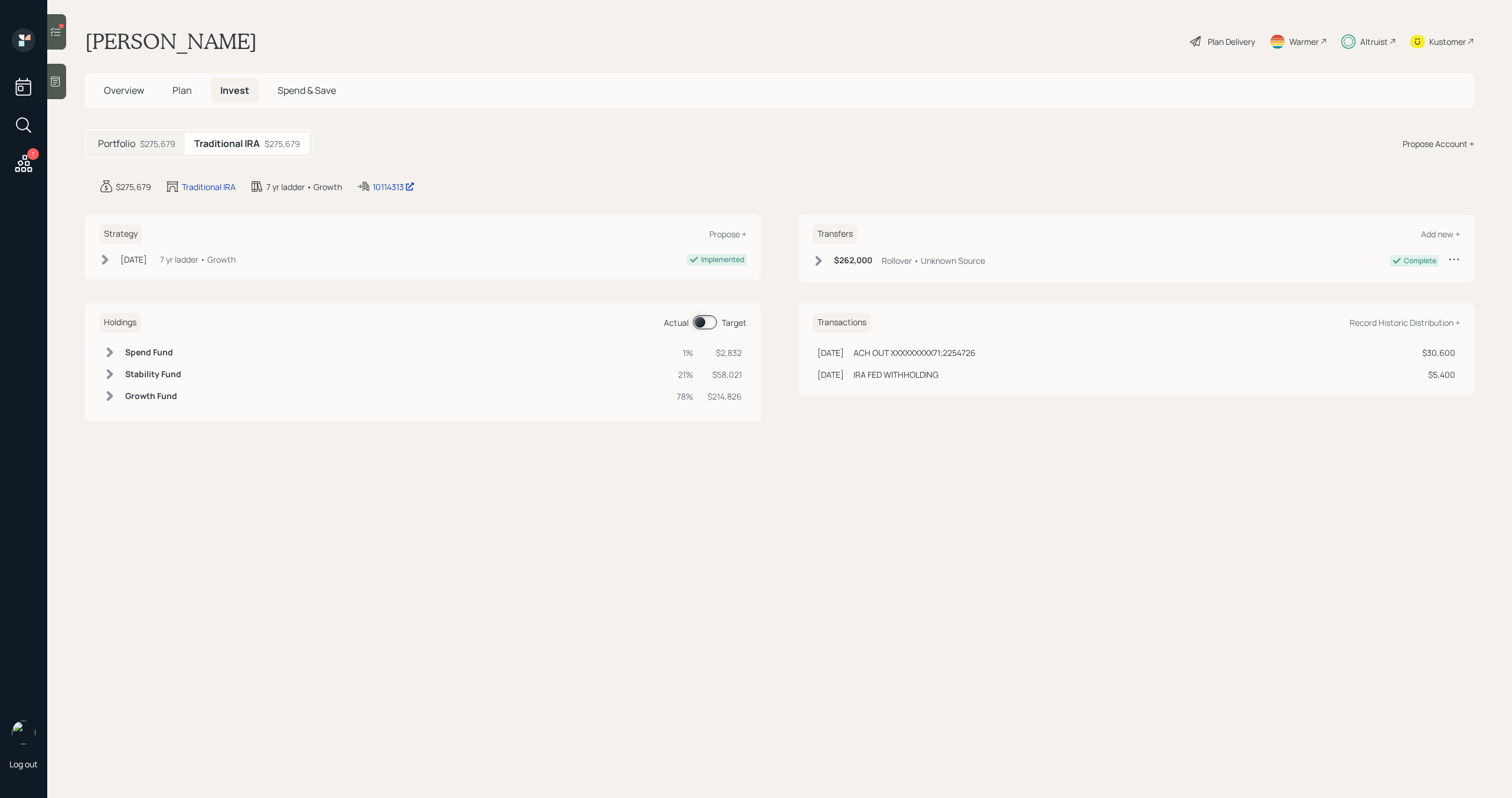
click at [714, 320] on span at bounding box center [705, 323] width 24 height 14
click at [187, 91] on span "Plan" at bounding box center [182, 91] width 19 height 13
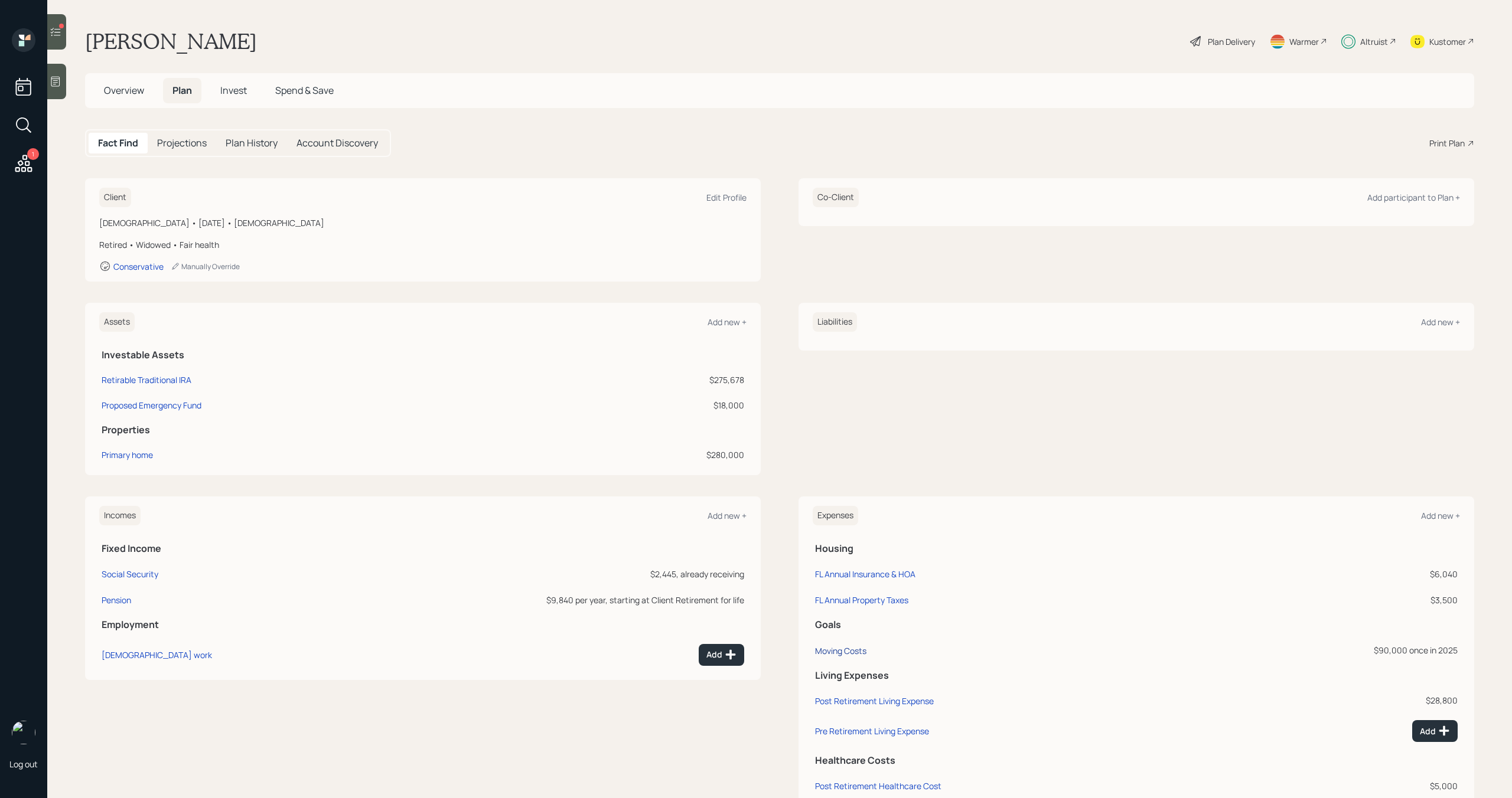
click at [844, 650] on div "Moving Costs" at bounding box center [840, 651] width 51 height 11
select select "0"
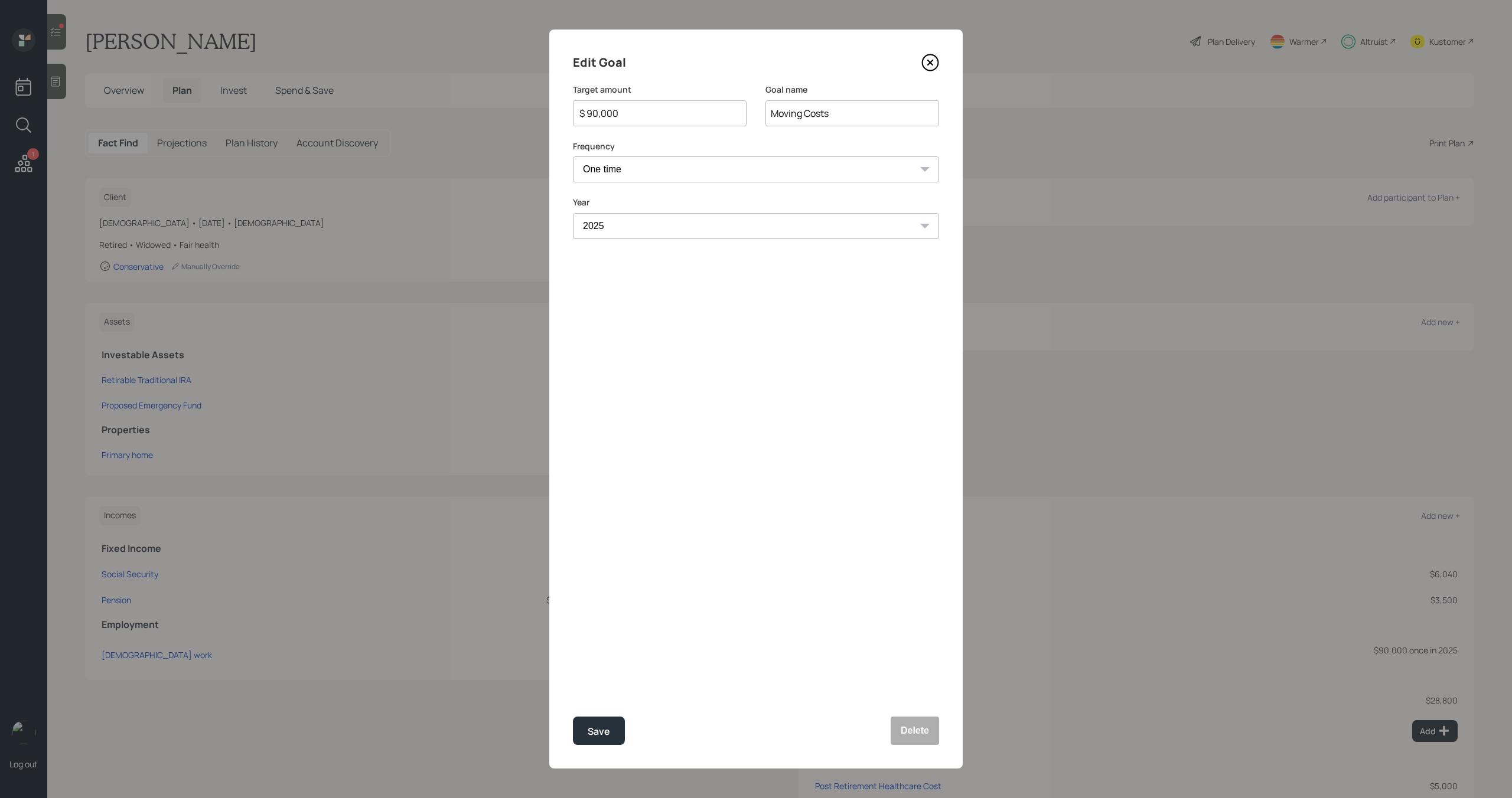
click at [670, 110] on input "$ 90,000" at bounding box center [655, 113] width 154 height 14
click at [609, 725] on button "Save" at bounding box center [599, 730] width 52 height 28
type input "$ 90,000"
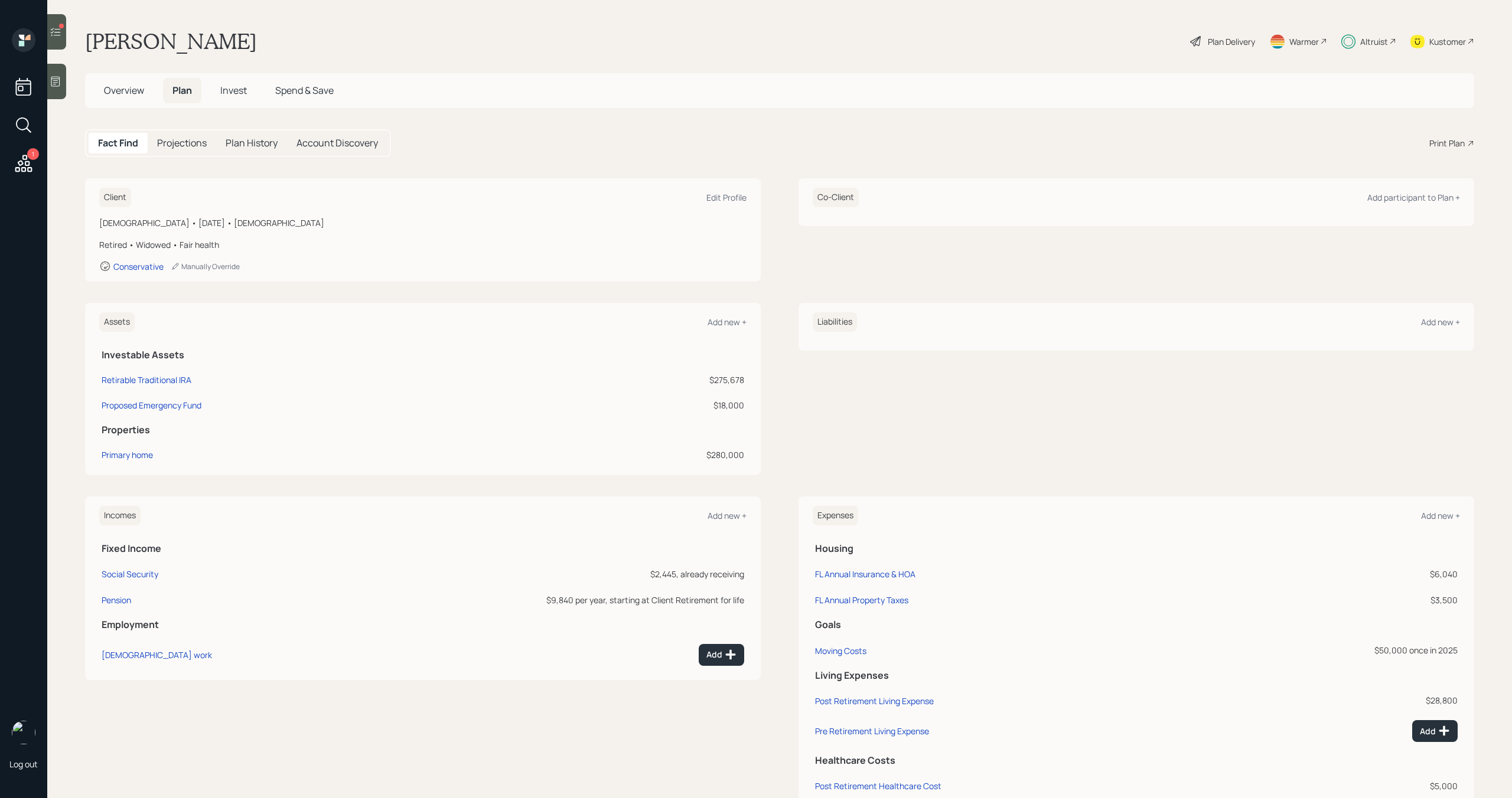
click at [227, 84] on span "Invest" at bounding box center [233, 91] width 27 height 13
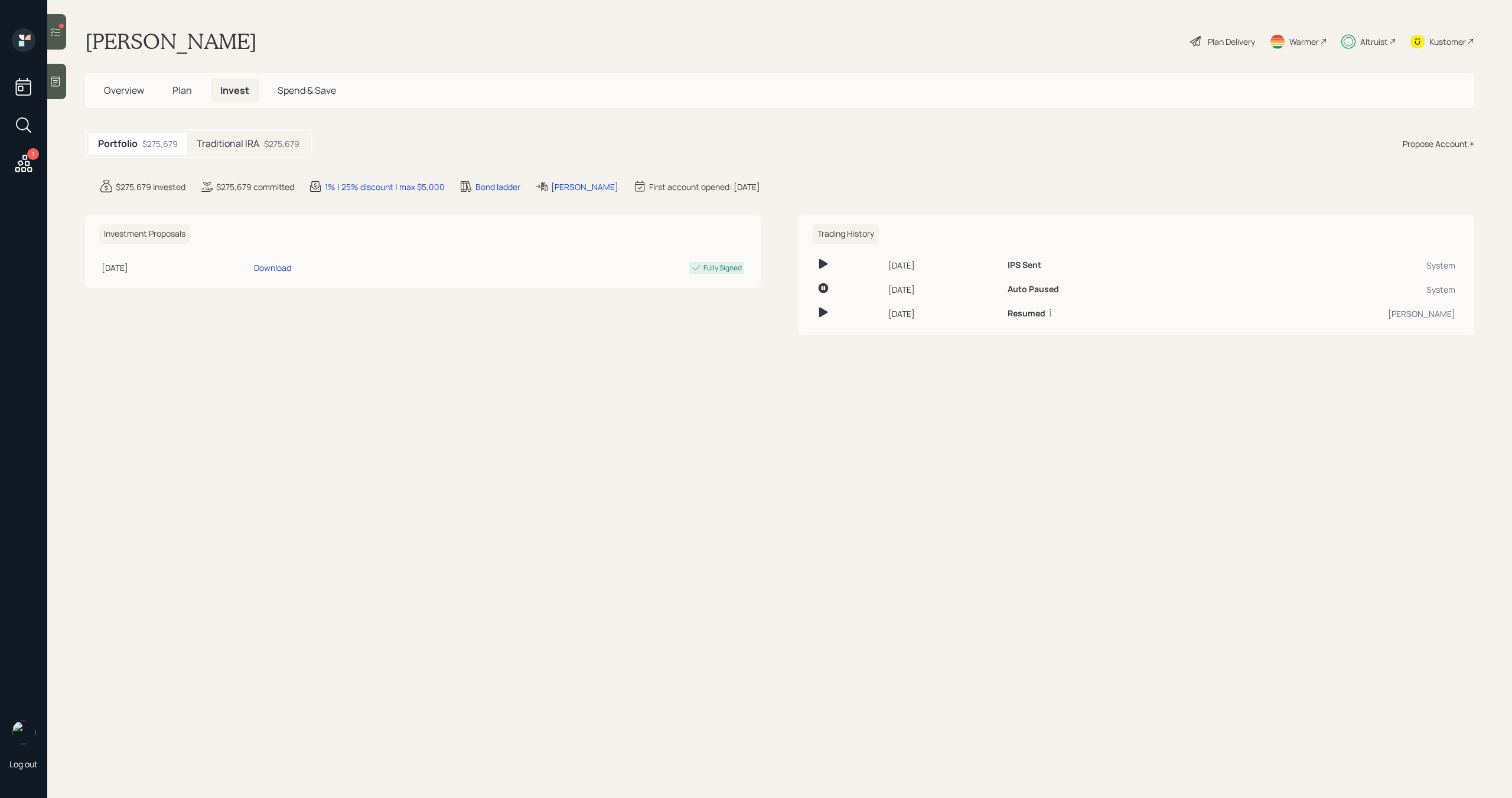
click at [252, 147] on h5 "Traditional IRA" at bounding box center [228, 144] width 63 height 11
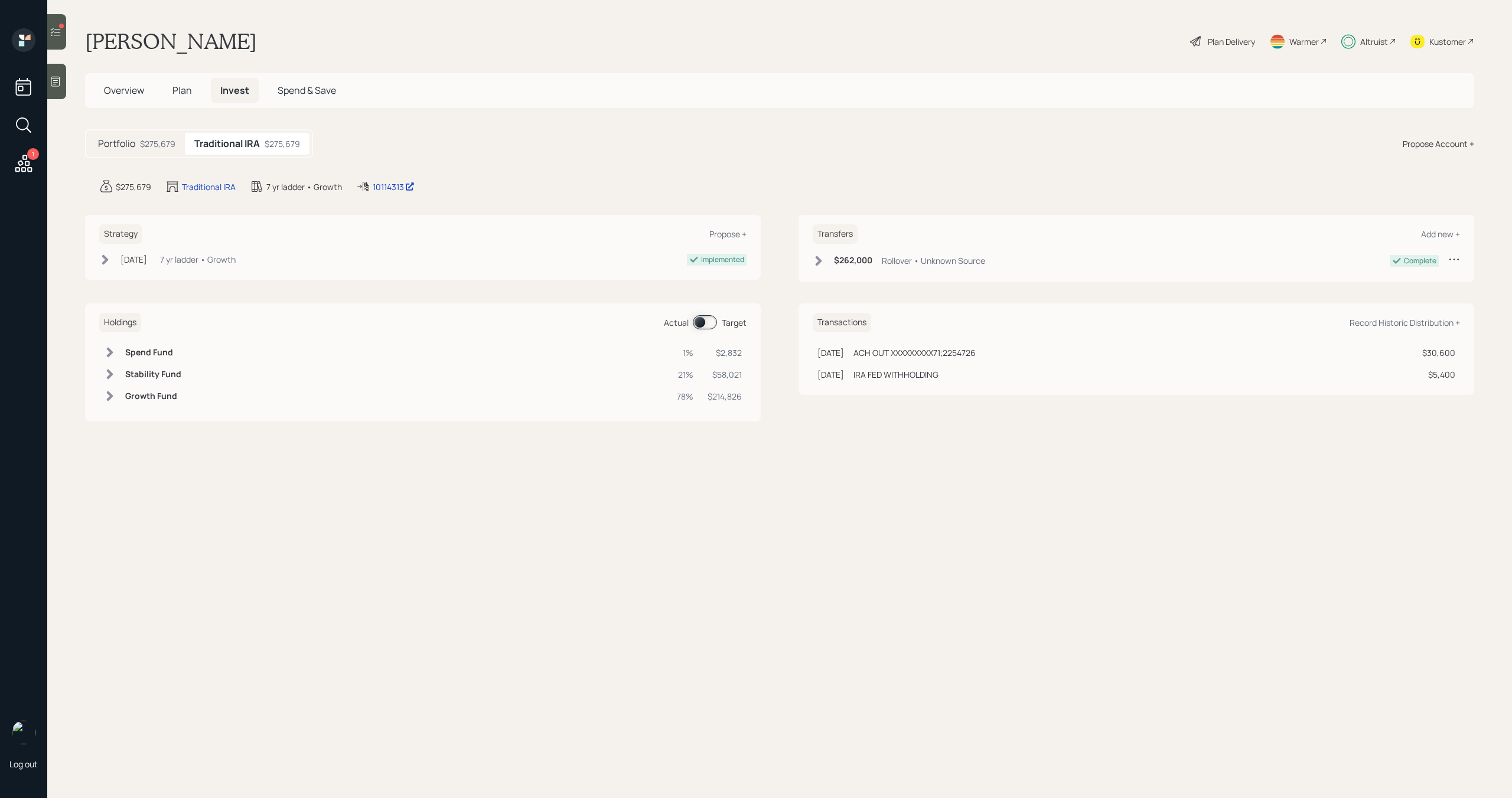
click at [697, 313] on div "Holdings Actual Target" at bounding box center [423, 322] width 647 height 19
click at [710, 330] on div "Holdings Actual Target" at bounding box center [423, 322] width 647 height 19
click at [710, 323] on span at bounding box center [705, 323] width 24 height 14
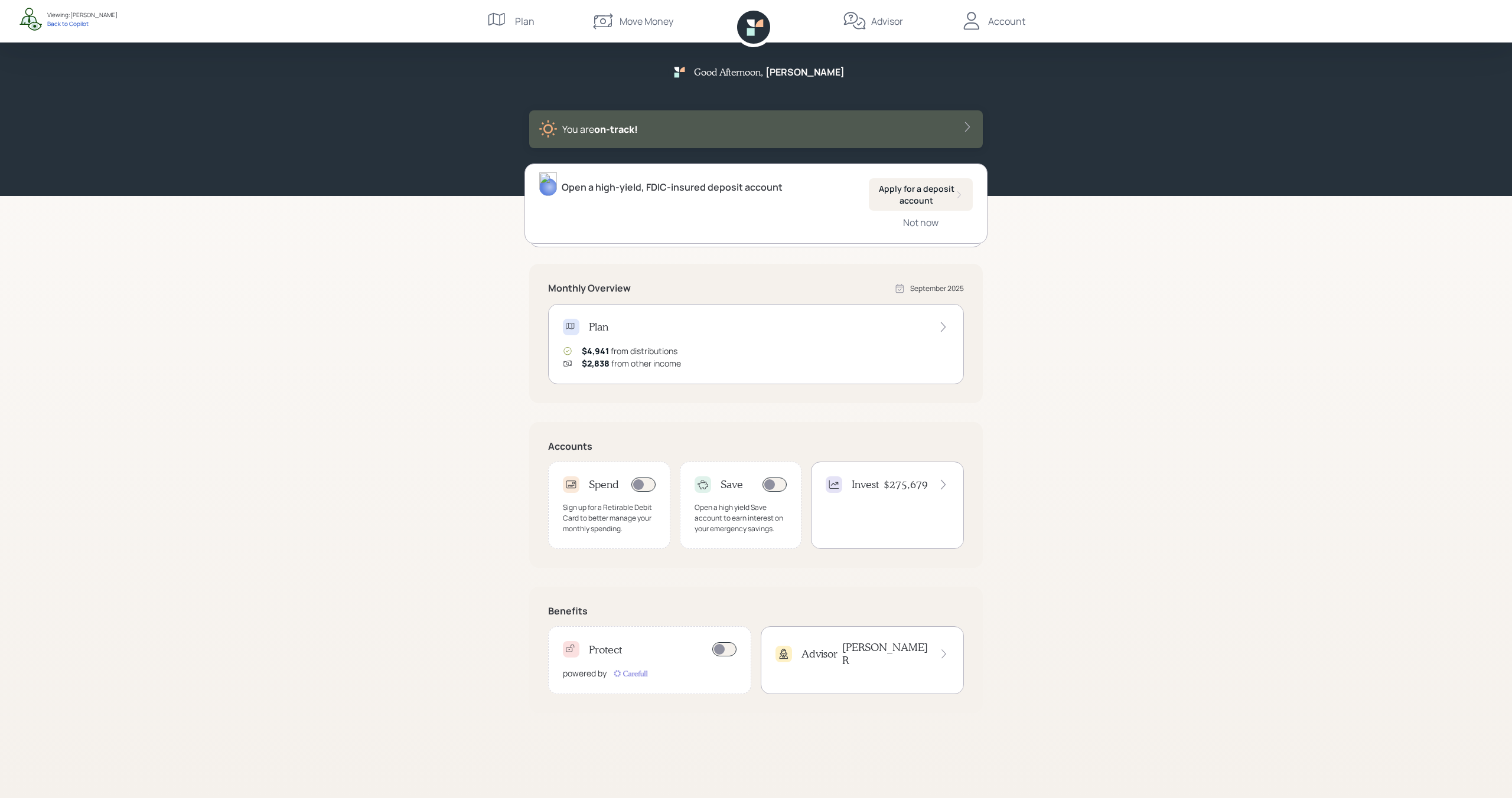
click at [1005, 26] on div "Account" at bounding box center [1007, 22] width 37 height 14
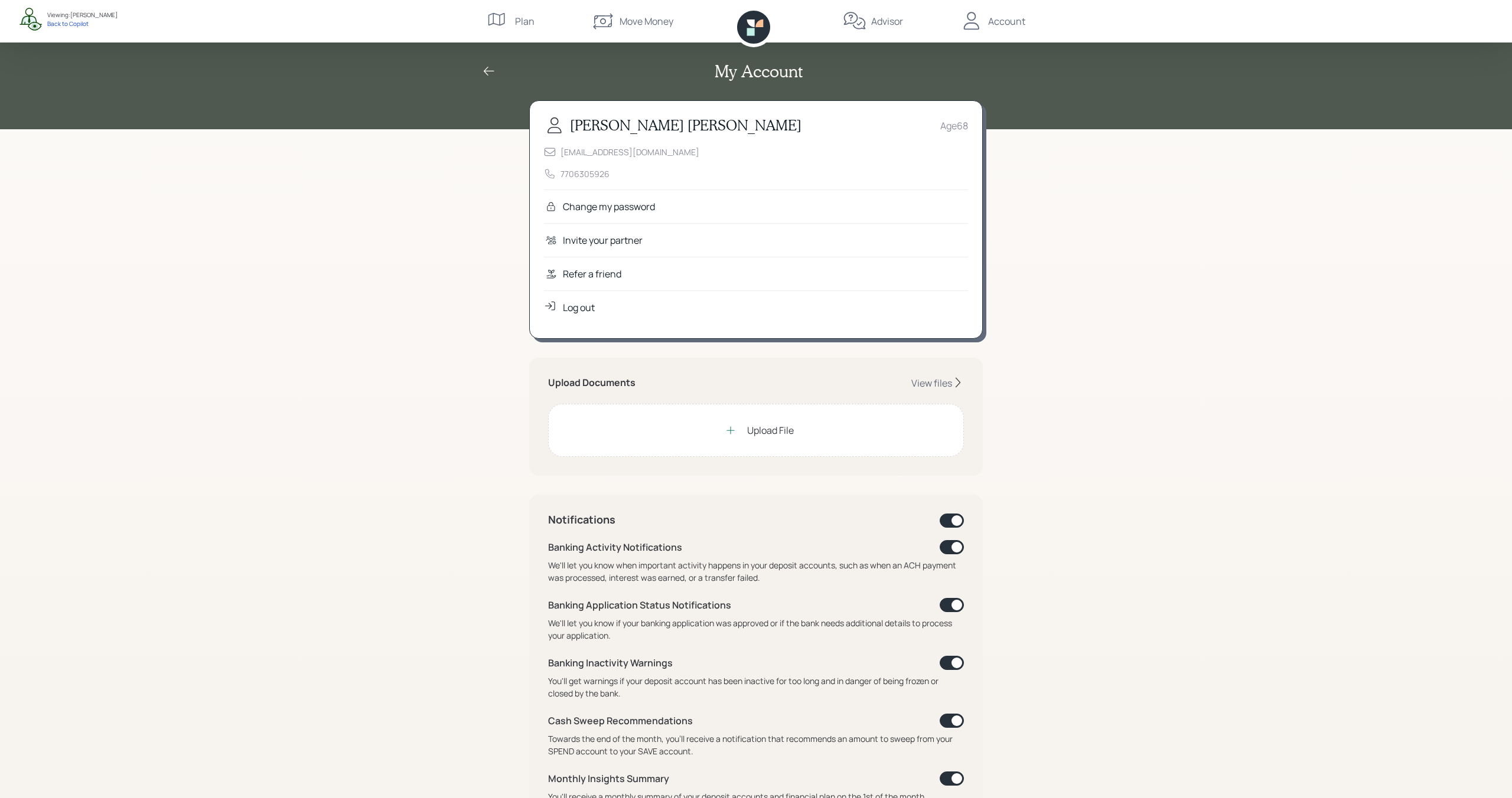
click at [608, 273] on div "Refer a friend" at bounding box center [591, 274] width 58 height 14
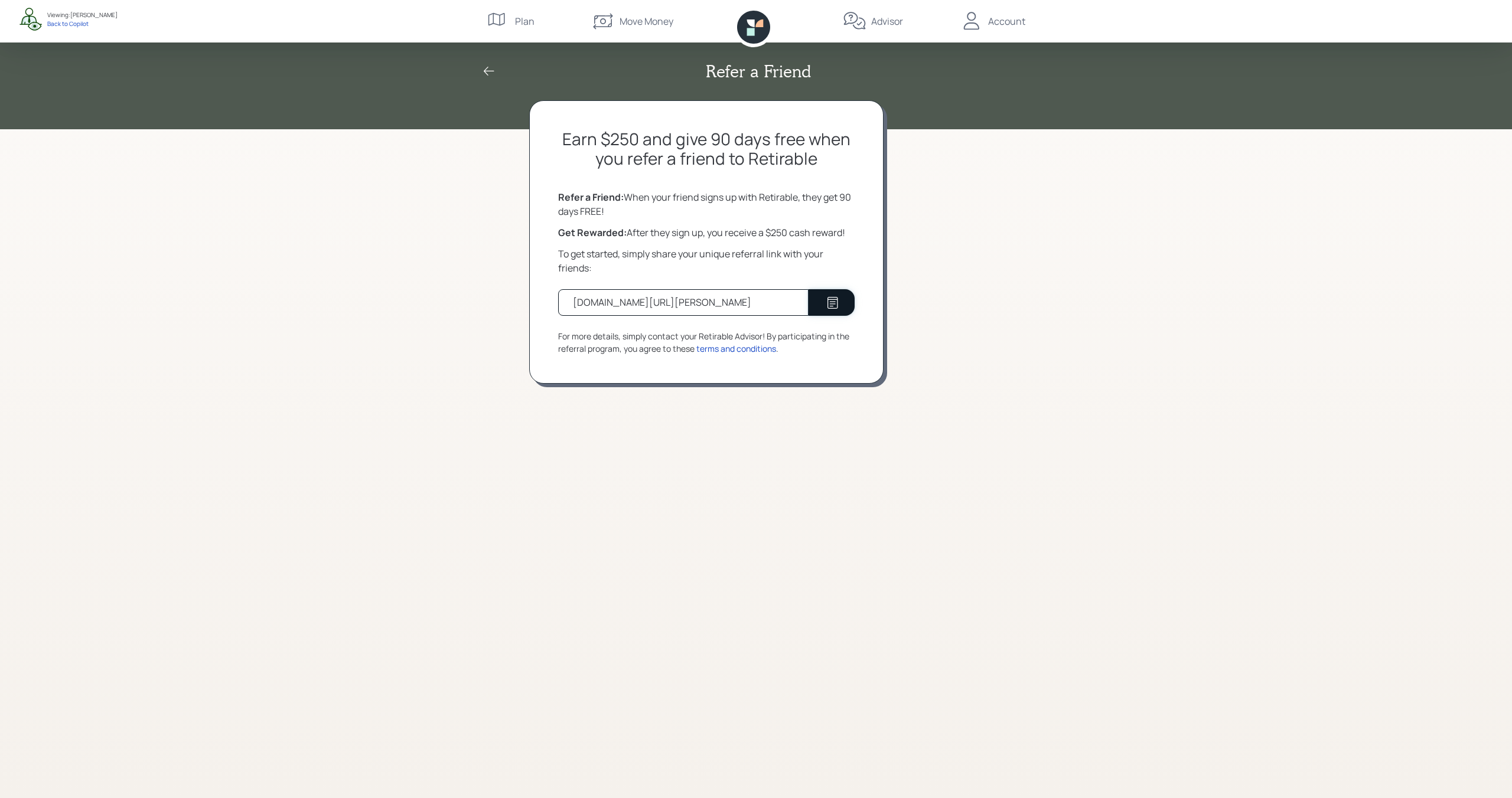
click at [826, 313] on button at bounding box center [831, 302] width 46 height 27
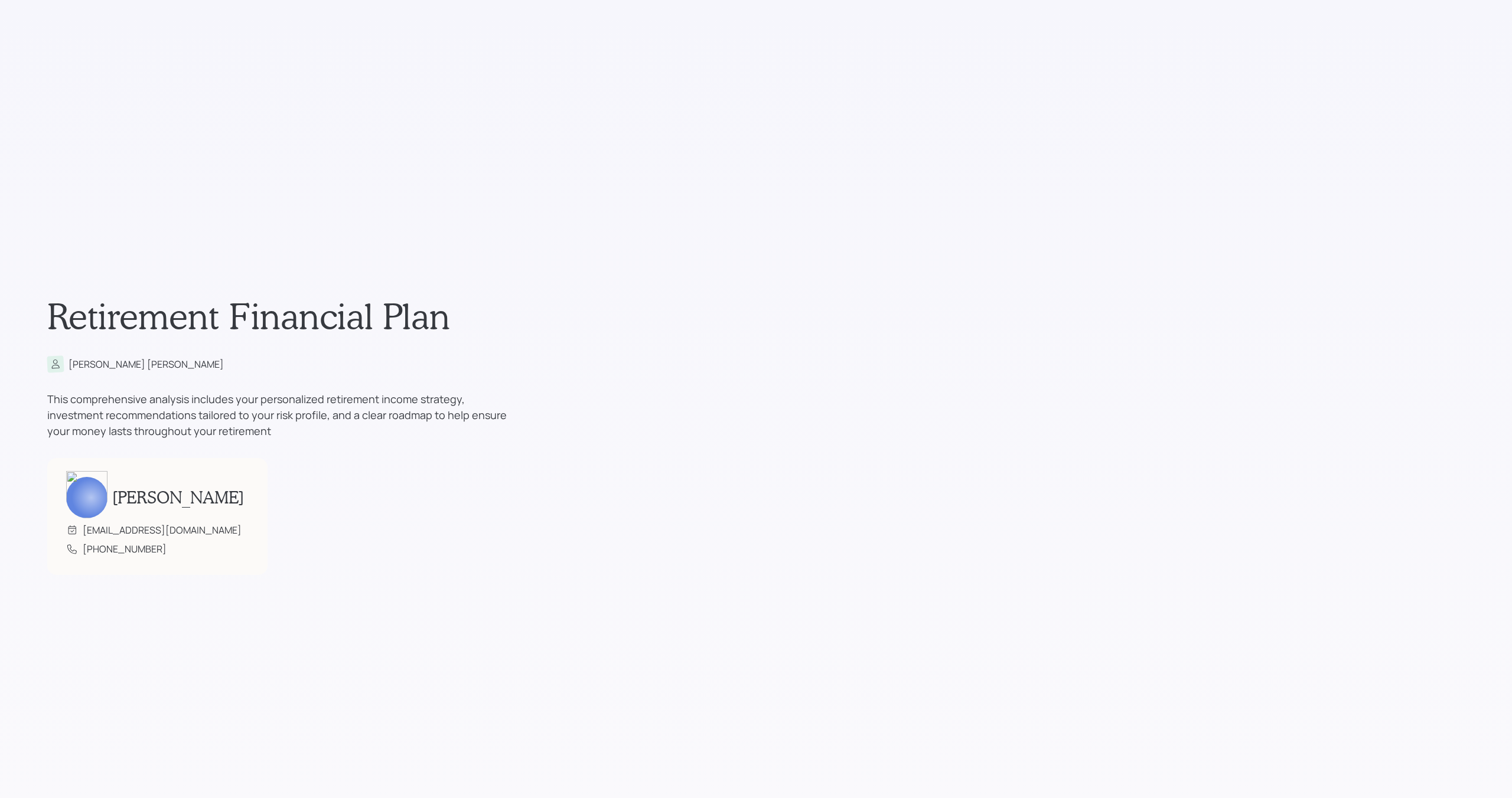
click at [1373, 498] on div "Retirement Financial Plan [PERSON_NAME] This comprehensive analysis includes yo…" at bounding box center [756, 434] width 1417 height 798
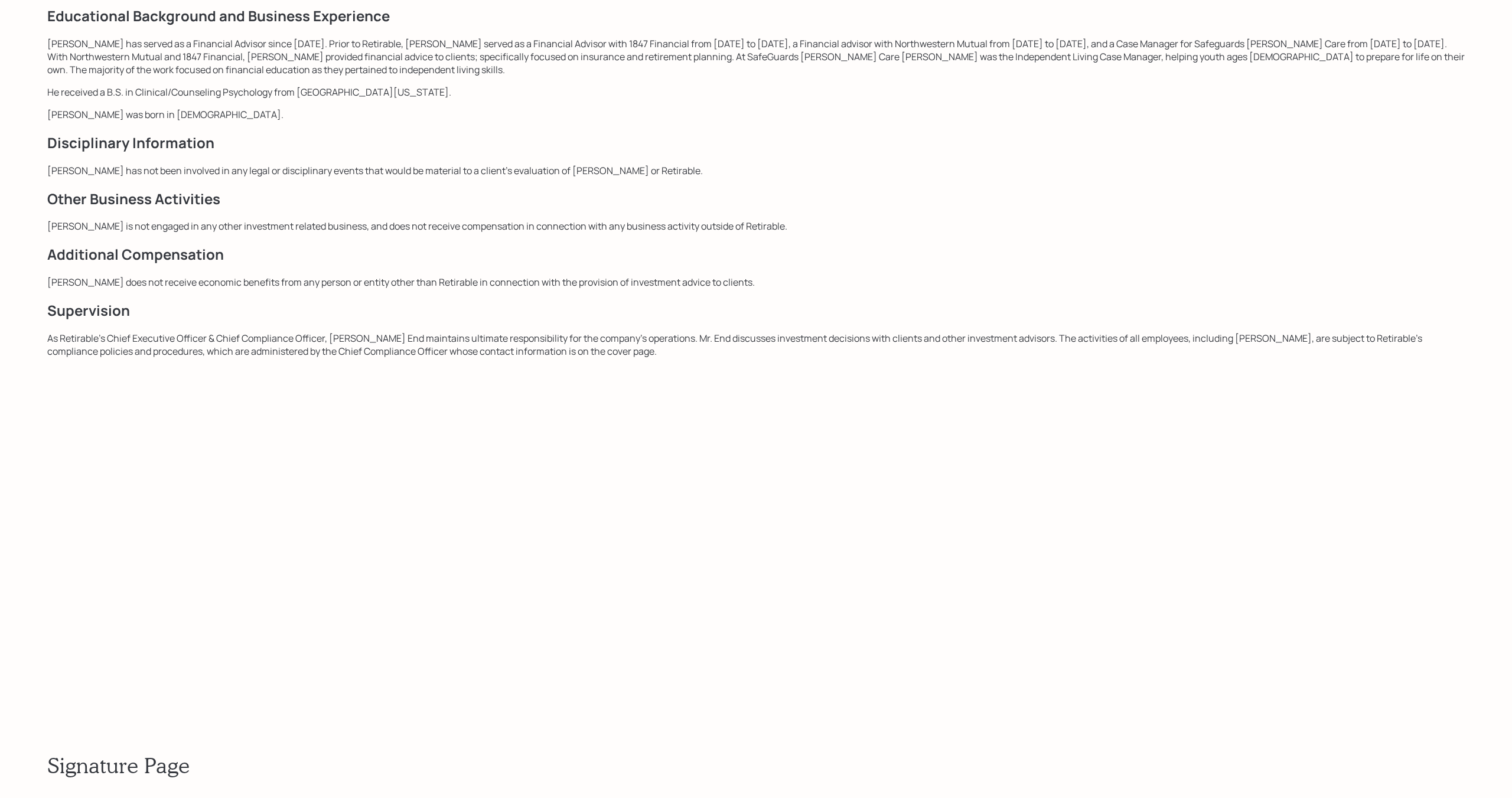
scroll to position [16067, 0]
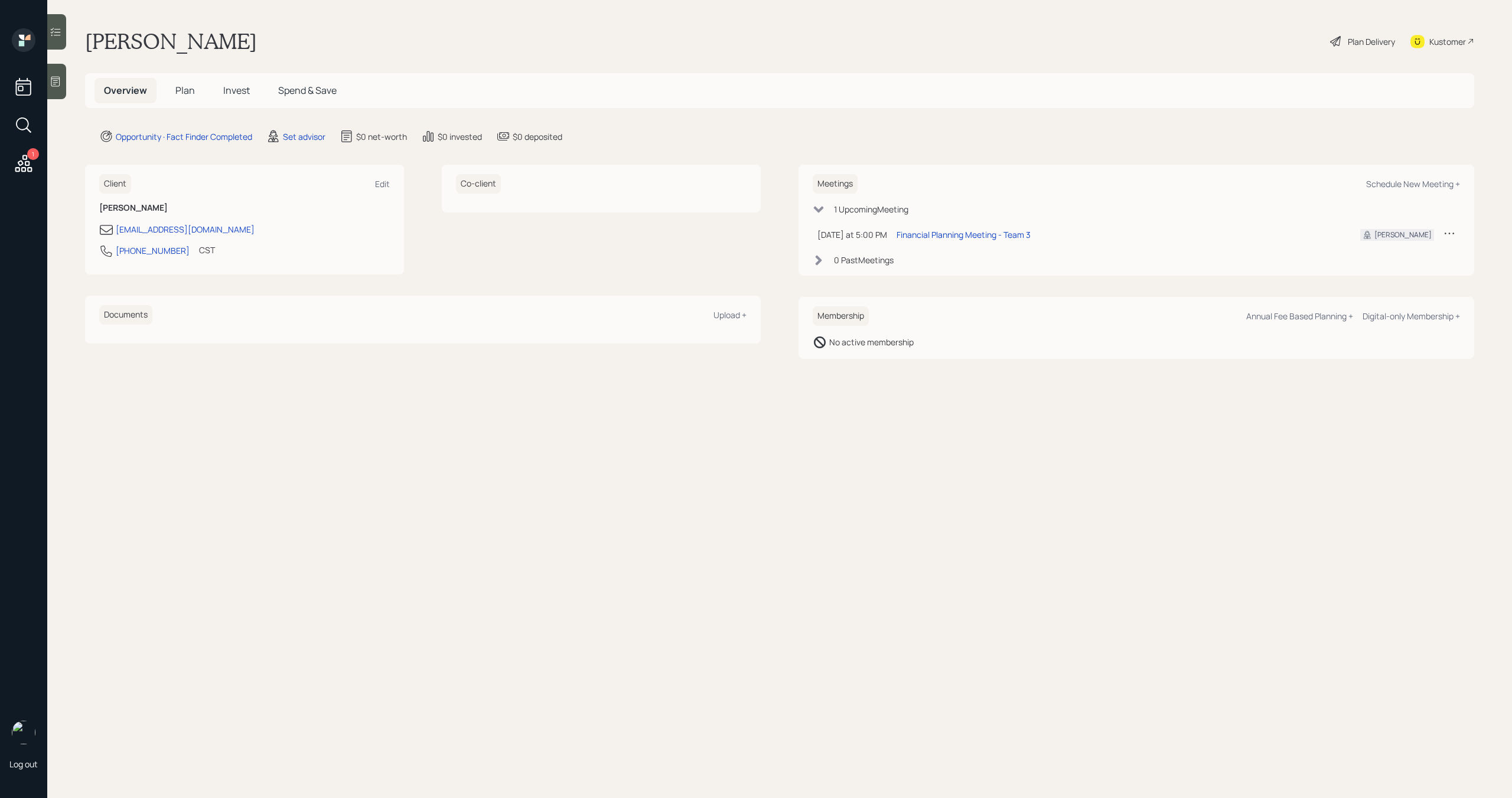
click at [181, 81] on h5 "Plan" at bounding box center [185, 90] width 38 height 25
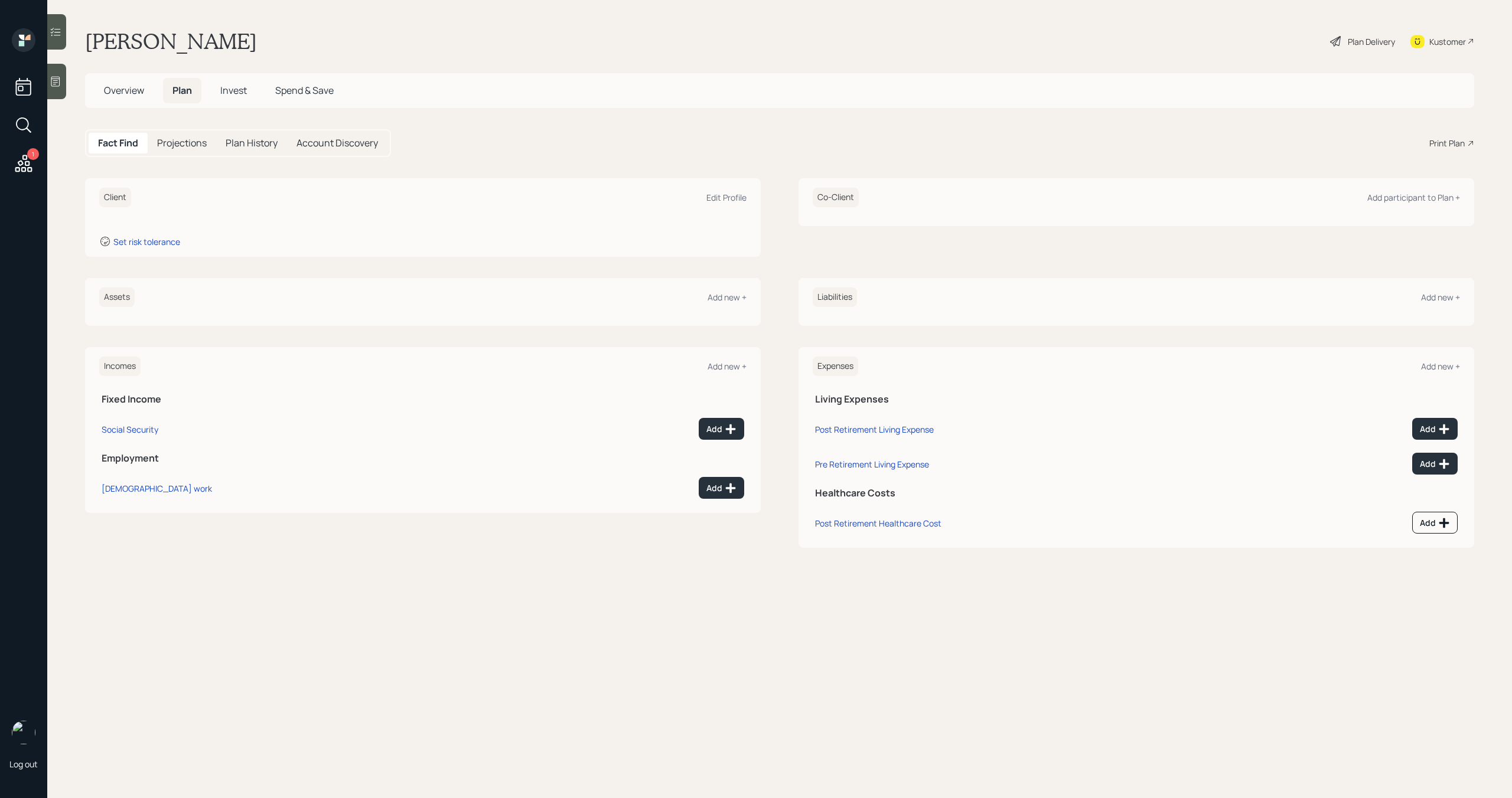
click at [55, 93] on div at bounding box center [57, 81] width 19 height 35
